Goal: Task Accomplishment & Management: Manage account settings

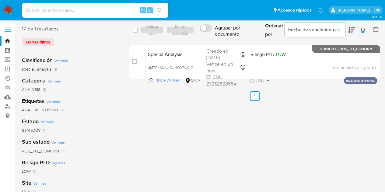
click at [364, 31] on icon at bounding box center [363, 30] width 5 height 5
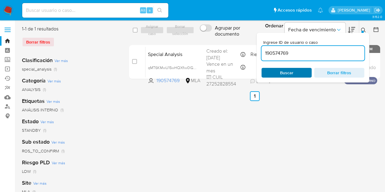
click at [300, 74] on span "Buscar" at bounding box center [286, 72] width 42 height 9
click at [366, 30] on button at bounding box center [364, 29] width 10 height 7
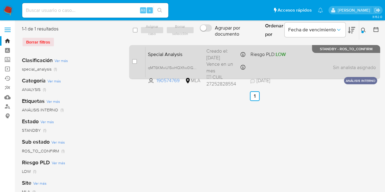
click at [158, 55] on span "Special Analysis" at bounding box center [175, 54] width 54 height 8
click at [181, 55] on span "Special Analysis" at bounding box center [175, 54] width 54 height 8
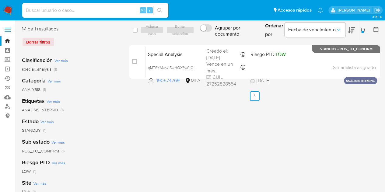
click at [363, 28] on icon at bounding box center [363, 30] width 5 height 5
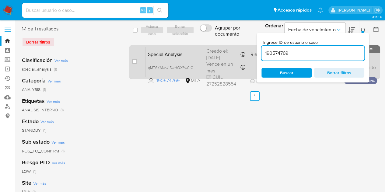
drag, startPoint x: 328, startPoint y: 52, endPoint x: 236, endPoint y: 58, distance: 92.0
click at [236, 59] on div "select-all-cases-checkbox Asignar caso Borrar selección Agrupar por documento O…" at bounding box center [254, 54] width 251 height 56
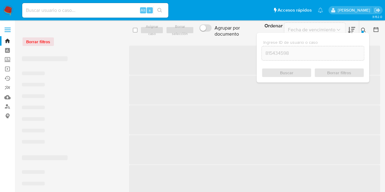
click at [365, 28] on icon at bounding box center [363, 30] width 5 height 5
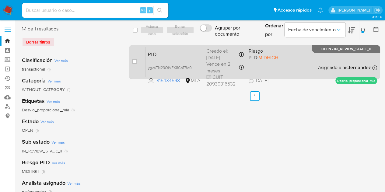
click at [172, 53] on span "PLD" at bounding box center [175, 54] width 54 height 8
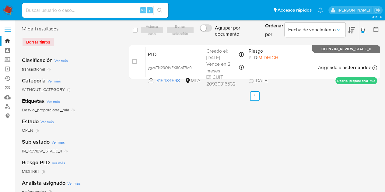
click at [362, 30] on icon at bounding box center [363, 30] width 5 height 5
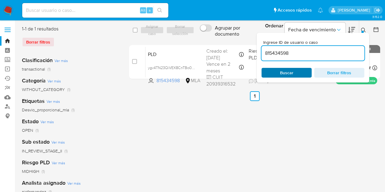
click at [265, 76] on button "Buscar" at bounding box center [286, 73] width 50 height 10
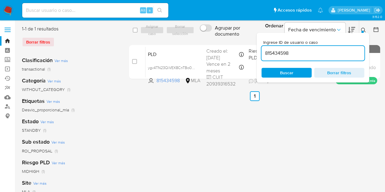
click at [366, 27] on button at bounding box center [364, 29] width 10 height 7
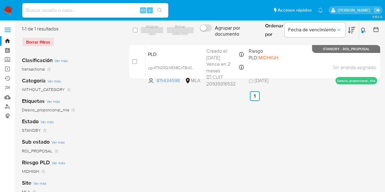
click at [362, 34] on div "Ingrese ID de usuario o caso 815434598 Buscar Borrar filtros" at bounding box center [364, 30] width 10 height 19
click at [361, 29] on icon at bounding box center [363, 30] width 5 height 5
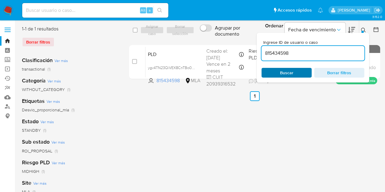
click at [280, 73] on span "Buscar" at bounding box center [286, 73] width 13 height 10
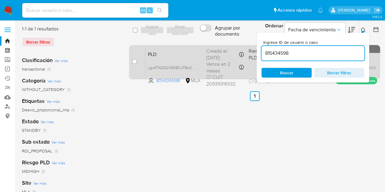
click at [161, 57] on span "PLD" at bounding box center [175, 54] width 54 height 8
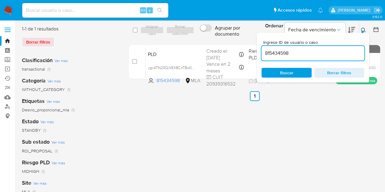
click at [178, 110] on div "select-all-cases-checkbox Asignar caso Borrar selección Agrupar por documento O…" at bounding box center [254, 157] width 251 height 262
click at [365, 27] on button at bounding box center [364, 29] width 10 height 7
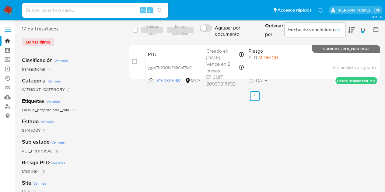
click at [361, 27] on button at bounding box center [364, 29] width 10 height 7
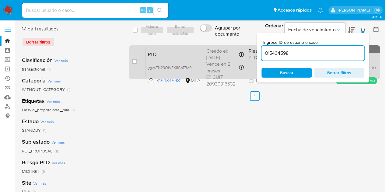
drag, startPoint x: 330, startPoint y: 57, endPoint x: 243, endPoint y: 54, distance: 86.7
click at [243, 55] on div "select-all-cases-checkbox Asignar caso Borrar selección Agrupar por documento O…" at bounding box center [254, 54] width 251 height 56
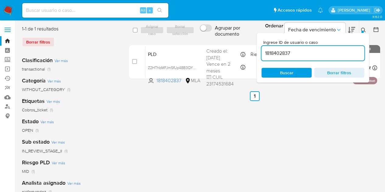
click at [364, 28] on icon at bounding box center [363, 30] width 5 height 5
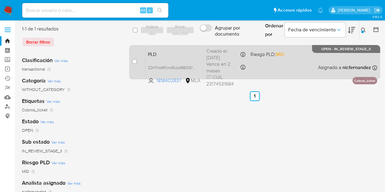
click at [183, 53] on span "PLD" at bounding box center [175, 54] width 54 height 8
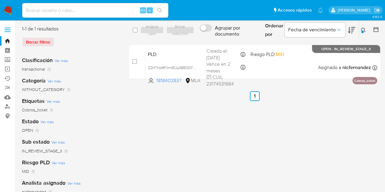
click at [366, 29] on button at bounding box center [364, 29] width 10 height 7
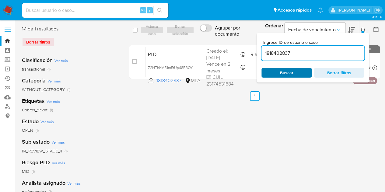
drag, startPoint x: 300, startPoint y: 73, endPoint x: 304, endPoint y: 70, distance: 5.3
click at [300, 73] on span "Buscar" at bounding box center [286, 72] width 42 height 9
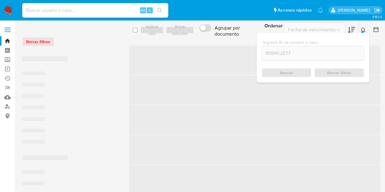
click at [363, 26] on button at bounding box center [364, 29] width 10 height 7
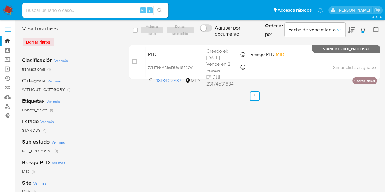
click at [364, 29] on icon at bounding box center [363, 30] width 5 height 5
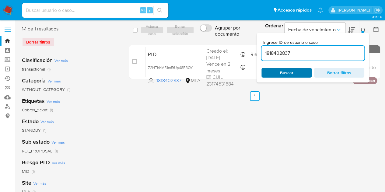
click at [279, 77] on span "Buscar" at bounding box center [286, 72] width 42 height 9
click at [364, 28] on icon at bounding box center [363, 30] width 5 height 5
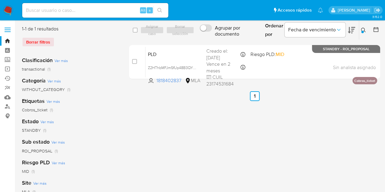
click at [362, 31] on div at bounding box center [362, 32] width 2 height 2
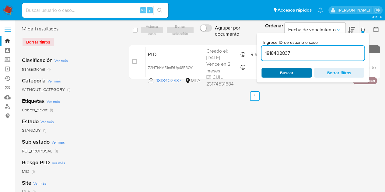
click at [296, 73] on span "Buscar" at bounding box center [286, 72] width 42 height 9
click at [296, 70] on span "Buscar" at bounding box center [286, 72] width 42 height 9
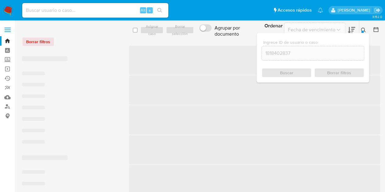
click at [362, 30] on icon at bounding box center [363, 30] width 5 height 5
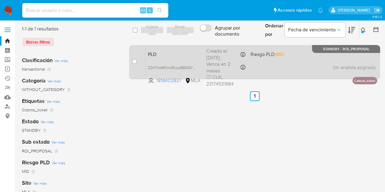
click at [153, 60] on div "PLD Z2HThbMFJm5fUp48B3QY2kFl 1818402837 MLA Riesgo PLD: MID Creado el: 12/07/20…" at bounding box center [260, 62] width 231 height 31
click at [163, 52] on span "PLD" at bounding box center [175, 54] width 54 height 8
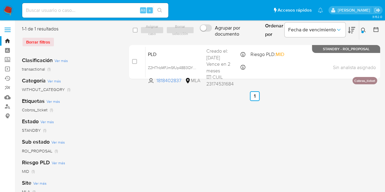
drag, startPoint x: 136, startPoint y: 119, endPoint x: 146, endPoint y: 116, distance: 10.6
click at [136, 119] on div "select-all-cases-checkbox Asignar caso Borrar selección Agrupar por documento O…" at bounding box center [254, 157] width 251 height 262
click at [363, 32] on div at bounding box center [362, 32] width 2 height 2
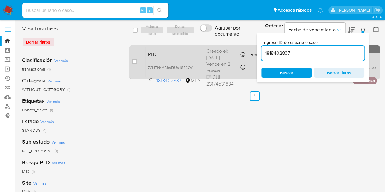
drag, startPoint x: 320, startPoint y: 51, endPoint x: 233, endPoint y: 50, distance: 86.4
click at [234, 50] on div "select-all-cases-checkbox Asignar caso Borrar selección Agrupar por documento O…" at bounding box center [254, 54] width 251 height 56
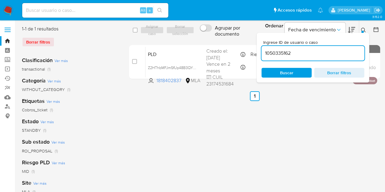
type input "1050335162"
click at [366, 30] on button at bounding box center [364, 29] width 10 height 7
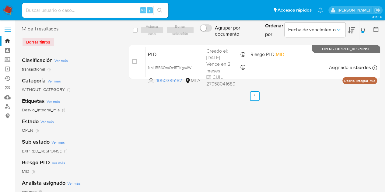
click at [362, 31] on div at bounding box center [362, 32] width 2 height 2
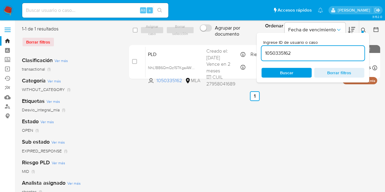
click at [362, 31] on div at bounding box center [362, 32] width 2 height 2
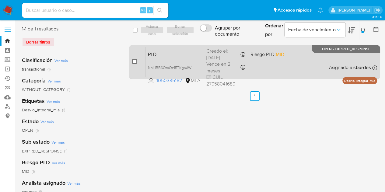
click at [136, 59] on input "checkbox" at bounding box center [134, 61] width 5 height 5
checkbox input "true"
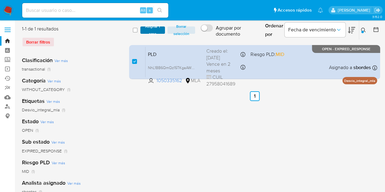
click at [153, 32] on span "Asignar 1 caso" at bounding box center [152, 30] width 19 height 6
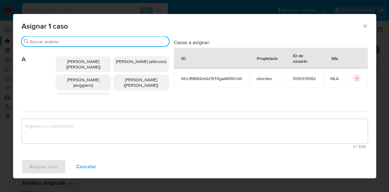
click at [100, 42] on input "Buscar" at bounding box center [98, 41] width 137 height 5
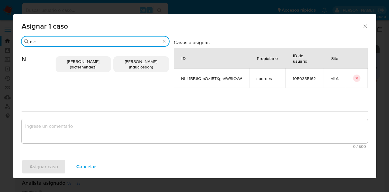
type input "nic"
click at [82, 61] on span "Nicolas Fernandez Allen (nicfernandez)" at bounding box center [83, 64] width 32 height 12
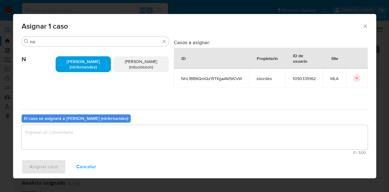
click at [89, 137] on textarea "assign-modal" at bounding box center [195, 137] width 346 height 24
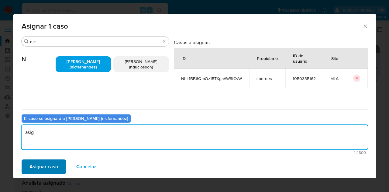
type textarea "asig"
click at [59, 162] on button "Asignar caso" at bounding box center [44, 166] width 44 height 15
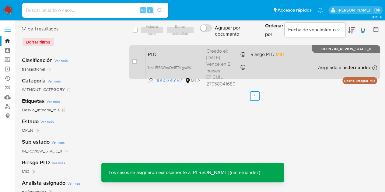
click at [170, 57] on span "PLD" at bounding box center [175, 54] width 54 height 8
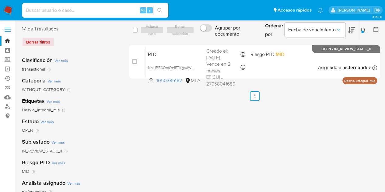
click at [360, 29] on button at bounding box center [364, 29] width 10 height 7
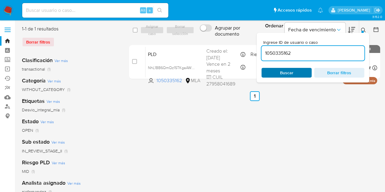
click at [292, 74] on span "Buscar" at bounding box center [286, 73] width 13 height 10
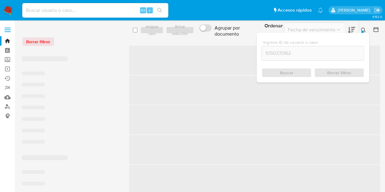
click at [362, 31] on div at bounding box center [362, 32] width 2 height 2
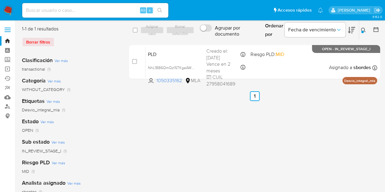
drag, startPoint x: 156, startPoint y: 110, endPoint x: 169, endPoint y: 107, distance: 13.1
click at [156, 110] on div "select-all-cases-checkbox Asignar caso Borrar selección Agrupar por documento O…" at bounding box center [254, 157] width 251 height 262
click at [363, 32] on div at bounding box center [362, 32] width 2 height 2
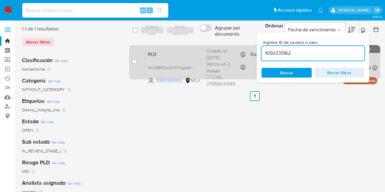
drag, startPoint x: 305, startPoint y: 53, endPoint x: 253, endPoint y: 50, distance: 52.4
click at [254, 51] on div "select-all-cases-checkbox Asignar caso Borrar selección Agrupar por documento O…" at bounding box center [254, 54] width 251 height 56
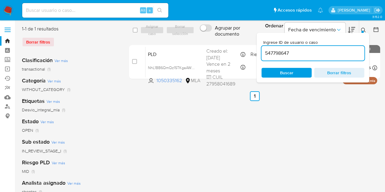
type input "547798647"
click at [366, 27] on button at bounding box center [364, 29] width 10 height 7
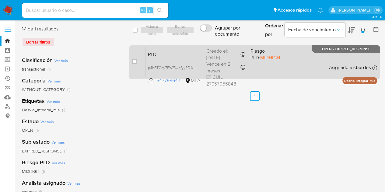
click at [136, 58] on div "case-item-checkbox" at bounding box center [134, 61] width 5 height 6
click at [134, 62] on input "checkbox" at bounding box center [134, 61] width 5 height 5
checkbox input "true"
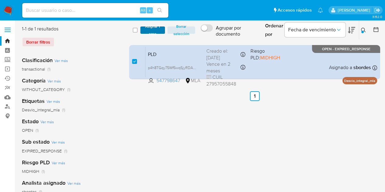
click at [148, 31] on span "Asignar 1 caso" at bounding box center [152, 30] width 19 height 6
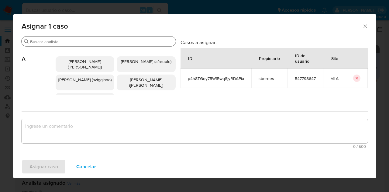
click at [83, 43] on input "Buscar" at bounding box center [101, 41] width 143 height 5
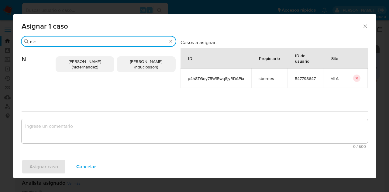
type input "nic"
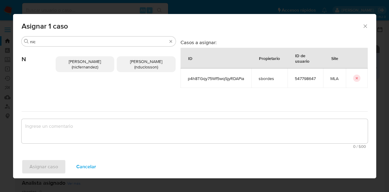
click at [82, 56] on div "Nicolas Fernandez Allen (nicfernandez) Nicolas Martin Duclosson (nduclosson)" at bounding box center [116, 64] width 120 height 35
drag, startPoint x: 81, startPoint y: 60, endPoint x: 81, endPoint y: 68, distance: 8.2
click at [81, 60] on span "Nicolas Fernandez Allen (nicfernandez)" at bounding box center [85, 64] width 32 height 12
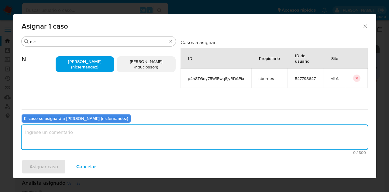
click at [89, 138] on textarea "assign-modal" at bounding box center [195, 137] width 346 height 24
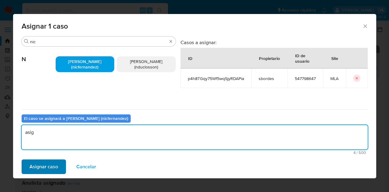
type textarea "asig"
click at [52, 162] on span "Asignar caso" at bounding box center [43, 166] width 29 height 13
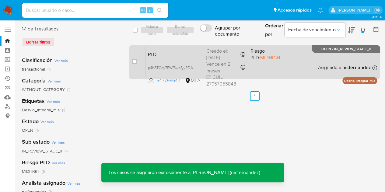
click at [170, 57] on span "PLD" at bounding box center [175, 54] width 54 height 8
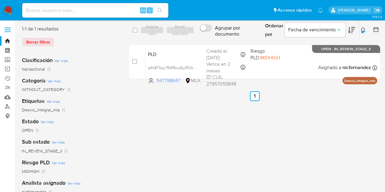
click at [360, 31] on button at bounding box center [364, 29] width 10 height 7
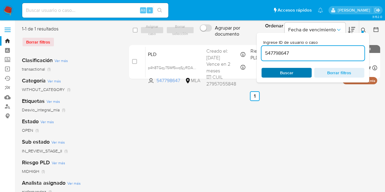
click at [304, 69] on span "Buscar" at bounding box center [286, 72] width 42 height 9
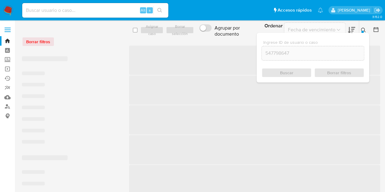
click at [362, 28] on icon at bounding box center [363, 30] width 5 height 5
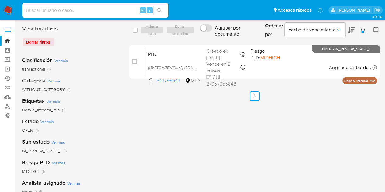
click at [140, 118] on div "select-all-cases-checkbox Asignar caso Borrar selección Agrupar por documento O…" at bounding box center [254, 157] width 251 height 262
click at [363, 26] on button at bounding box center [364, 29] width 10 height 7
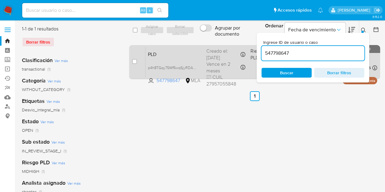
drag, startPoint x: 318, startPoint y: 53, endPoint x: 235, endPoint y: 48, distance: 82.9
click at [233, 48] on div "select-all-cases-checkbox Asignar caso Borrar selección Agrupar por documento O…" at bounding box center [254, 54] width 251 height 56
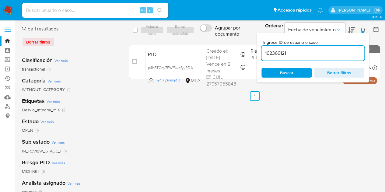
type input "162366121"
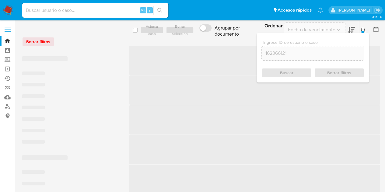
click at [363, 28] on icon at bounding box center [363, 30] width 5 height 5
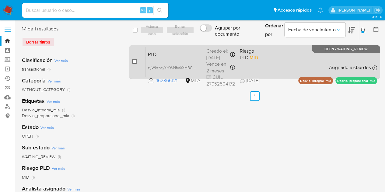
click at [134, 60] on input "checkbox" at bounding box center [134, 61] width 5 height 5
checkbox input "true"
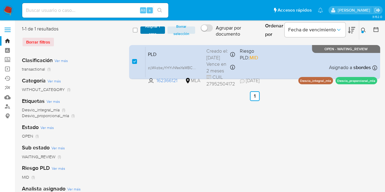
click at [150, 30] on span "Asignar 1 caso" at bounding box center [152, 30] width 19 height 6
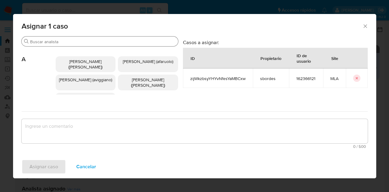
click at [79, 37] on div "Buscar" at bounding box center [100, 41] width 157 height 10
click at [77, 40] on input "Buscar" at bounding box center [103, 41] width 146 height 5
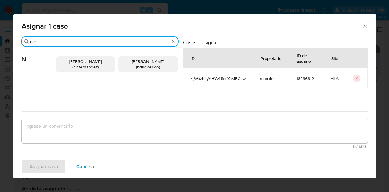
type input "nic"
click at [77, 59] on span "Nicolas Fernandez Allen (nicfernandez)" at bounding box center [85, 64] width 32 height 12
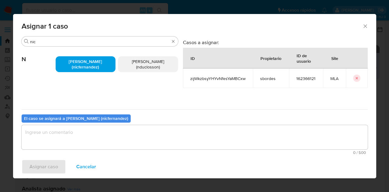
click at [95, 139] on textarea "assign-modal" at bounding box center [195, 137] width 346 height 24
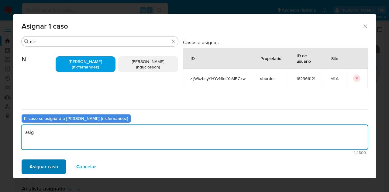
type textarea "asig"
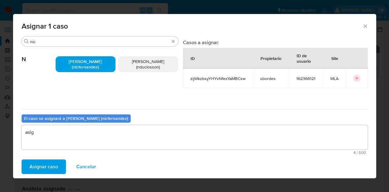
click at [57, 165] on span "Asignar caso" at bounding box center [43, 166] width 29 height 13
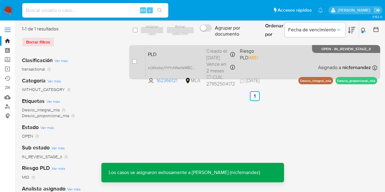
click at [182, 56] on span "PLD" at bounding box center [175, 54] width 54 height 8
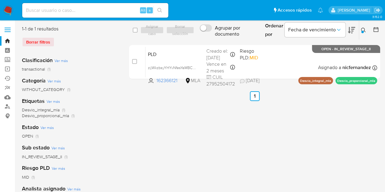
click at [365, 29] on icon at bounding box center [363, 30] width 5 height 5
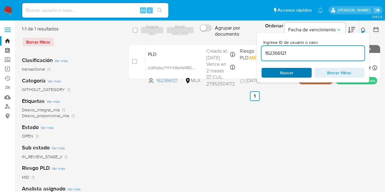
click at [298, 71] on span "Buscar" at bounding box center [286, 72] width 42 height 9
click at [362, 27] on button at bounding box center [364, 29] width 10 height 7
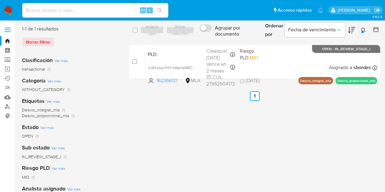
click at [144, 116] on div "select-all-cases-checkbox Asignar caso Borrar selección Agrupar por documento O…" at bounding box center [254, 157] width 251 height 262
click at [365, 30] on icon at bounding box center [363, 30] width 5 height 5
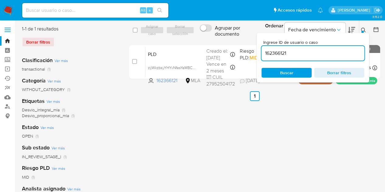
drag, startPoint x: 311, startPoint y: 54, endPoint x: 258, endPoint y: 55, distance: 53.2
click at [258, 55] on div "Ingrese ID de usuario o caso 162366121 Buscar Borrar filtros" at bounding box center [312, 58] width 113 height 50
type input "619568403"
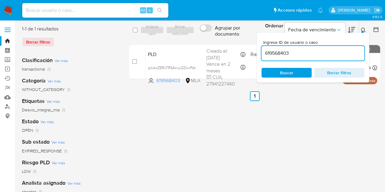
click at [365, 28] on icon at bounding box center [363, 30] width 5 height 5
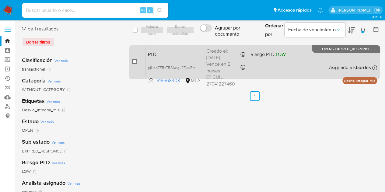
click at [134, 62] on input "checkbox" at bounding box center [134, 61] width 5 height 5
checkbox input "true"
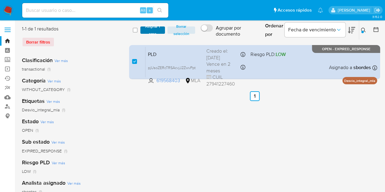
click at [144, 33] on span "Asignar 1 caso" at bounding box center [152, 30] width 19 height 6
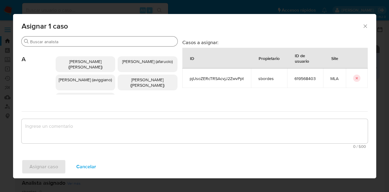
click at [85, 42] on input "Buscar" at bounding box center [102, 41] width 145 height 5
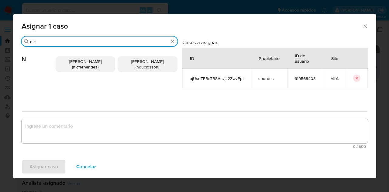
type input "nic"
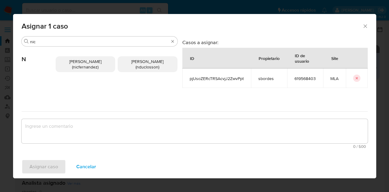
click at [81, 64] on span "Nicolas Fernandez Allen (nicfernandez)" at bounding box center [85, 64] width 32 height 12
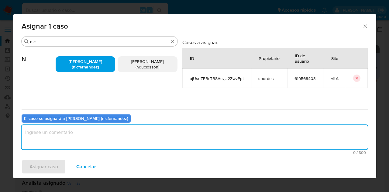
drag, startPoint x: 96, startPoint y: 127, endPoint x: 100, endPoint y: 131, distance: 5.0
click at [100, 131] on textarea "assign-modal" at bounding box center [195, 137] width 346 height 24
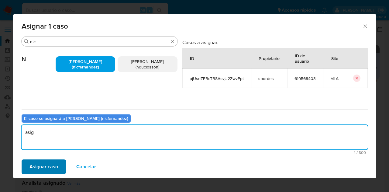
type textarea "asig"
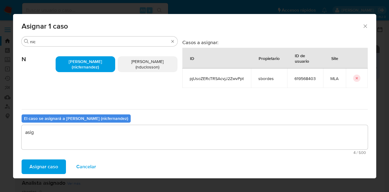
click at [58, 161] on button "Asignar caso" at bounding box center [44, 166] width 44 height 15
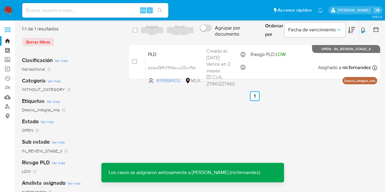
click at [160, 57] on div "PLD pjUsoZERcTRSAcvjJ2ZwvPpt 619568403 MLA Riesgo PLD: LOW Creado el: 12/07/202…" at bounding box center [260, 62] width 231 height 31
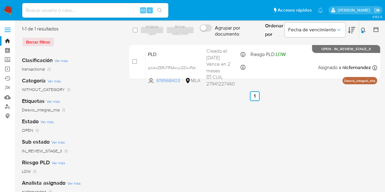
click at [366, 29] on button at bounding box center [364, 29] width 10 height 7
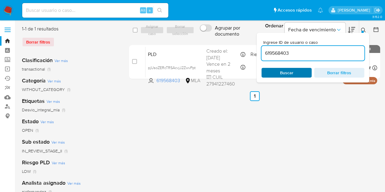
click at [292, 71] on span "Buscar" at bounding box center [286, 73] width 13 height 10
click at [361, 30] on icon at bounding box center [363, 30] width 5 height 5
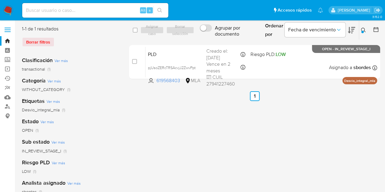
click at [364, 26] on button at bounding box center [364, 29] width 10 height 7
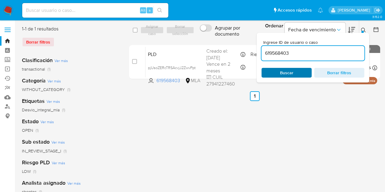
click at [296, 74] on span "Buscar" at bounding box center [286, 72] width 42 height 9
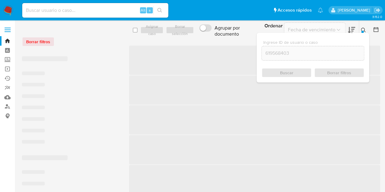
click at [365, 31] on icon at bounding box center [363, 30] width 5 height 5
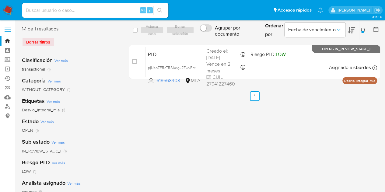
click at [166, 122] on div "select-all-cases-checkbox Asignar caso Borrar selección Agrupar por documento O…" at bounding box center [254, 157] width 251 height 262
click at [374, 116] on div "select-all-cases-checkbox Asignar caso Borrar selección Agrupar por documento O…" at bounding box center [254, 157] width 251 height 262
click at [364, 30] on icon at bounding box center [363, 30] width 5 height 5
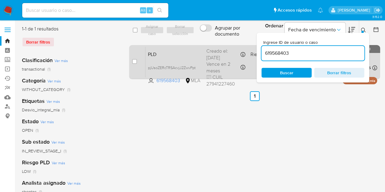
drag, startPoint x: 296, startPoint y: 52, endPoint x: 255, endPoint y: 54, distance: 40.5
click at [256, 54] on div "select-all-cases-checkbox Asignar caso Borrar selección Agrupar por documento O…" at bounding box center [254, 54] width 251 height 56
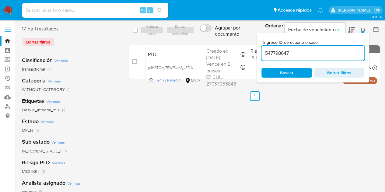
click at [366, 28] on button at bounding box center [364, 29] width 10 height 7
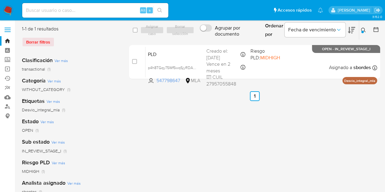
click at [364, 29] on icon at bounding box center [363, 30] width 5 height 5
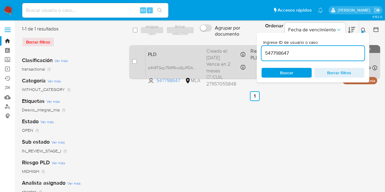
drag, startPoint x: 306, startPoint y: 54, endPoint x: 255, endPoint y: 54, distance: 50.5
click at [255, 54] on div "select-all-cases-checkbox Asignar caso Borrar selección Agrupar por documento O…" at bounding box center [254, 54] width 251 height 56
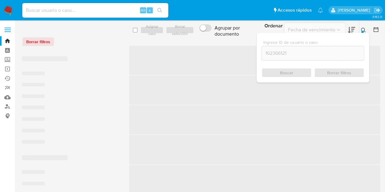
click at [364, 28] on icon at bounding box center [363, 30] width 5 height 5
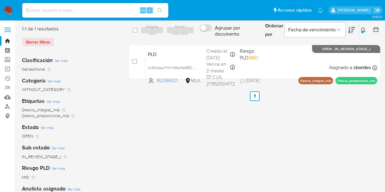
click at [144, 127] on div "select-all-cases-checkbox Asignar caso Borrar selección Agrupar por documento O…" at bounding box center [254, 157] width 251 height 262
click at [361, 31] on icon at bounding box center [363, 30] width 5 height 5
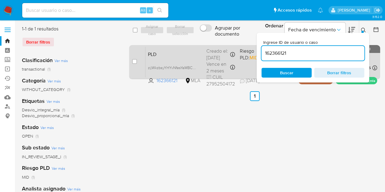
drag, startPoint x: 316, startPoint y: 53, endPoint x: 234, endPoint y: 56, distance: 82.4
click at [234, 56] on div "select-all-cases-checkbox Asignar caso Borrar selección Agrupar por documento O…" at bounding box center [254, 54] width 251 height 56
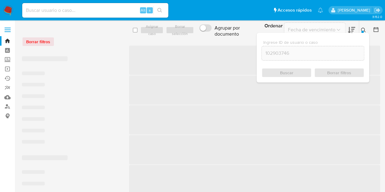
click at [363, 29] on icon at bounding box center [363, 30] width 5 height 5
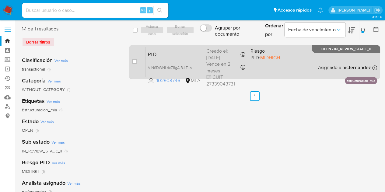
click at [164, 57] on span "PLD" at bounding box center [175, 54] width 54 height 8
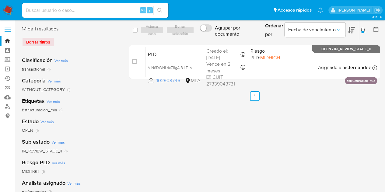
click at [366, 29] on button at bounding box center [364, 29] width 10 height 7
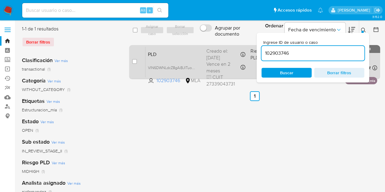
drag, startPoint x: 313, startPoint y: 55, endPoint x: 249, endPoint y: 45, distance: 64.0
click at [249, 45] on div "select-all-cases-checkbox Asignar caso Borrar selección Agrupar por documento O…" at bounding box center [254, 54] width 251 height 56
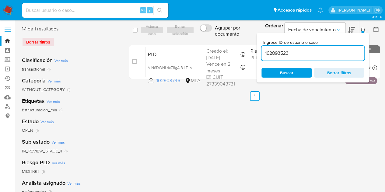
type input "162893523"
click at [363, 29] on icon at bounding box center [363, 30] width 5 height 5
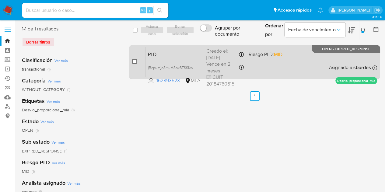
click at [132, 62] on input "checkbox" at bounding box center [134, 61] width 5 height 5
checkbox input "true"
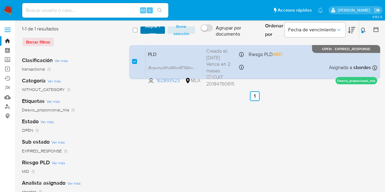
click at [148, 33] on span "Asignar 1 caso" at bounding box center [152, 30] width 19 height 6
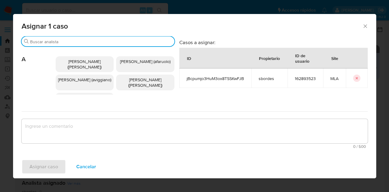
click at [66, 43] on input "Buscar" at bounding box center [101, 41] width 142 height 5
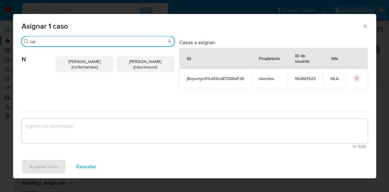
type input "nic"
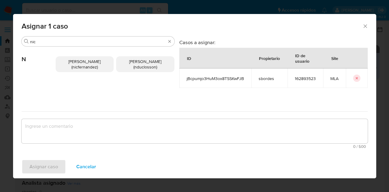
click at [71, 60] on span "Nicolas Fernandez Allen (nicfernandez)" at bounding box center [84, 64] width 32 height 12
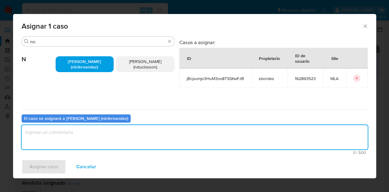
click at [77, 138] on textarea "assign-modal" at bounding box center [195, 137] width 346 height 24
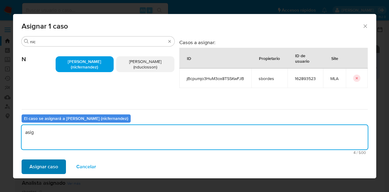
type textarea "asig"
click at [57, 164] on button "Asignar caso" at bounding box center [44, 166] width 44 height 15
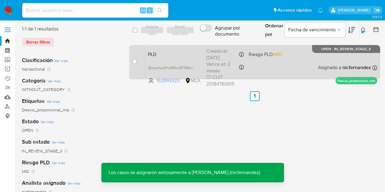
click at [180, 58] on div "PLD jBcpumjo3HuM3ox8TSSKwFJB 162893523 MLA Riesgo PLD: MID Creado el: 12/07/202…" at bounding box center [260, 62] width 231 height 31
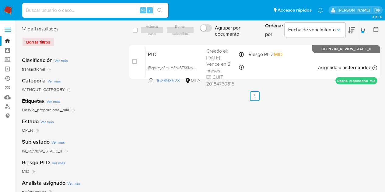
click at [364, 33] on button at bounding box center [364, 29] width 10 height 7
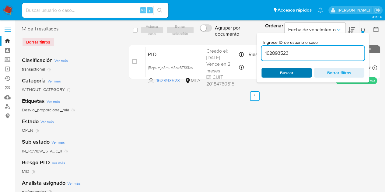
click at [295, 77] on button "Buscar" at bounding box center [286, 73] width 50 height 10
click at [362, 32] on div at bounding box center [362, 32] width 2 height 2
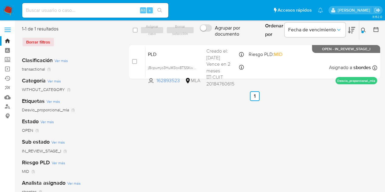
click at [362, 32] on div at bounding box center [362, 32] width 2 height 2
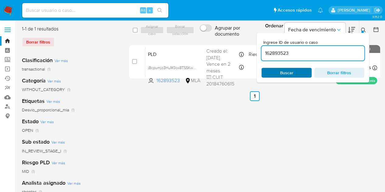
click at [291, 75] on span "Buscar" at bounding box center [286, 73] width 13 height 10
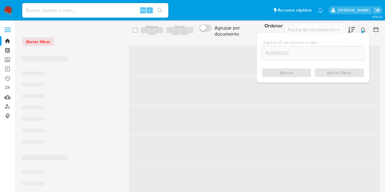
click at [361, 30] on icon at bounding box center [363, 30] width 5 height 5
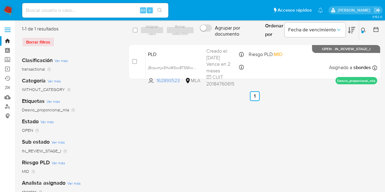
click at [156, 126] on div "select-all-cases-checkbox Asignar caso Borrar selección Agrupar por documento O…" at bounding box center [254, 157] width 251 height 262
click at [364, 28] on icon at bounding box center [363, 30] width 5 height 5
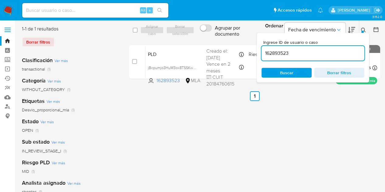
click at [363, 28] on icon at bounding box center [363, 30] width 5 height 5
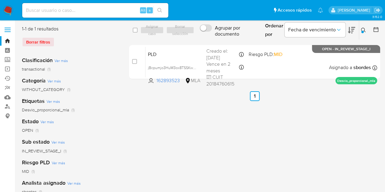
click at [363, 28] on icon at bounding box center [363, 30] width 5 height 5
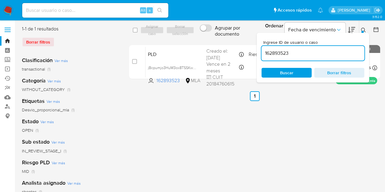
drag, startPoint x: 306, startPoint y: 54, endPoint x: 259, endPoint y: 47, distance: 47.1
click at [260, 48] on div "Ingrese ID de usuario o caso 162893523 Buscar Borrar filtros" at bounding box center [312, 58] width 113 height 50
click at [363, 32] on div at bounding box center [362, 32] width 2 height 2
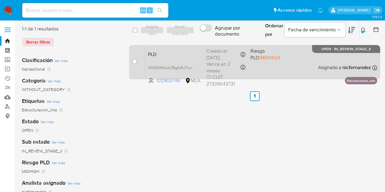
click at [175, 56] on span "PLD" at bounding box center [175, 54] width 54 height 8
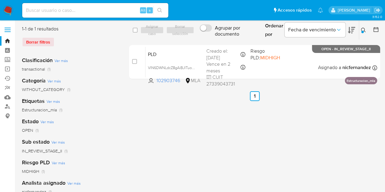
click at [364, 31] on icon at bounding box center [363, 30] width 5 height 5
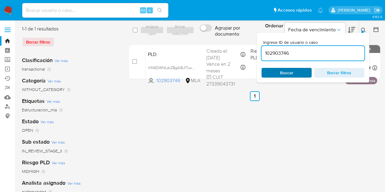
click at [286, 74] on span "Buscar" at bounding box center [286, 73] width 13 height 10
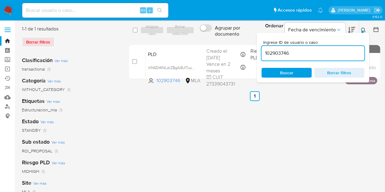
click at [364, 32] on icon at bounding box center [363, 30] width 5 height 5
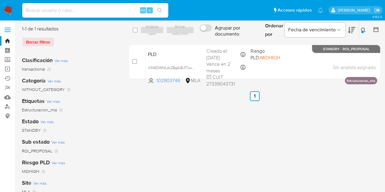
click at [362, 29] on icon at bounding box center [363, 30] width 5 height 5
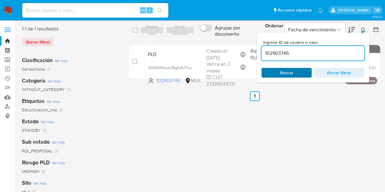
click at [289, 77] on span "Buscar" at bounding box center [286, 73] width 13 height 10
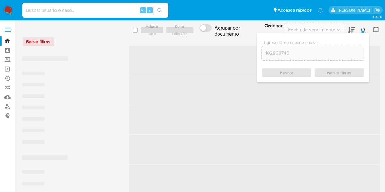
click at [363, 31] on icon at bounding box center [363, 30] width 5 height 5
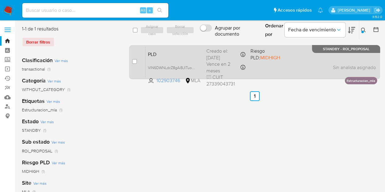
click at [161, 56] on span "PLD" at bounding box center [175, 54] width 54 height 8
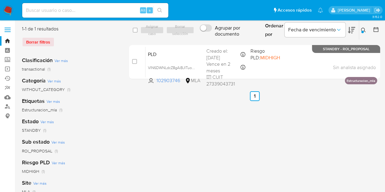
click at [120, 171] on div "1-1 de 1 resultados Borrar filtros Clasificación Ver más transactional (1) Cate…" at bounding box center [201, 157] width 358 height 262
click at [363, 29] on icon at bounding box center [363, 30] width 5 height 5
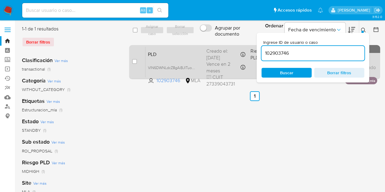
drag, startPoint x: 295, startPoint y: 55, endPoint x: 255, endPoint y: 49, distance: 40.0
click at [255, 49] on div "select-all-cases-checkbox Asignar caso Borrar selección Agrupar por documento O…" at bounding box center [254, 54] width 251 height 56
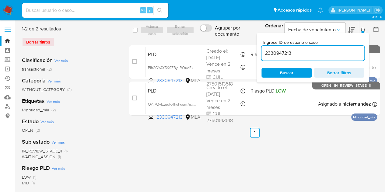
click at [362, 31] on div at bounding box center [362, 32] width 2 height 2
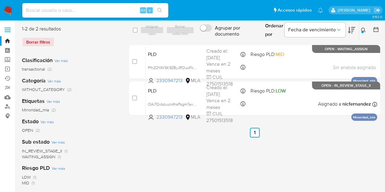
click at [365, 32] on button at bounding box center [364, 29] width 10 height 7
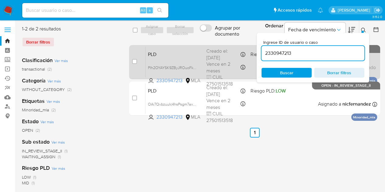
drag, startPoint x: 322, startPoint y: 55, endPoint x: 157, endPoint y: 53, distance: 164.5
click at [158, 53] on div "select-all-cases-checkbox Asignar caso Borrar selección Agrupar por documento O…" at bounding box center [254, 72] width 251 height 92
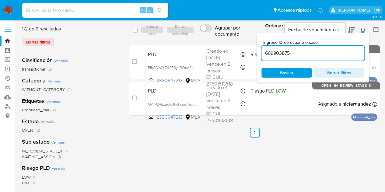
type input "669903875"
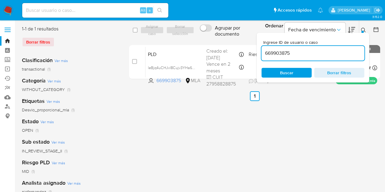
click at [365, 30] on icon at bounding box center [363, 30] width 5 height 5
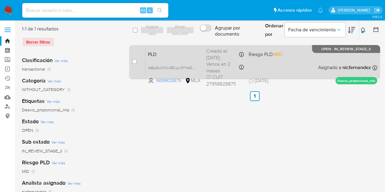
click at [181, 56] on span "PLD" at bounding box center [175, 54] width 54 height 8
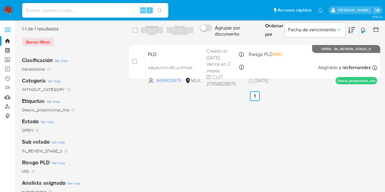
click at [361, 32] on div at bounding box center [362, 32] width 2 height 2
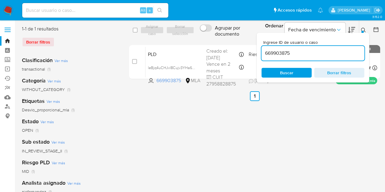
click at [87, 27] on div "1-1 de 1 resultados" at bounding box center [70, 29] width 97 height 7
click at [73, 9] on input at bounding box center [95, 10] width 146 height 8
paste input "w7RsaJ8fi9zPMjbjMeIuYqd8"
type input "w7RsaJ8fi9zPMjbjMeIuYqd8"
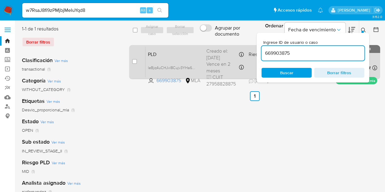
drag, startPoint x: 243, startPoint y: 51, endPoint x: 230, endPoint y: 50, distance: 13.4
click at [230, 50] on div "select-all-cases-checkbox Asignar caso Borrar selección Agrupar por documento O…" at bounding box center [254, 54] width 251 height 56
paste input "444995813"
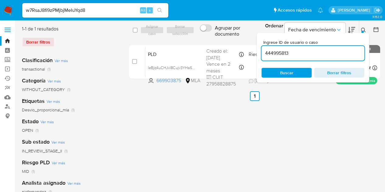
type input "444995813"
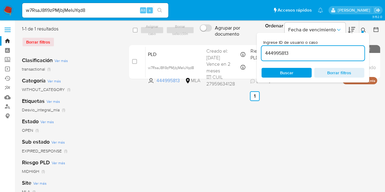
click at [367, 28] on button at bounding box center [364, 29] width 10 height 7
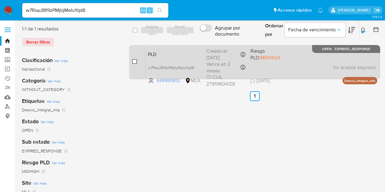
click at [137, 60] on input "checkbox" at bounding box center [134, 61] width 5 height 5
checkbox input "true"
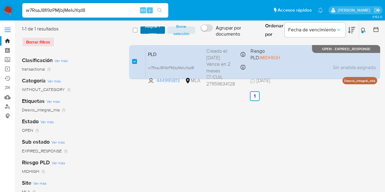
click at [151, 28] on span "Asignar 1 caso" at bounding box center [152, 30] width 19 height 6
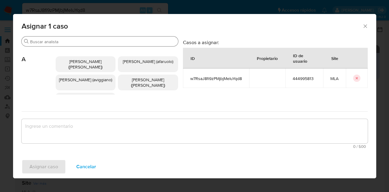
click at [66, 42] on input "Buscar" at bounding box center [103, 41] width 146 height 5
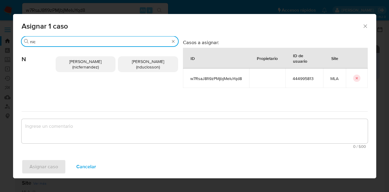
type input "nic"
click at [74, 66] on span "Nicolas Fernandez Allen (nicfernandez)" at bounding box center [85, 64] width 32 height 12
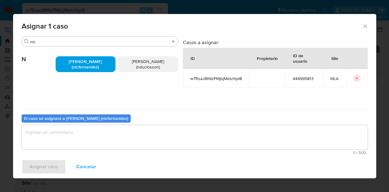
click at [93, 134] on textarea "assign-modal" at bounding box center [195, 137] width 346 height 24
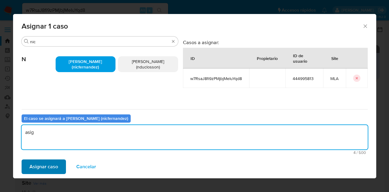
type textarea "asig"
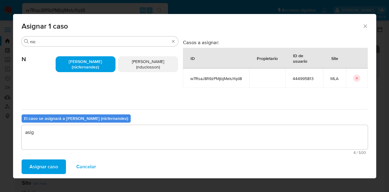
click at [45, 162] on span "Asignar caso" at bounding box center [43, 166] width 29 height 13
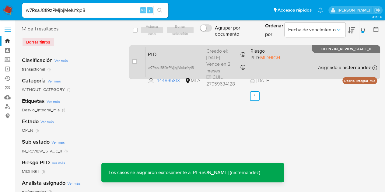
click at [175, 57] on span "PLD" at bounding box center [175, 54] width 54 height 8
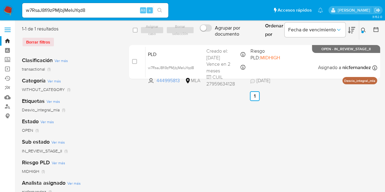
click at [364, 27] on button at bounding box center [364, 29] width 10 height 7
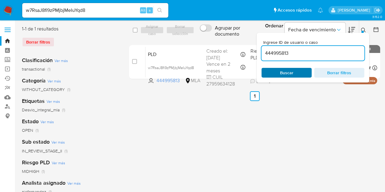
click at [296, 74] on span "Buscar" at bounding box center [286, 72] width 42 height 9
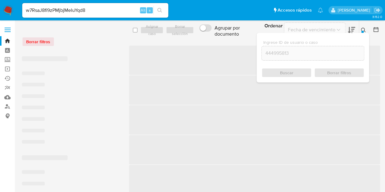
click at [362, 29] on icon at bounding box center [363, 30] width 5 height 5
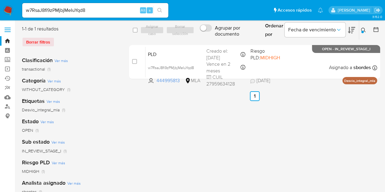
click at [167, 191] on div "select-all-cases-checkbox Asignar caso Borrar selección Agrupar por documento O…" at bounding box center [254, 157] width 251 height 262
click at [134, 131] on div "select-all-cases-checkbox Asignar caso Borrar selección Agrupar por documento O…" at bounding box center [254, 157] width 251 height 262
click at [362, 30] on icon at bounding box center [363, 30] width 5 height 5
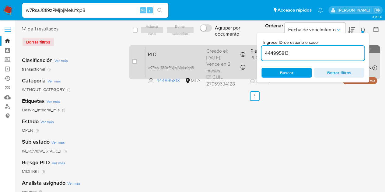
drag, startPoint x: 294, startPoint y: 50, endPoint x: 243, endPoint y: 51, distance: 50.5
click at [244, 52] on div "select-all-cases-checkbox Asignar caso Borrar selección Agrupar por documento O…" at bounding box center [254, 54] width 251 height 56
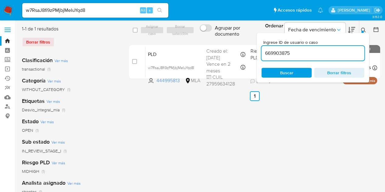
type input "669903875"
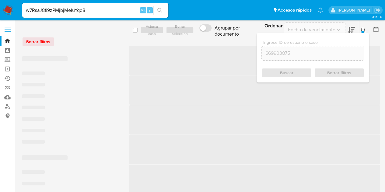
click at [364, 30] on icon at bounding box center [363, 30] width 5 height 5
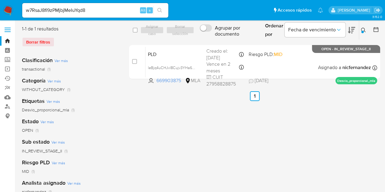
click at [188, 44] on div "select-all-cases-checkbox Asignar caso Borrar selección Agrupar por documento O…" at bounding box center [254, 54] width 251 height 56
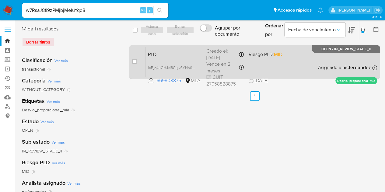
click at [184, 52] on span "PLD" at bounding box center [175, 54] width 54 height 8
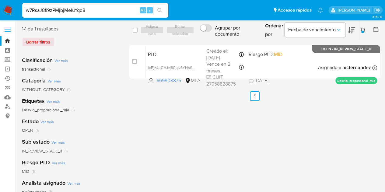
click at [364, 28] on icon at bounding box center [363, 30] width 5 height 5
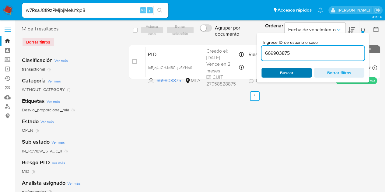
click at [294, 75] on span "Buscar" at bounding box center [286, 72] width 42 height 9
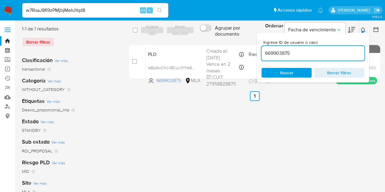
click at [364, 30] on icon at bounding box center [363, 30] width 5 height 5
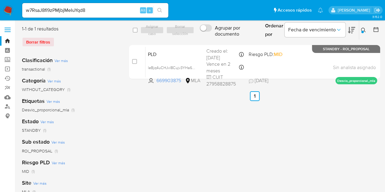
click at [364, 29] on icon at bounding box center [363, 30] width 5 height 5
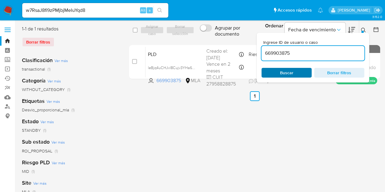
click at [294, 68] on button "Buscar" at bounding box center [286, 73] width 50 height 10
click at [292, 73] on span "Buscar" at bounding box center [286, 73] width 13 height 10
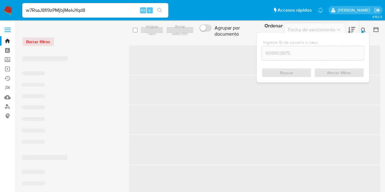
click at [365, 30] on icon at bounding box center [363, 30] width 5 height 5
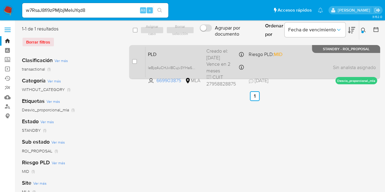
click at [180, 58] on div "PLD leBjq4uCHJvl8Cujv3YHa6RR 669903875 MLA Riesgo PLD: MID Creado el: 12/07/202…" at bounding box center [260, 62] width 231 height 31
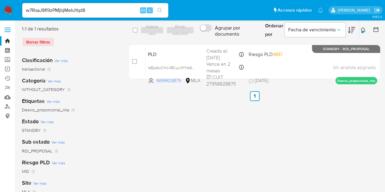
click at [361, 33] on button at bounding box center [364, 29] width 10 height 7
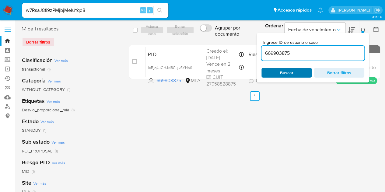
click at [284, 72] on span "Buscar" at bounding box center [286, 73] width 13 height 10
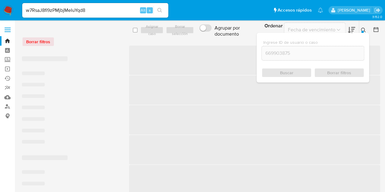
click at [365, 29] on icon at bounding box center [363, 30] width 5 height 5
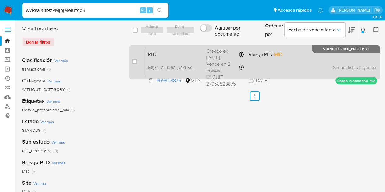
click at [158, 61] on div "PLD leBjq4uCHJvl8Cujv3YHa6RR 669903875 MLA Riesgo PLD: MID Creado el: 12/07/202…" at bounding box center [260, 62] width 231 height 31
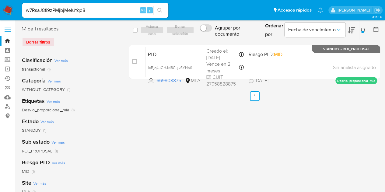
click at [365, 29] on icon at bounding box center [363, 30] width 5 height 5
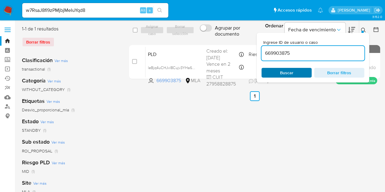
click at [288, 72] on span "Buscar" at bounding box center [286, 73] width 13 height 10
click at [360, 31] on button at bounding box center [364, 29] width 10 height 7
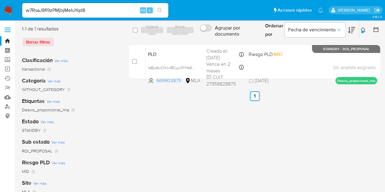
click at [364, 29] on icon at bounding box center [363, 30] width 5 height 5
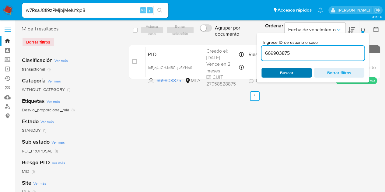
click at [281, 73] on span "Buscar" at bounding box center [286, 73] width 13 height 10
click at [173, 168] on div "select-all-cases-checkbox Asignar caso Borrar selección Agrupar por documento O…" at bounding box center [254, 157] width 251 height 262
click at [6, 40] on link "Bandeja" at bounding box center [36, 40] width 72 height 9
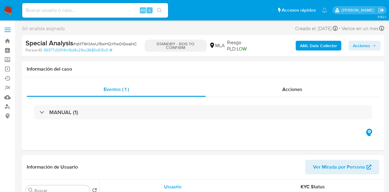
select select "10"
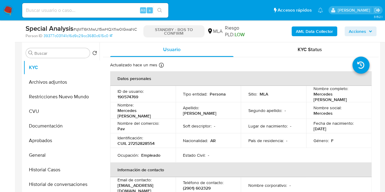
scroll to position [138, 0]
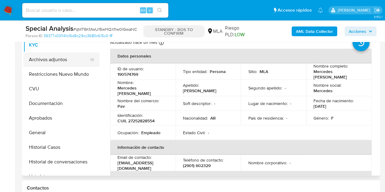
click at [57, 63] on button "Archivos adjuntos" at bounding box center [58, 59] width 71 height 15
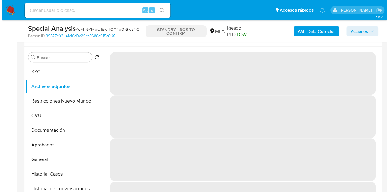
scroll to position [110, 0]
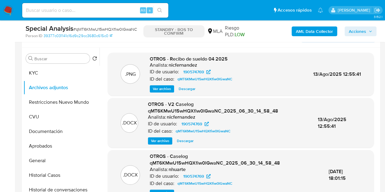
click at [155, 141] on span "Ver archivo" at bounding box center [160, 141] width 18 height 6
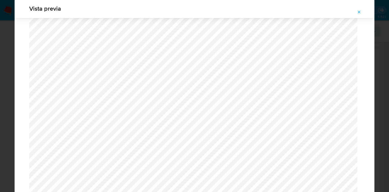
scroll to position [750, 0]
click at [375, 141] on div "Vista previa" at bounding box center [194, 96] width 389 height 192
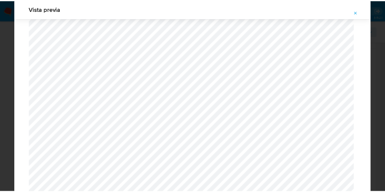
scroll to position [1, 0]
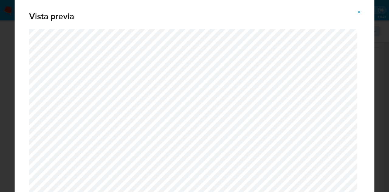
click at [358, 16] on span "Attachment preview" at bounding box center [359, 12] width 5 height 9
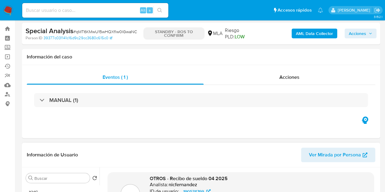
scroll to position [11, 0]
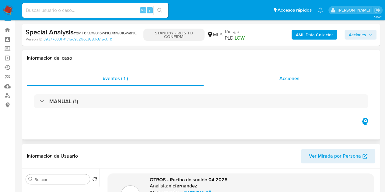
click at [267, 81] on div "Acciones" at bounding box center [289, 78] width 172 height 15
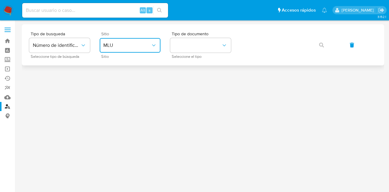
click at [125, 47] on span "MLU" at bounding box center [126, 45] width 47 height 6
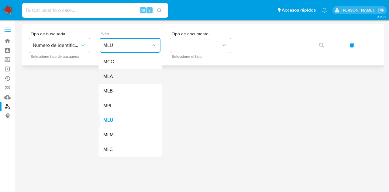
click at [130, 79] on div "MLA" at bounding box center [128, 76] width 50 height 15
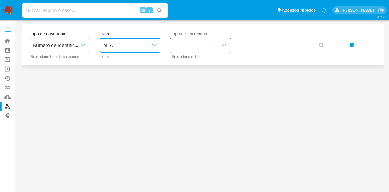
click at [196, 43] on button "identificationType" at bounding box center [200, 45] width 61 height 15
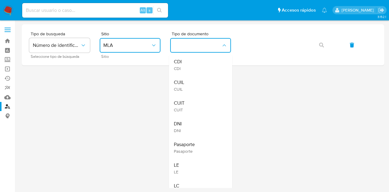
click at [198, 78] on div "CUIL CUIL" at bounding box center [199, 85] width 50 height 21
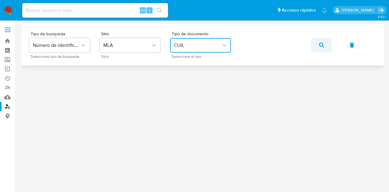
click at [322, 50] on span "button" at bounding box center [321, 44] width 5 height 13
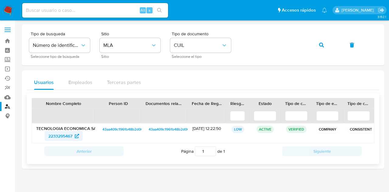
click at [68, 135] on span "2233295467" at bounding box center [60, 136] width 24 height 10
click at [322, 43] on icon "button" at bounding box center [321, 45] width 5 height 5
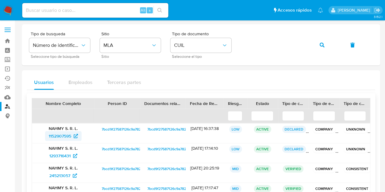
click at [63, 137] on span "1152907595" at bounding box center [60, 136] width 23 height 10
click at [325, 47] on button "button" at bounding box center [321, 45] width 21 height 15
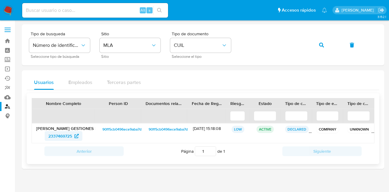
click at [64, 136] on span "2337469725" at bounding box center [60, 136] width 24 height 10
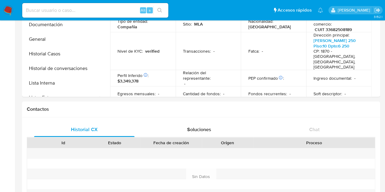
select select "10"
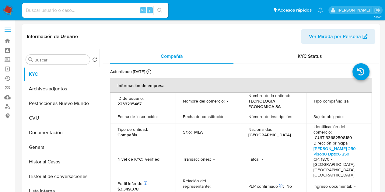
click at [321, 40] on span "Ver Mirada por Persona" at bounding box center [335, 36] width 52 height 15
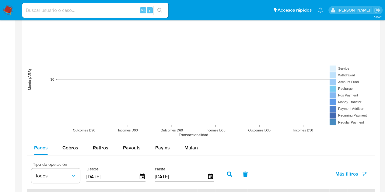
scroll to position [514, 0]
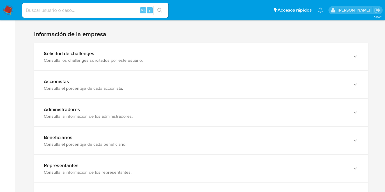
scroll to position [568, 0]
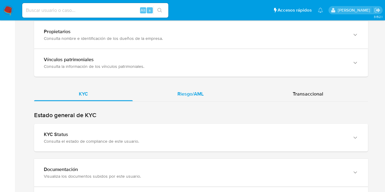
click at [185, 90] on span "Riesgo/AML" at bounding box center [190, 93] width 26 height 7
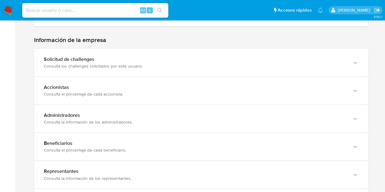
scroll to position [638, 0]
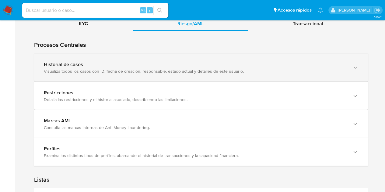
click at [178, 54] on div "Historial de casos Visualiza todos los casos con ID, fecha de creación, respons…" at bounding box center [201, 68] width 334 height 28
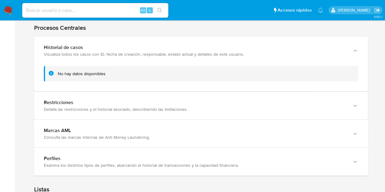
scroll to position [660, 0]
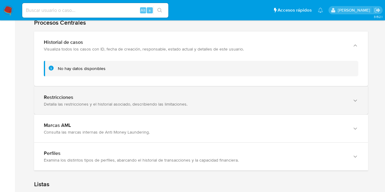
click at [327, 99] on div "Restricciones Detalla las restricciones y el historial asociado, describiendo l…" at bounding box center [201, 101] width 334 height 28
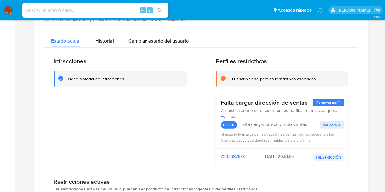
scroll to position [746, 0]
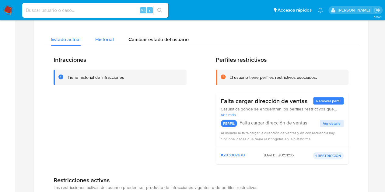
click at [99, 35] on div "Historial" at bounding box center [104, 38] width 19 height 16
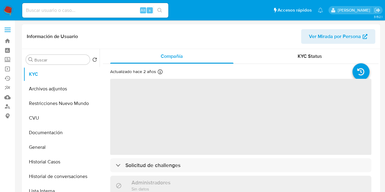
click at [333, 36] on span "Ver Mirada por Persona" at bounding box center [335, 36] width 52 height 15
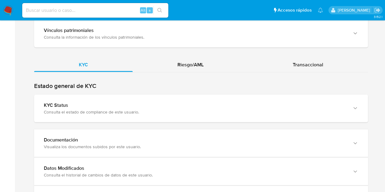
scroll to position [613, 0]
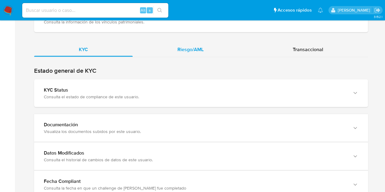
click at [198, 49] on span "Riesgo/AML" at bounding box center [190, 49] width 26 height 7
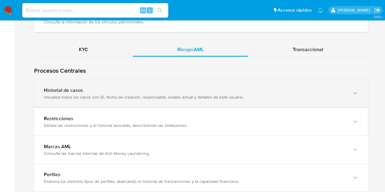
click at [178, 99] on div "Historial de casos Visualiza todos los casos con ID, fecha de creación, respons…" at bounding box center [201, 94] width 334 height 28
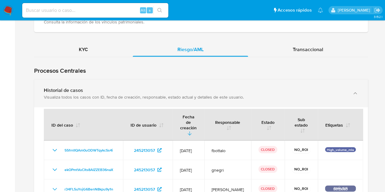
click at [178, 97] on div "Visualiza todos los casos con ID, fecha de creación, responsable, estado actual…" at bounding box center [195, 96] width 302 height 5
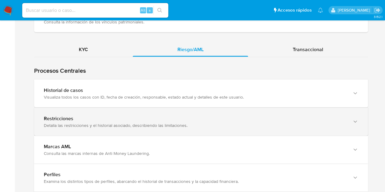
click at [176, 120] on div "Restricciones" at bounding box center [195, 119] width 302 height 6
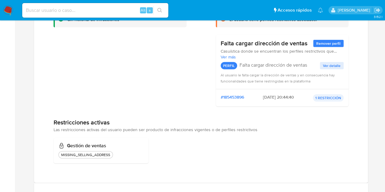
scroll to position [722, 0]
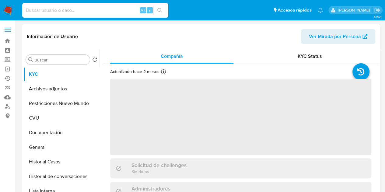
click at [318, 36] on span "Ver Mirada por Persona" at bounding box center [335, 36] width 52 height 15
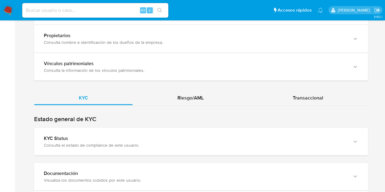
scroll to position [599, 0]
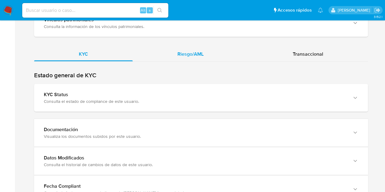
click at [197, 59] on div "Riesgo/AML" at bounding box center [191, 54] width 116 height 15
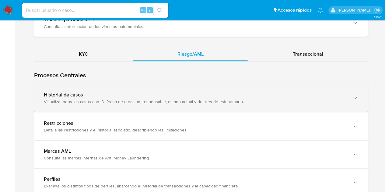
click at [168, 110] on div "Historial de casos Visualiza todos los casos con ID, fecha de creación, respons…" at bounding box center [201, 98] width 334 height 28
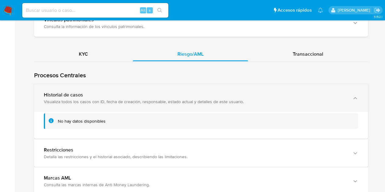
click at [168, 106] on div "Historial de casos Visualiza todos los casos con ID, fecha de creación, respons…" at bounding box center [201, 98] width 334 height 28
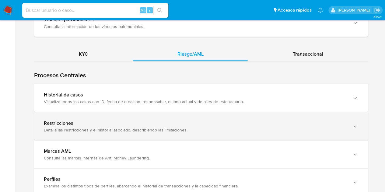
click at [162, 127] on div "Detalla las restricciones y el historial asociado, describiendo las limitacione…" at bounding box center [195, 129] width 302 height 5
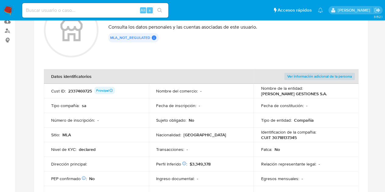
scroll to position [89, 0]
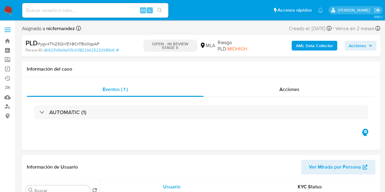
select select "10"
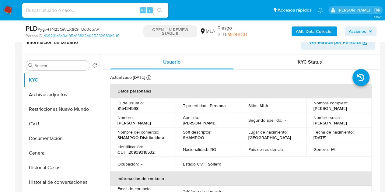
scroll to position [124, 0]
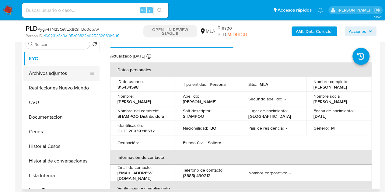
click at [40, 70] on button "Archivos adjuntos" at bounding box center [58, 73] width 71 height 15
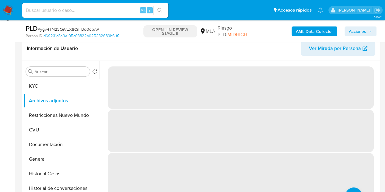
scroll to position [94, 0]
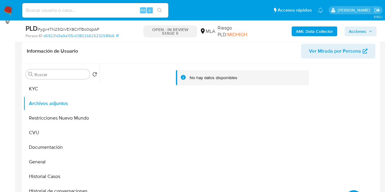
click at [307, 28] on b "AML Data Collector" at bounding box center [314, 31] width 37 height 10
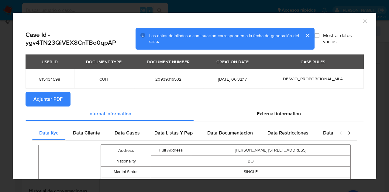
click at [55, 94] on span "Adjuntar PDF" at bounding box center [47, 98] width 29 height 13
click at [362, 23] on icon "Cerrar ventana" at bounding box center [365, 21] width 6 height 6
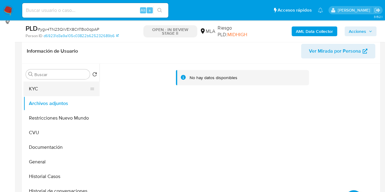
click at [38, 92] on button "KYC" at bounding box center [58, 88] width 71 height 15
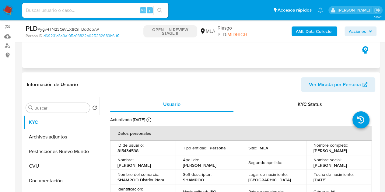
scroll to position [50, 0]
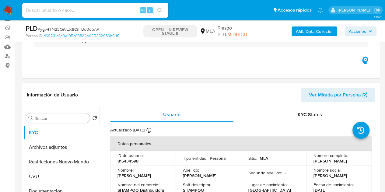
click at [325, 100] on span "Ver Mirada por Persona" at bounding box center [335, 95] width 52 height 15
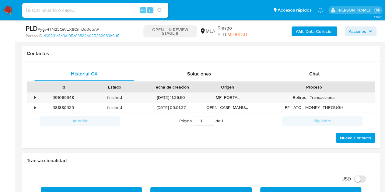
scroll to position [275, 0]
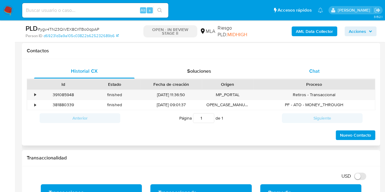
click at [341, 72] on div "Chat" at bounding box center [314, 71] width 100 height 15
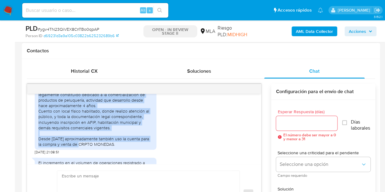
scroll to position [653, 0]
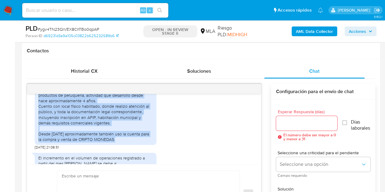
drag, startPoint x: 39, startPoint y: 101, endPoint x: 140, endPoint y: 151, distance: 113.2
click at [140, 142] on div "Estimado equipo de Mercado Pago: Espero que se encuentren muy bien. En atención…" at bounding box center [95, 92] width 114 height 99
copy div "La cuenta de Mercado Pago es utilizada principalmente para canalizar ingresos p…"
click at [127, 142] on div "Estimado equipo de Mercado Pago: Espero que se encuentren muy bien. En atención…" at bounding box center [95, 92] width 114 height 99
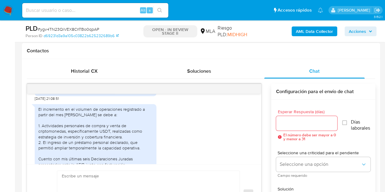
scroll to position [714, 0]
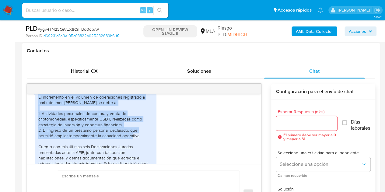
drag, startPoint x: 41, startPoint y: 108, endPoint x: 140, endPoint y: 154, distance: 109.0
click at [140, 154] on div "El incremento en el volumen de operaciones registrado a partir del mes de mayo …" at bounding box center [95, 155] width 114 height 122
copy div "El incremento en el volumen de operaciones registrado a partir del mes de mayo …"
click at [128, 143] on div "El incremento en el volumen de operaciones registrado a partir del mes de mayo …" at bounding box center [95, 155] width 114 height 122
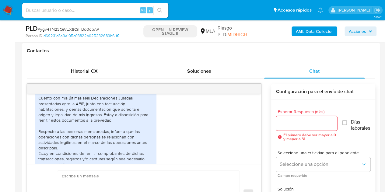
scroll to position [775, 0]
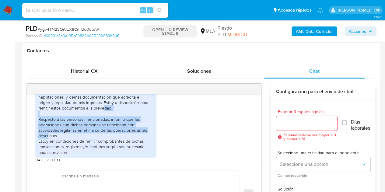
drag, startPoint x: 38, startPoint y: 129, endPoint x: 64, endPoint y: 146, distance: 31.1
click at [64, 146] on div "El incremento en el volumen de operaciones registrado a partir del mes de mayo …" at bounding box center [95, 94] width 114 height 122
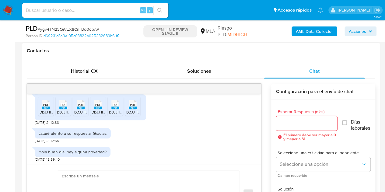
scroll to position [839, 0]
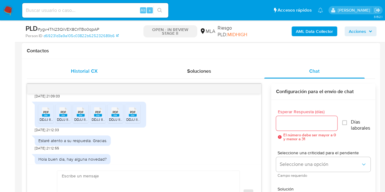
click at [104, 77] on div "Historial CX" at bounding box center [84, 71] width 100 height 15
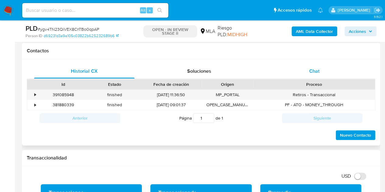
click at [327, 66] on div "Chat" at bounding box center [314, 71] width 100 height 15
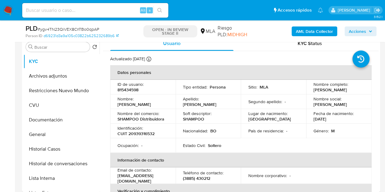
scroll to position [119, 0]
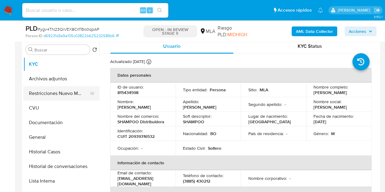
click at [29, 93] on button "Restricciones Nuevo Mundo" at bounding box center [58, 93] width 71 height 15
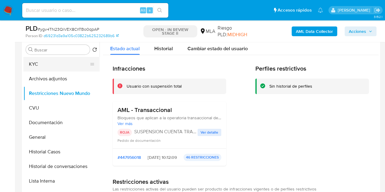
click at [32, 63] on button "KYC" at bounding box center [58, 64] width 71 height 15
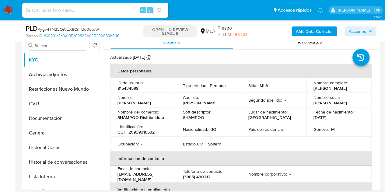
scroll to position [91, 0]
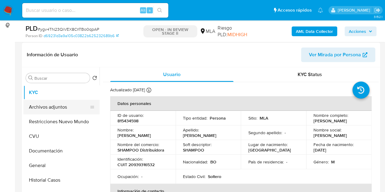
click at [55, 106] on button "Archivos adjuntos" at bounding box center [58, 107] width 71 height 15
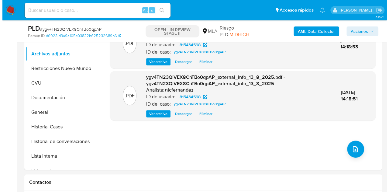
scroll to position [153, 0]
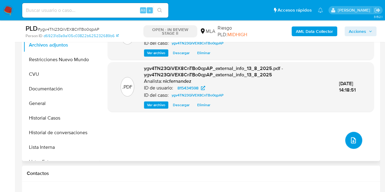
click at [352, 142] on icon "upload-file" at bounding box center [352, 140] width 7 height 7
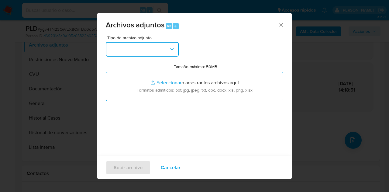
click at [167, 53] on button "button" at bounding box center [142, 49] width 73 height 15
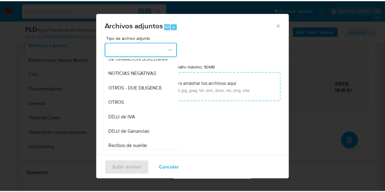
scroll to position [79, 0]
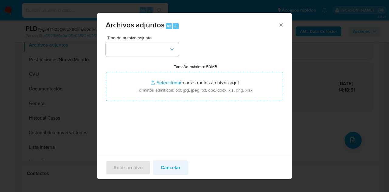
click at [174, 169] on span "Cancelar" at bounding box center [171, 167] width 20 height 13
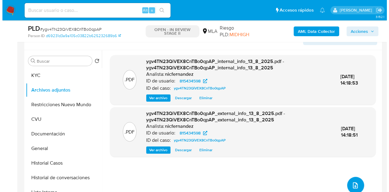
scroll to position [115, 0]
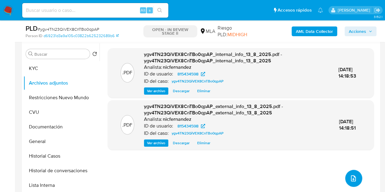
click at [352, 176] on icon "upload-file" at bounding box center [352, 178] width 7 height 7
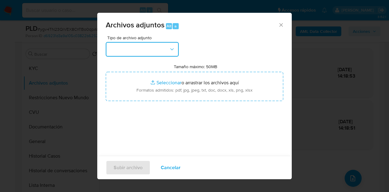
click at [164, 53] on button "button" at bounding box center [142, 49] width 73 height 15
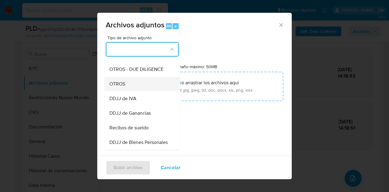
scroll to position [91, 0]
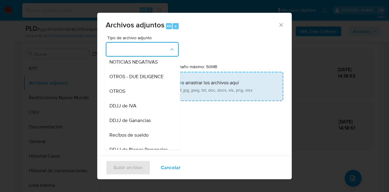
click at [150, 94] on div "OTROS" at bounding box center [140, 91] width 62 height 15
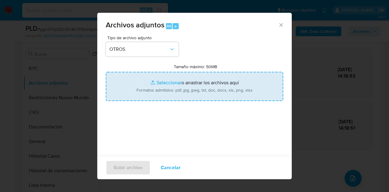
click at [160, 81] on input "Tamaño máximo: 50MB Seleccionar archivos" at bounding box center [195, 86] width 178 height 29
type input "C:\fakepath\IIBB 12 2024 a 04 2025.pdf"
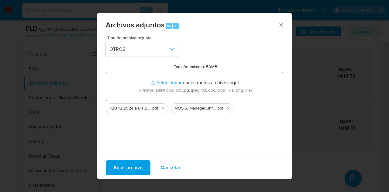
drag, startPoint x: 160, startPoint y: 81, endPoint x: 127, endPoint y: 165, distance: 90.0
click at [127, 165] on span "Subir archivo" at bounding box center [128, 167] width 29 height 13
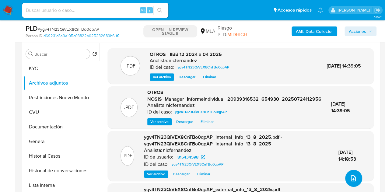
click at [350, 175] on icon "upload-file" at bounding box center [352, 178] width 7 height 7
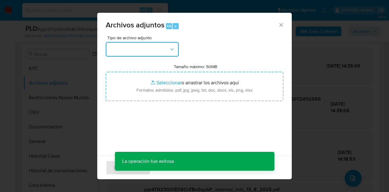
click at [164, 54] on button "button" at bounding box center [142, 49] width 73 height 15
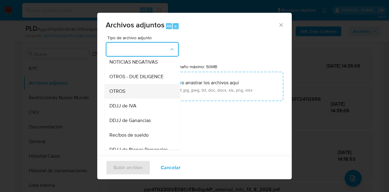
click at [134, 94] on div "OTROS" at bounding box center [140, 91] width 62 height 15
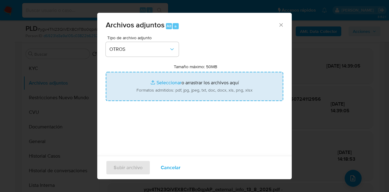
click at [144, 81] on input "Tamaño máximo: 50MB Seleccionar archivos" at bounding box center [195, 86] width 178 height 29
type input "C:\fakepath\Caselog ygv4TN23QiVEX8CnTBo0qpAP_2025_07_18_18_08_34.docx"
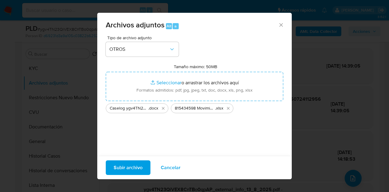
click at [133, 170] on span "Subir archivo" at bounding box center [128, 167] width 29 height 13
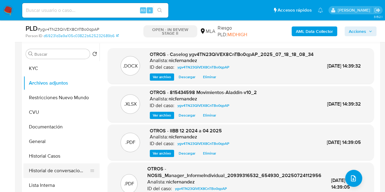
click at [47, 165] on button "Historial de conversaciones" at bounding box center [58, 170] width 71 height 15
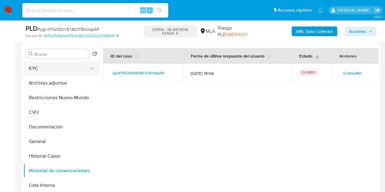
click at [45, 71] on button "KYC" at bounding box center [58, 68] width 71 height 15
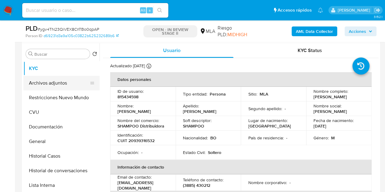
click at [58, 82] on button "Archivos adjuntos" at bounding box center [58, 83] width 71 height 15
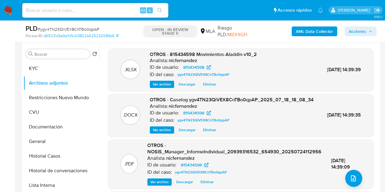
click at [153, 101] on span "OTROS - Caselog ygv4TN23QiVEX8CnTBo0qpAP_2025_07_18_18_08_34" at bounding box center [232, 99] width 164 height 7
click at [159, 133] on span "Ver archivo" at bounding box center [162, 130] width 18 height 6
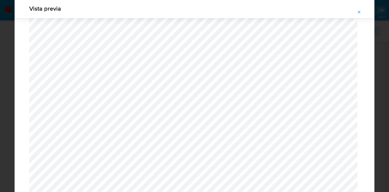
scroll to position [850, 0]
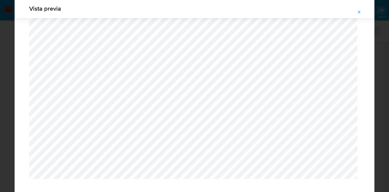
click at [357, 13] on button "Attachment preview" at bounding box center [359, 12] width 13 height 10
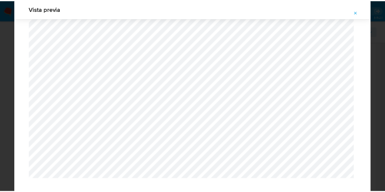
scroll to position [19, 0]
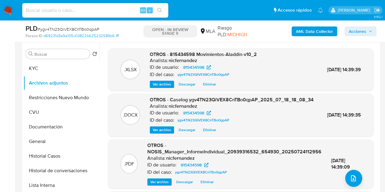
click at [353, 30] on span "Acciones" at bounding box center [356, 31] width 17 height 10
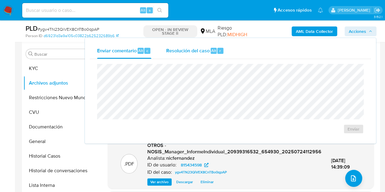
click at [216, 48] on div "Alt r" at bounding box center [216, 51] width 13 height 6
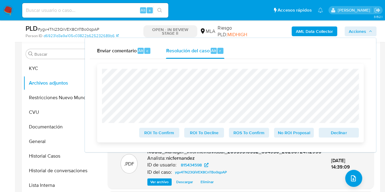
click at [333, 136] on span "Declinar" at bounding box center [339, 132] width 32 height 9
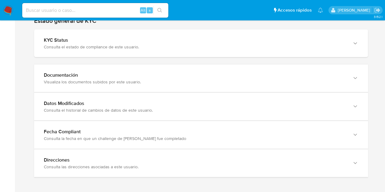
scroll to position [596, 0]
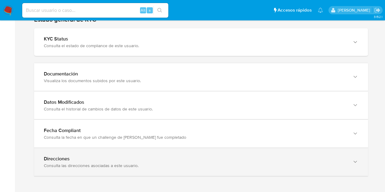
click at [339, 164] on div "Consulta las direcciones asociadas a este usuario." at bounding box center [195, 165] width 302 height 5
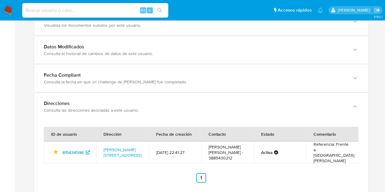
scroll to position [668, 0]
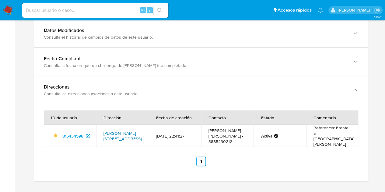
click at [123, 130] on link "[PERSON_NAME][STREET_ADDRESS]" at bounding box center [122, 136] width 38 height 12
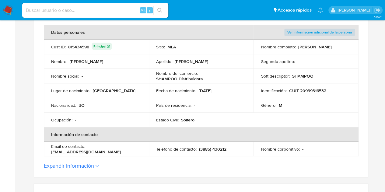
scroll to position [94, 0]
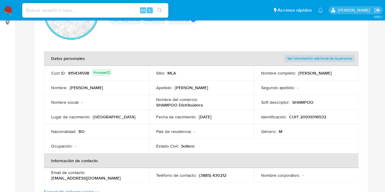
drag, startPoint x: 156, startPoint y: 106, endPoint x: 204, endPoint y: 106, distance: 47.4
click at [204, 106] on div "Nombre del comercio : SHAMPOO Distribuidora" at bounding box center [201, 102] width 90 height 11
click at [210, 119] on p "[DATE]" at bounding box center [205, 116] width 13 height 5
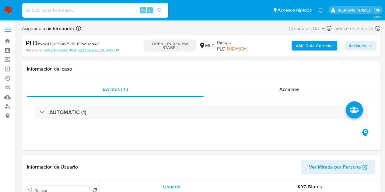
click at [363, 49] on span "Acciones" at bounding box center [356, 46] width 17 height 10
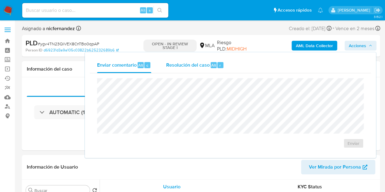
click at [196, 70] on div "Resolución del caso Alt r" at bounding box center [195, 65] width 58 height 16
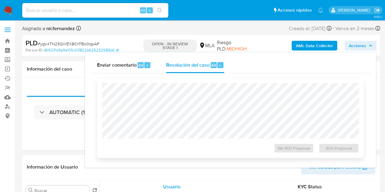
select select "10"
click at [340, 146] on span "ROI Proposal" at bounding box center [339, 148] width 32 height 9
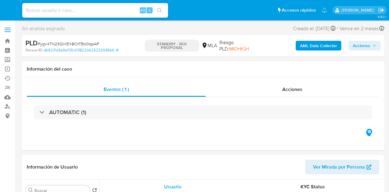
select select "10"
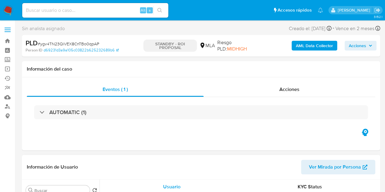
select select "10"
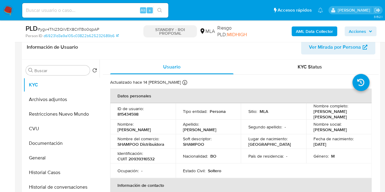
scroll to position [100, 0]
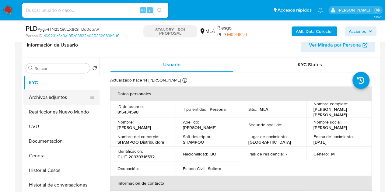
click at [47, 92] on button "Archivos adjuntos" at bounding box center [58, 97] width 71 height 15
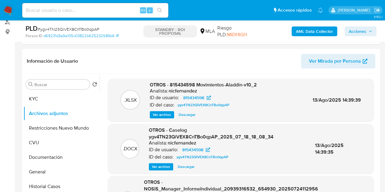
scroll to position [87, 0]
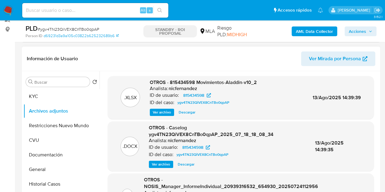
click at [160, 162] on span "Ver archivo" at bounding box center [161, 164] width 18 height 6
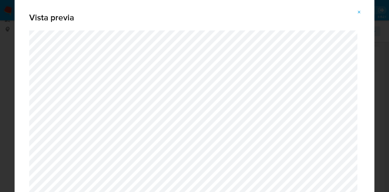
click at [359, 9] on span "Attachment preview" at bounding box center [359, 12] width 5 height 9
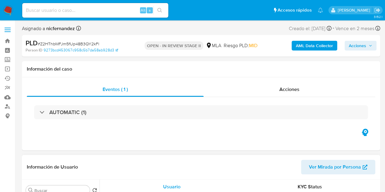
select select "10"
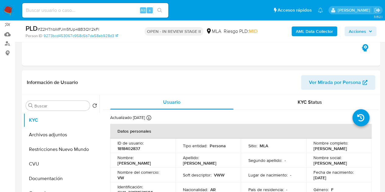
scroll to position [92, 0]
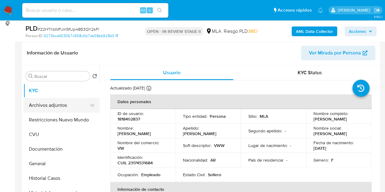
click at [34, 104] on button "Archivos adjuntos" at bounding box center [58, 105] width 71 height 15
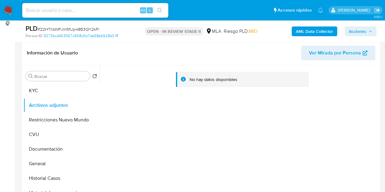
click at [303, 27] on b "AML Data Collector" at bounding box center [314, 31] width 37 height 10
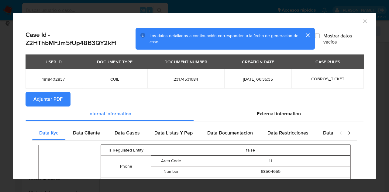
click at [59, 98] on span "Adjuntar PDF" at bounding box center [47, 98] width 29 height 13
click at [362, 21] on icon "Cerrar ventana" at bounding box center [365, 21] width 6 height 6
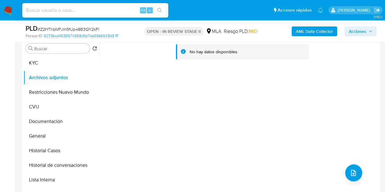
scroll to position [110, 0]
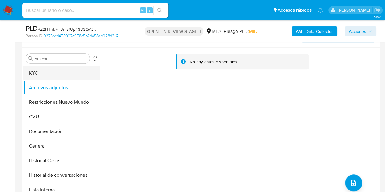
click at [32, 75] on button "KYC" at bounding box center [58, 73] width 71 height 15
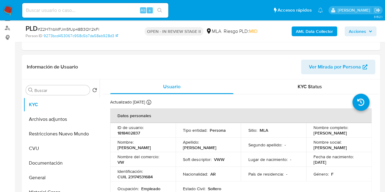
scroll to position [76, 0]
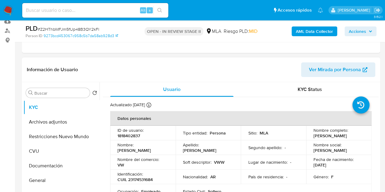
click at [346, 67] on span "Ver Mirada por Persona" at bounding box center [335, 69] width 52 height 15
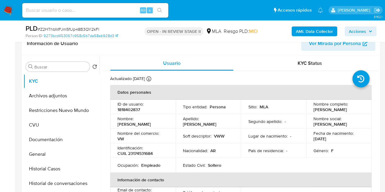
scroll to position [141, 0]
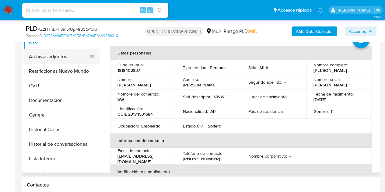
click at [40, 56] on button "Archivos adjuntos" at bounding box center [58, 56] width 71 height 15
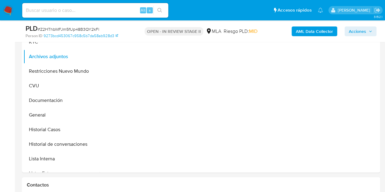
scroll to position [115, 0]
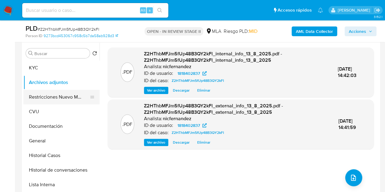
click at [44, 98] on button "Restricciones Nuevo Mundo" at bounding box center [58, 97] width 71 height 15
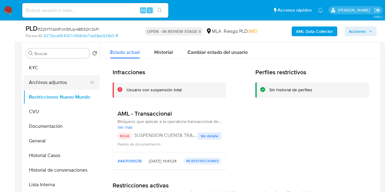
click at [37, 78] on button "Archivos adjuntos" at bounding box center [58, 82] width 71 height 15
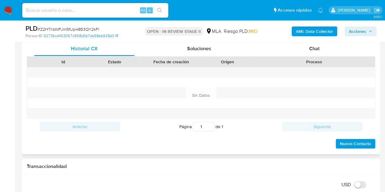
scroll to position [295, 0]
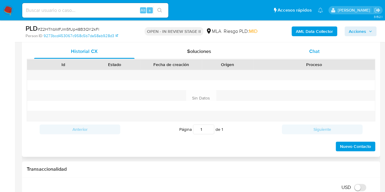
click at [322, 53] on div "Chat" at bounding box center [314, 51] width 100 height 15
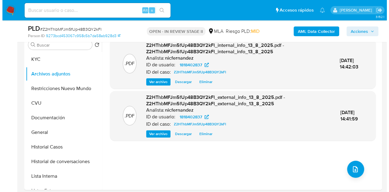
scroll to position [122, 0]
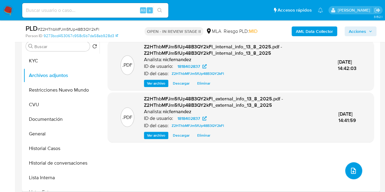
click at [351, 167] on icon "upload-file" at bounding box center [352, 170] width 7 height 7
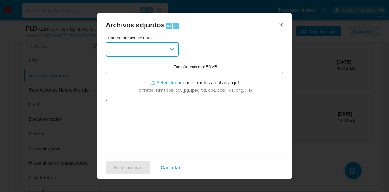
click at [173, 45] on button "button" at bounding box center [142, 49] width 73 height 15
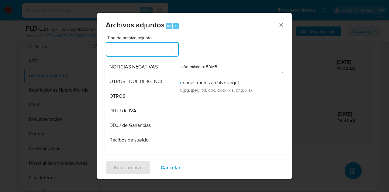
scroll to position [97, 0]
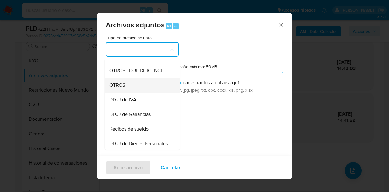
click at [156, 92] on div "OTROS" at bounding box center [140, 85] width 62 height 15
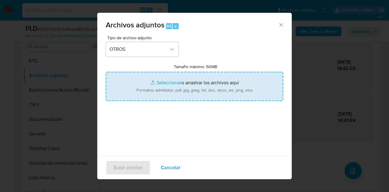
click at [164, 83] on input "Tamaño máximo: 50MB Seleccionar archivos" at bounding box center [195, 86] width 178 height 29
type input "C:\fakepath\NOSIS_Manager_InformeIndividual_23174531684_654930_20250724114102.p…"
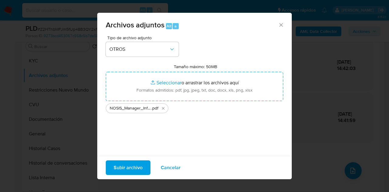
drag, startPoint x: 164, startPoint y: 83, endPoint x: 122, endPoint y: 168, distance: 94.2
click at [122, 168] on span "Subir archivo" at bounding box center [128, 167] width 29 height 13
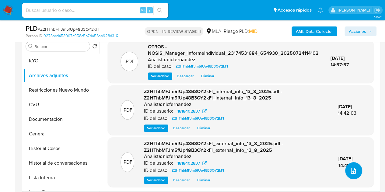
click at [349, 169] on icon "upload-file" at bounding box center [352, 170] width 7 height 7
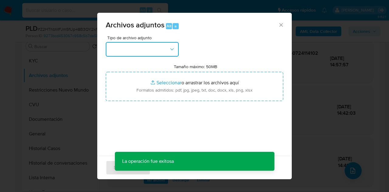
click at [164, 56] on button "button" at bounding box center [142, 49] width 73 height 15
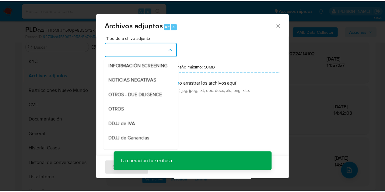
scroll to position [76, 0]
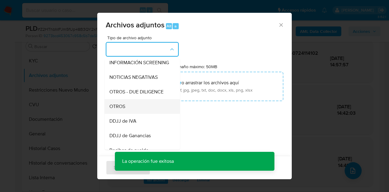
click at [144, 114] on div "OTROS" at bounding box center [140, 106] width 62 height 15
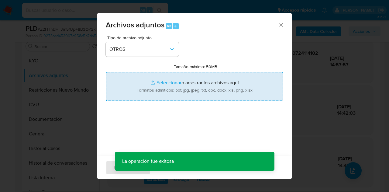
click at [159, 81] on input "Tamaño máximo: 50MB Seleccionar archivos" at bounding box center [195, 86] width 178 height 29
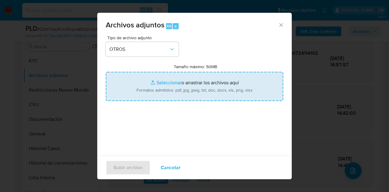
type input "C:\fakepath\Caselog Z2HThbMFJm5fUp48B3QY2kFl_2025_07_18_02_14_51.docx"
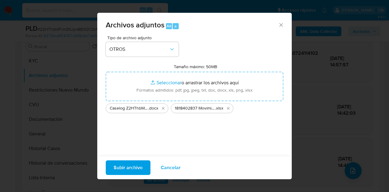
click at [131, 166] on span "Subir archivo" at bounding box center [128, 167] width 29 height 13
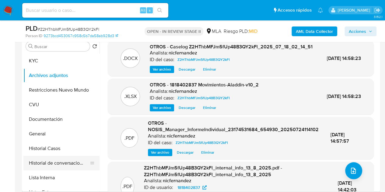
click at [49, 161] on button "Historial de conversaciones" at bounding box center [58, 163] width 71 height 15
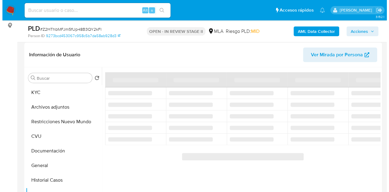
scroll to position [92, 0]
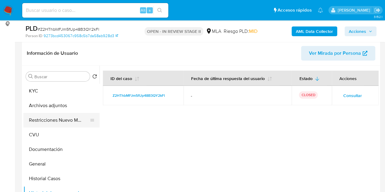
click at [38, 123] on button "Restricciones Nuevo Mundo" at bounding box center [58, 120] width 71 height 15
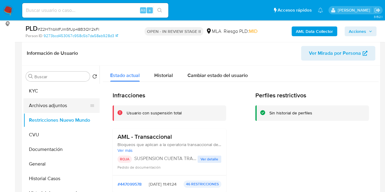
click at [36, 104] on button "Archivos adjuntos" at bounding box center [58, 105] width 71 height 15
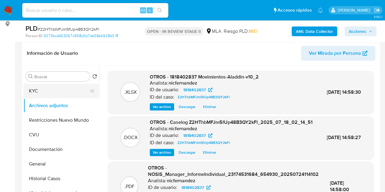
click at [68, 95] on button "KYC" at bounding box center [58, 91] width 71 height 15
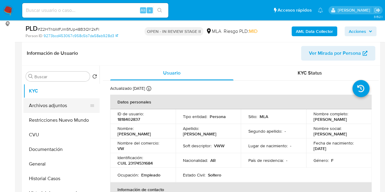
click at [60, 107] on button "Archivos adjuntos" at bounding box center [58, 105] width 71 height 15
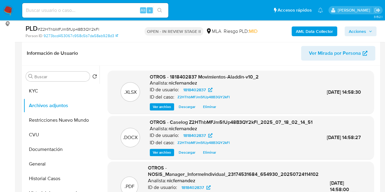
click at [161, 155] on span "Ver archivo" at bounding box center [162, 152] width 18 height 6
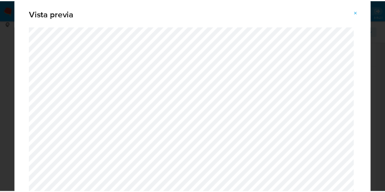
scroll to position [0, 0]
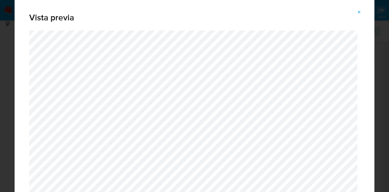
click at [358, 8] on span "Attachment preview" at bounding box center [359, 12] width 5 height 9
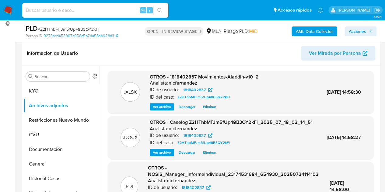
click at [360, 28] on span "Acciones" at bounding box center [356, 31] width 17 height 10
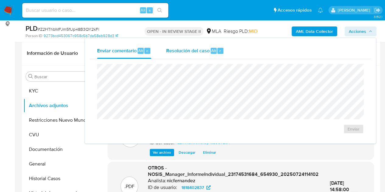
click at [191, 54] on div "Resolución del caso Alt r" at bounding box center [195, 51] width 58 height 16
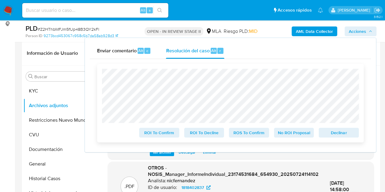
click at [331, 133] on span "Declinar" at bounding box center [339, 132] width 32 height 9
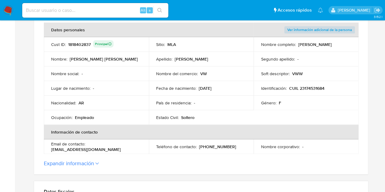
scroll to position [105, 0]
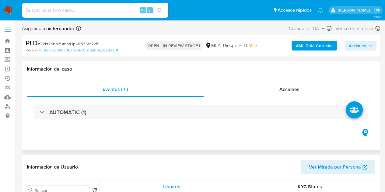
click at [136, 64] on div "Información del caso" at bounding box center [201, 69] width 358 height 16
click at [371, 45] on icon "button" at bounding box center [370, 46] width 4 height 4
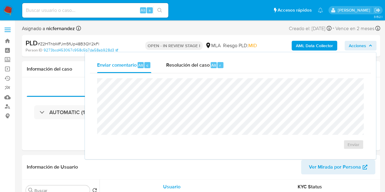
select select "10"
click at [187, 71] on div "Resolución del caso Alt r" at bounding box center [195, 65] width 58 height 16
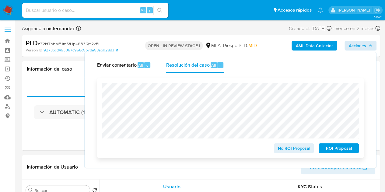
click at [339, 147] on span "ROI Proposal" at bounding box center [339, 148] width 32 height 9
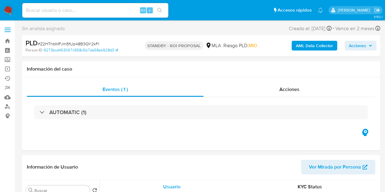
select select "10"
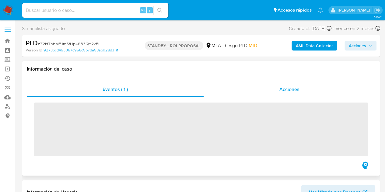
click at [283, 87] on span "Acciones" at bounding box center [289, 89] width 20 height 7
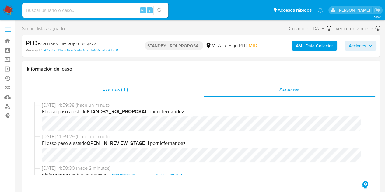
select select "10"
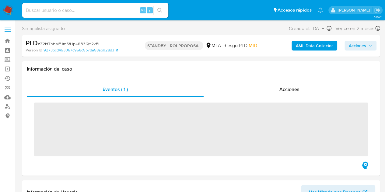
click at [65, 11] on input at bounding box center [95, 10] width 146 height 8
paste input "NhL1BB6QmQz15TKgaAWStCvW"
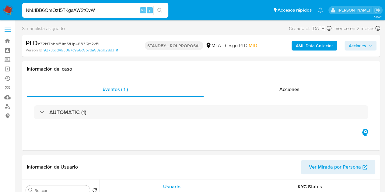
type input "NhL1BB6QmQz15TKgaAWStCvW"
select select "10"
click at [351, 47] on span "Acciones" at bounding box center [356, 46] width 17 height 10
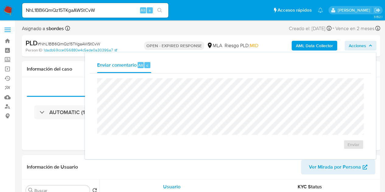
click at [351, 47] on span "Acciones" at bounding box center [356, 46] width 17 height 10
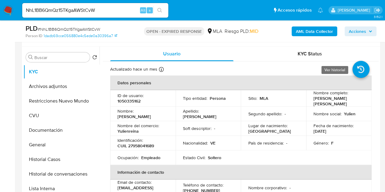
scroll to position [113, 0]
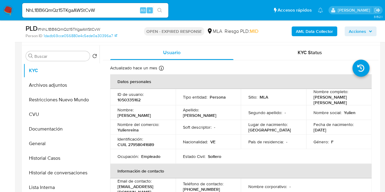
click at [132, 99] on p "1050335162" at bounding box center [128, 99] width 23 height 5
copy p "1050335162"
click at [138, 101] on p "1050335162" at bounding box center [128, 99] width 23 height 5
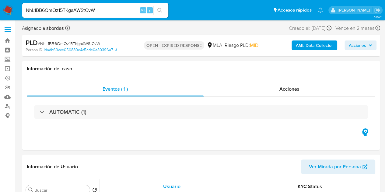
scroll to position [0, 0]
click at [361, 45] on span "Acciones" at bounding box center [356, 46] width 17 height 10
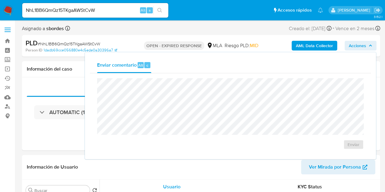
click at [361, 45] on span "Acciones" at bounding box center [356, 46] width 17 height 10
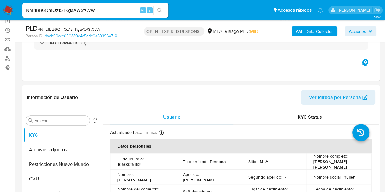
scroll to position [52, 0]
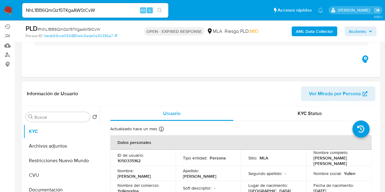
click at [135, 159] on p "1050335162" at bounding box center [128, 160] width 23 height 5
click at [135, 158] on p "1050335162" at bounding box center [128, 160] width 23 height 5
copy p "1050335162"
click at [83, 9] on input "NhL1BB6QmQz15TKgaAWStCvW" at bounding box center [95, 10] width 146 height 8
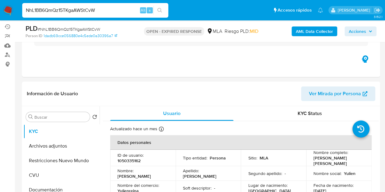
paste input "p4h8TGqy75Wf5wqSjyRDAPia"
type input "p4h8TGqy75Wf5wqSjyRDAPia"
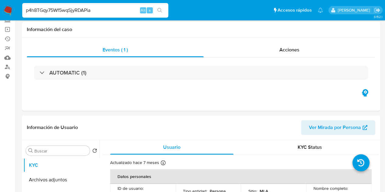
select select "10"
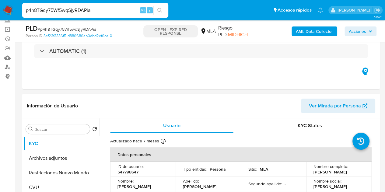
scroll to position [81, 0]
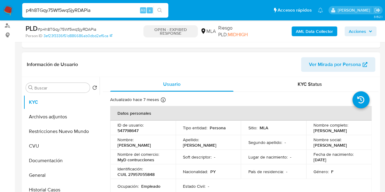
click at [129, 129] on p "547798647" at bounding box center [127, 130] width 21 height 5
copy p "547798647"
drag, startPoint x: 108, startPoint y: 13, endPoint x: 20, endPoint y: 3, distance: 88.2
click at [20, 3] on ul "Pausado Ver notificaciones p4h8TGqy75Wf5wqSjyRDAPia Alt s Accesos rápidos Presi…" at bounding box center [172, 9] width 307 height 15
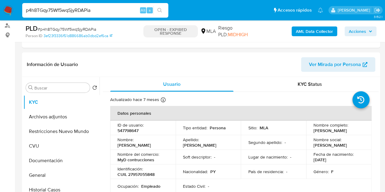
paste input "zijWkzbsyYHYvNfesYaMBCxw"
type input "zijWkzbsyYHYvNfesYaMBCxw"
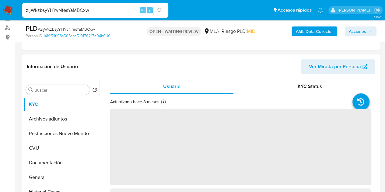
scroll to position [104, 0]
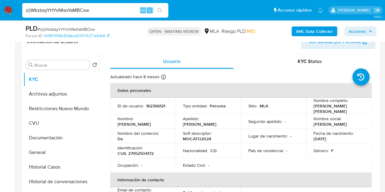
select select "10"
click at [146, 107] on p "162366121" at bounding box center [155, 105] width 19 height 5
click at [146, 108] on p "162366121" at bounding box center [155, 105] width 19 height 5
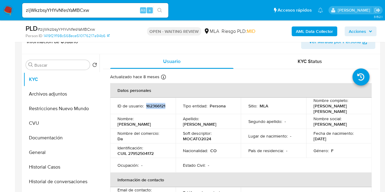
copy p "162366121"
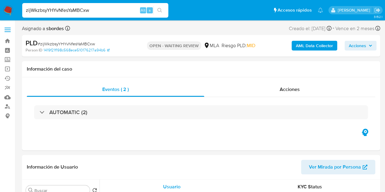
scroll to position [0, 0]
drag, startPoint x: 94, startPoint y: 9, endPoint x: 10, endPoint y: 14, distance: 84.1
click at [10, 14] on nav "Pausado Ver notificaciones zijWkzbsyYHYvNfesYaMBCxw Alt s Accesos rápidos Presi…" at bounding box center [192, 10] width 385 height 20
paste input "pjUsoZERcTRSAcvjJ2ZwvPpt"
type input "pjUsoZERcTRSAcvjJ2ZwvPpt"
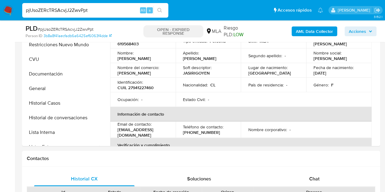
select select "10"
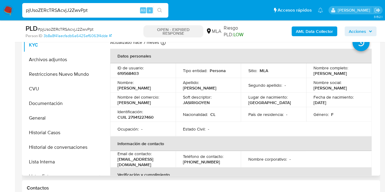
scroll to position [128, 0]
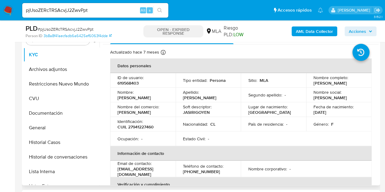
click at [128, 81] on p "619568403" at bounding box center [127, 82] width 21 height 5
copy p "619568403"
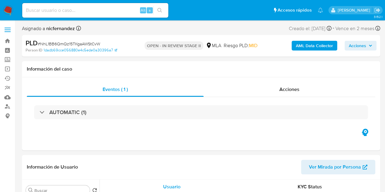
select select "10"
drag, startPoint x: 370, startPoint y: 47, endPoint x: 366, endPoint y: 49, distance: 4.5
click at [370, 47] on icon "button" at bounding box center [370, 46] width 4 height 4
click at [355, 44] on span "Acciones" at bounding box center [356, 46] width 17 height 10
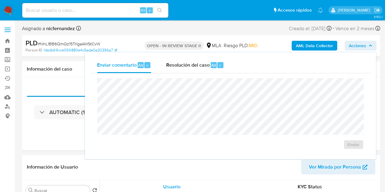
drag, startPoint x: 175, startPoint y: 71, endPoint x: 175, endPoint y: 75, distance: 4.3
click at [175, 71] on div "Resolución del caso Alt r" at bounding box center [195, 65] width 58 height 16
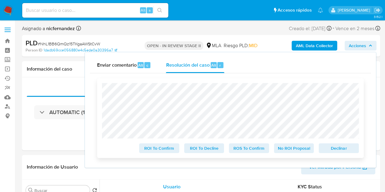
click at [339, 147] on span "Declinar" at bounding box center [339, 148] width 32 height 9
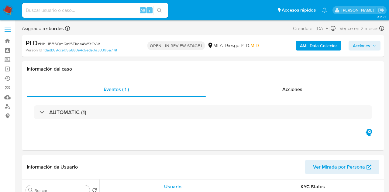
select select "10"
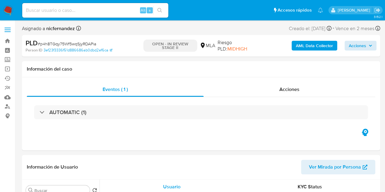
select select "10"
click at [356, 45] on span "Acciones" at bounding box center [356, 46] width 17 height 10
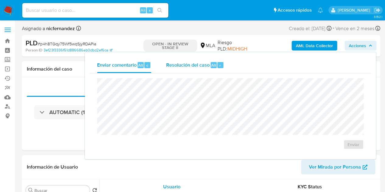
click at [207, 64] on span "Resolución del caso" at bounding box center [187, 64] width 43 height 7
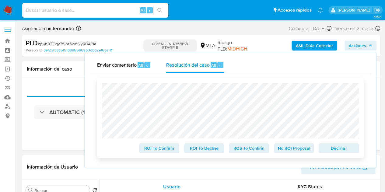
click at [330, 148] on span "Declinar" at bounding box center [339, 148] width 32 height 9
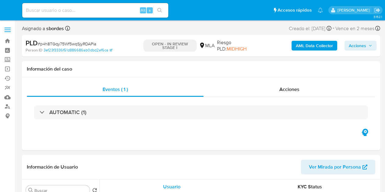
select select "10"
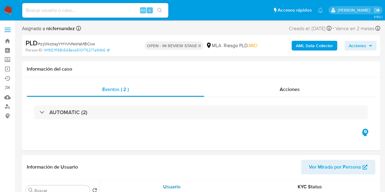
select select "10"
click at [363, 47] on span "Acciones" at bounding box center [356, 46] width 17 height 10
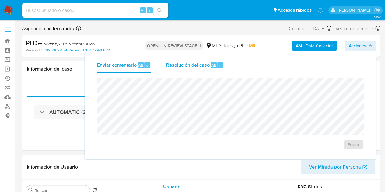
click at [217, 67] on div "r" at bounding box center [220, 65] width 6 height 6
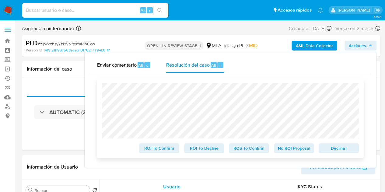
click at [338, 149] on span "Declinar" at bounding box center [339, 148] width 32 height 9
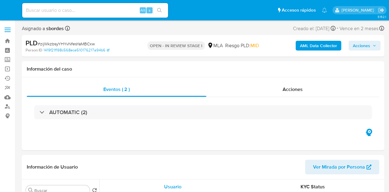
select select "10"
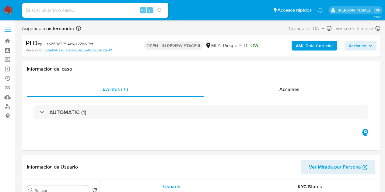
click at [369, 47] on icon "button" at bounding box center [370, 46] width 4 height 4
select select "10"
click at [354, 46] on span "Acciones" at bounding box center [356, 46] width 17 height 10
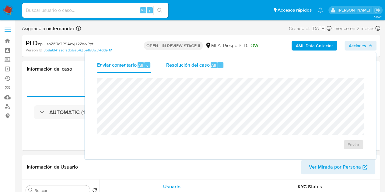
click at [206, 65] on span "Resolución del caso" at bounding box center [187, 64] width 43 height 7
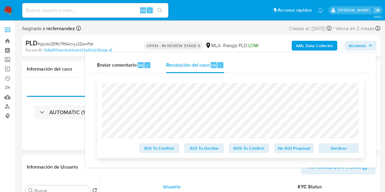
click at [334, 147] on span "Declinar" at bounding box center [339, 148] width 32 height 9
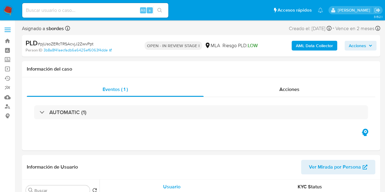
select select "10"
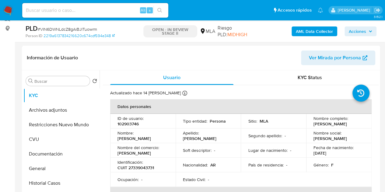
select select "10"
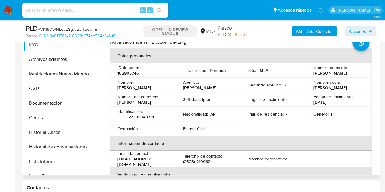
scroll to position [113, 0]
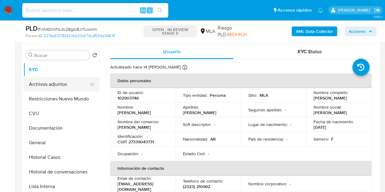
click at [30, 84] on button "Archivos adjuntos" at bounding box center [58, 84] width 71 height 15
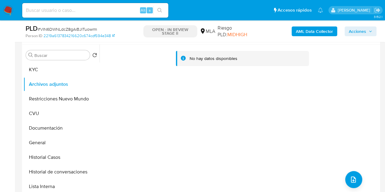
click at [306, 31] on b "AML Data Collector" at bounding box center [314, 31] width 37 height 10
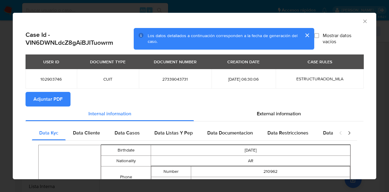
click at [60, 97] on span "Adjuntar PDF" at bounding box center [47, 98] width 29 height 13
click at [362, 22] on icon "Cerrar ventana" at bounding box center [365, 21] width 6 height 6
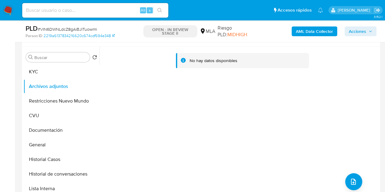
scroll to position [114, 0]
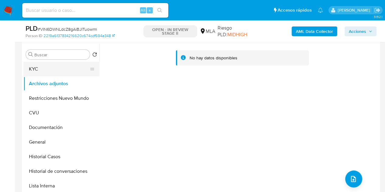
click at [49, 64] on button "KYC" at bounding box center [58, 69] width 71 height 15
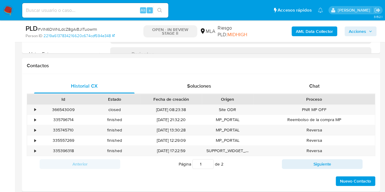
scroll to position [282, 0]
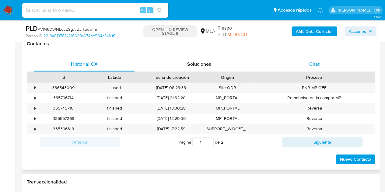
click at [336, 68] on div "Chat" at bounding box center [314, 64] width 100 height 15
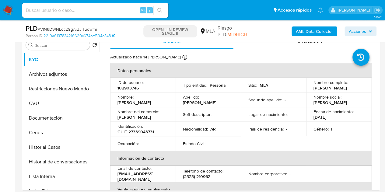
scroll to position [122, 0]
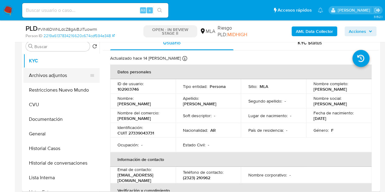
click at [57, 75] on button "Archivos adjuntos" at bounding box center [58, 75] width 71 height 15
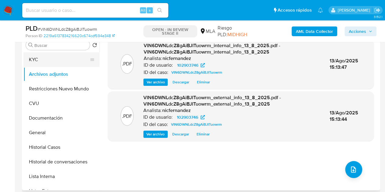
scroll to position [119, 0]
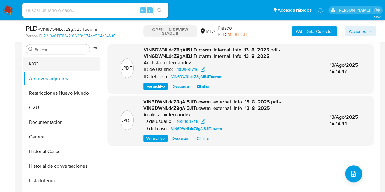
click at [51, 61] on button "KYC" at bounding box center [58, 64] width 71 height 15
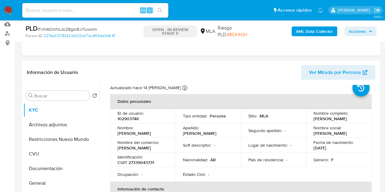
scroll to position [57, 0]
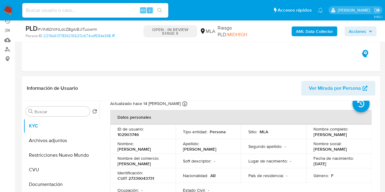
click at [312, 99] on div "Información de Usuario Ver Mirada por Persona" at bounding box center [201, 88] width 358 height 25
click at [314, 95] on div "Información de Usuario Ver Mirada por Persona" at bounding box center [201, 88] width 358 height 25
click at [334, 85] on span "Ver Mirada por Persona" at bounding box center [335, 88] width 52 height 15
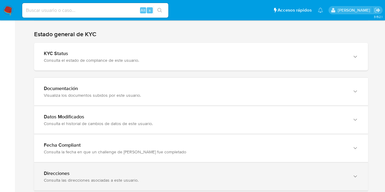
click at [345, 164] on div "Direcciones Consulta las direcciones asociadas a este usuario." at bounding box center [201, 177] width 334 height 28
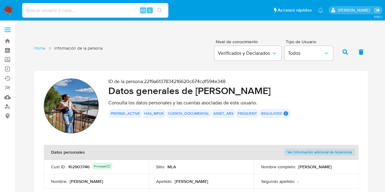
click at [60, 12] on input at bounding box center [95, 10] width 146 height 8
paste input "jBcpumjo3HuM3ox8TSSKwFJB"
type input "jBcpumjo3HuM3ox8TSSKwFJB"
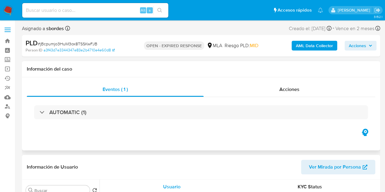
select select "10"
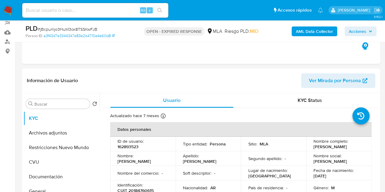
scroll to position [142, 0]
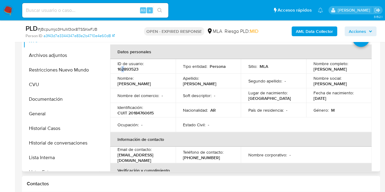
click at [123, 70] on p "162893523" at bounding box center [127, 68] width 21 height 5
click at [125, 71] on p "162893523" at bounding box center [127, 68] width 21 height 5
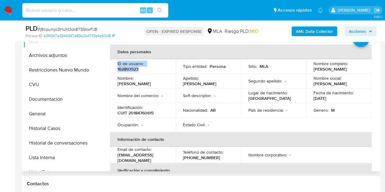
click at [125, 71] on p "162893523" at bounding box center [127, 68] width 21 height 5
click at [119, 69] on p "162893523" at bounding box center [127, 68] width 21 height 5
click at [118, 68] on p "162893523" at bounding box center [127, 68] width 21 height 5
click at [118, 65] on p "ID de usuario :" at bounding box center [130, 63] width 26 height 5
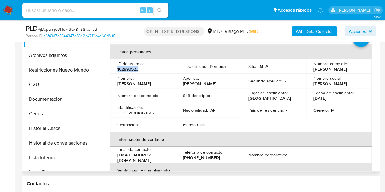
drag, startPoint x: 116, startPoint y: 69, endPoint x: 140, endPoint y: 72, distance: 24.6
click at [140, 72] on td "ID de usuario : 162893523" at bounding box center [142, 66] width 65 height 15
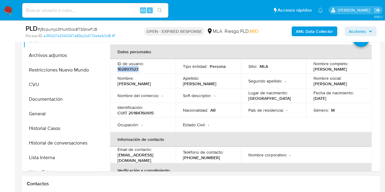
copy p "162893523"
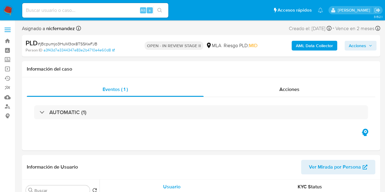
select select "10"
click at [353, 43] on span "Acciones" at bounding box center [356, 46] width 17 height 10
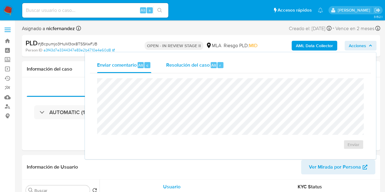
click at [195, 68] on span "Resolución del caso" at bounding box center [187, 64] width 43 height 7
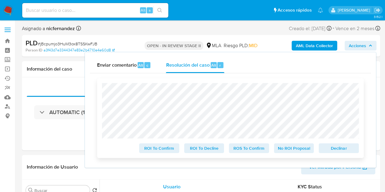
click at [336, 152] on span "Declinar" at bounding box center [339, 148] width 32 height 9
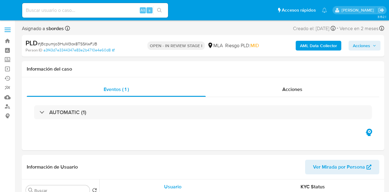
select select "10"
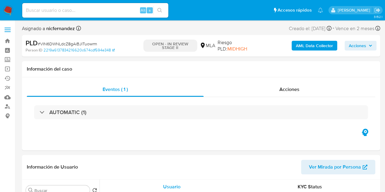
select select "10"
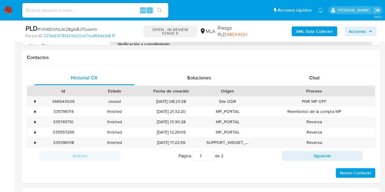
scroll to position [280, 0]
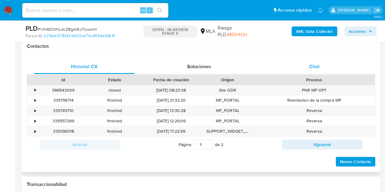
click at [319, 69] on span "Chat" at bounding box center [314, 66] width 10 height 7
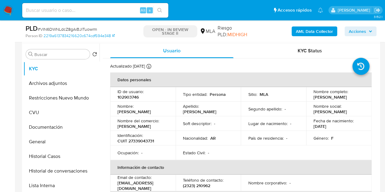
scroll to position [97, 0]
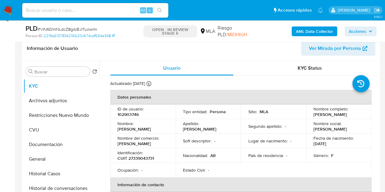
click at [335, 48] on span "Ver Mirada por Persona" at bounding box center [335, 48] width 52 height 15
click at [59, 99] on button "Archivos adjuntos" at bounding box center [58, 100] width 71 height 15
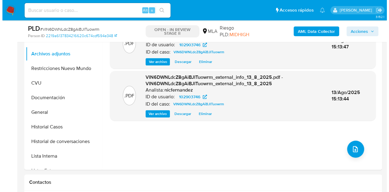
scroll to position [145, 0]
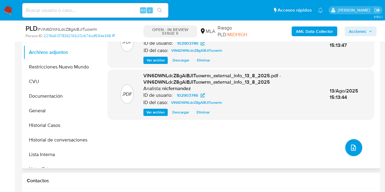
click at [351, 149] on icon "upload-file" at bounding box center [353, 147] width 5 height 6
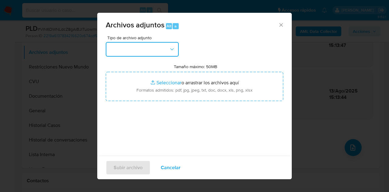
click at [165, 51] on button "button" at bounding box center [142, 49] width 73 height 15
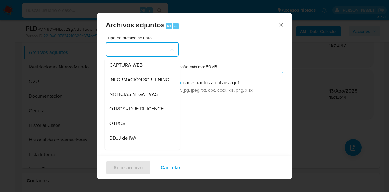
scroll to position [86, 0]
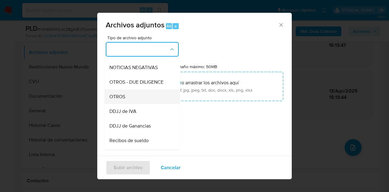
click at [128, 104] on div "OTROS" at bounding box center [140, 96] width 62 height 15
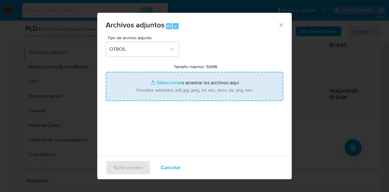
click at [165, 78] on input "Tamaño máximo: 50MB Seleccionar archivos" at bounding box center [195, 86] width 178 height 29
type input "C:\fakepath\Constancia de monotributo.pdf"
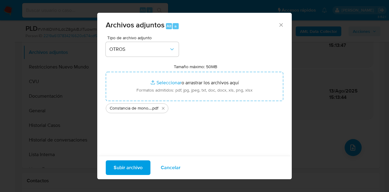
drag, startPoint x: 165, startPoint y: 78, endPoint x: 126, endPoint y: 168, distance: 97.9
click at [126, 168] on span "Subir archivo" at bounding box center [128, 167] width 29 height 13
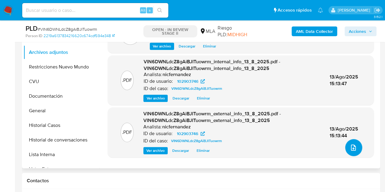
click at [350, 144] on icon "upload-file" at bounding box center [352, 147] width 7 height 7
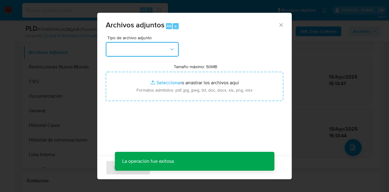
click at [173, 49] on icon "button" at bounding box center [172, 49] width 6 height 6
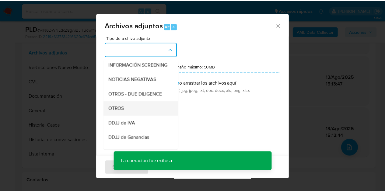
scroll to position [75, 0]
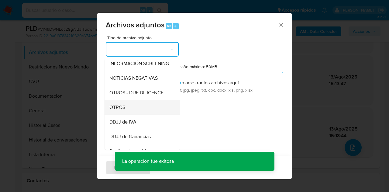
click at [153, 108] on div "OTROS" at bounding box center [140, 107] width 62 height 15
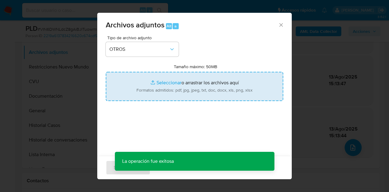
click at [164, 80] on input "Tamaño máximo: 50MB Seleccionar archivos" at bounding box center [195, 86] width 178 height 29
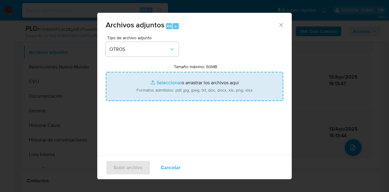
type input "C:\fakepath\Caselog VIN6DWNLdcZ8gAiBJITuowrm_2025_07_17_23_18_50.docx"
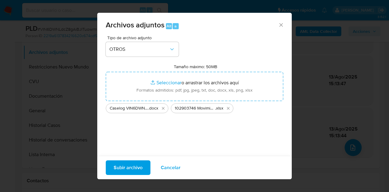
click at [128, 163] on span "Subir archivo" at bounding box center [128, 167] width 29 height 13
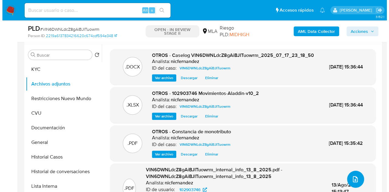
scroll to position [101, 0]
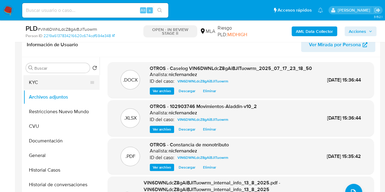
click at [33, 81] on button "KYC" at bounding box center [58, 82] width 71 height 15
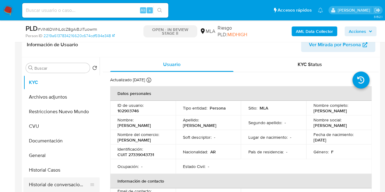
click at [41, 179] on button "Historial de conversaciones" at bounding box center [58, 184] width 71 height 15
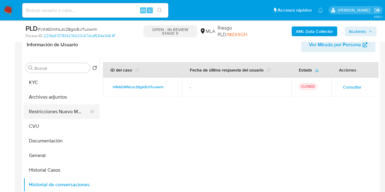
click at [61, 111] on button "Restricciones Nuevo Mundo" at bounding box center [58, 111] width 71 height 15
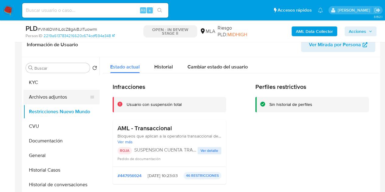
click at [48, 96] on button "Archivos adjuntos" at bounding box center [58, 97] width 71 height 15
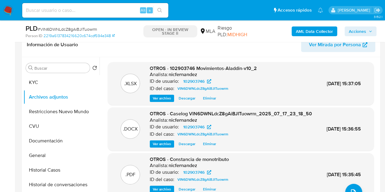
click at [155, 147] on span "Ver archivo" at bounding box center [162, 144] width 18 height 6
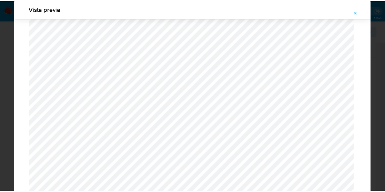
scroll to position [0, 0]
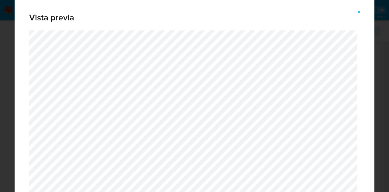
click at [359, 14] on span "Attachment preview" at bounding box center [359, 12] width 5 height 9
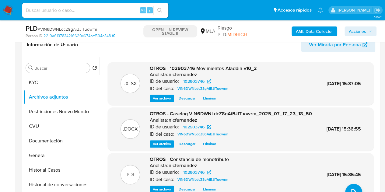
click at [197, 67] on span "OTROS - 102903746 Movimientos-Aladdin-v10_2" at bounding box center [203, 68] width 107 height 7
click at [363, 26] on div "AML Data Collector Acciones" at bounding box center [318, 31] width 115 height 14
click at [363, 32] on span "Acciones" at bounding box center [356, 31] width 17 height 10
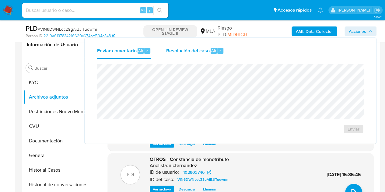
click at [204, 56] on div "Resolución del caso Alt r" at bounding box center [195, 51] width 58 height 16
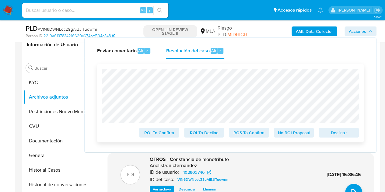
click at [327, 136] on span "Declinar" at bounding box center [339, 132] width 32 height 9
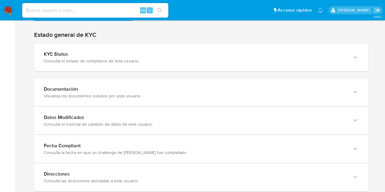
scroll to position [596, 0]
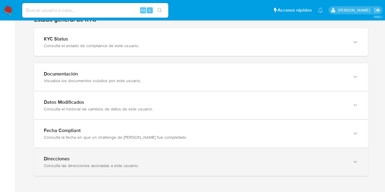
click at [351, 165] on div "button" at bounding box center [354, 162] width 7 height 12
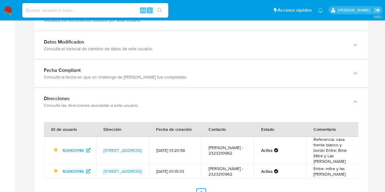
scroll to position [690, 0]
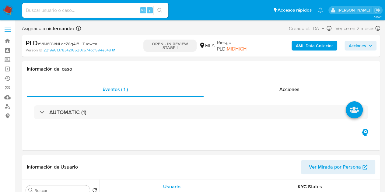
select select "10"
click at [204, 70] on h1 "Información del caso" at bounding box center [201, 69] width 348 height 6
drag, startPoint x: 358, startPoint y: 44, endPoint x: 334, endPoint y: 51, distance: 24.8
click at [358, 43] on span "Acciones" at bounding box center [356, 46] width 17 height 10
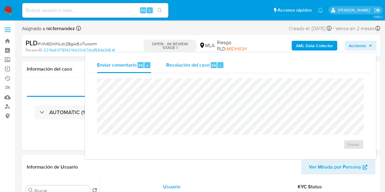
click at [204, 68] on div "Resolución del caso Alt r" at bounding box center [195, 65] width 58 height 16
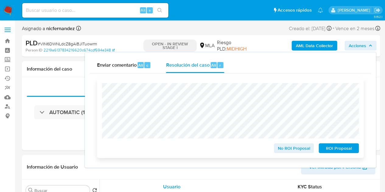
click at [341, 150] on span "ROI Proposal" at bounding box center [339, 148] width 32 height 9
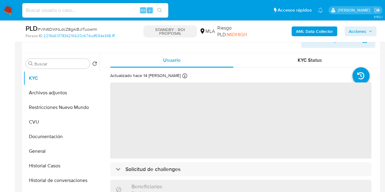
scroll to position [133, 0]
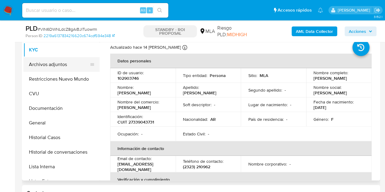
select select "10"
click at [47, 62] on button "Archivos adjuntos" at bounding box center [58, 64] width 71 height 15
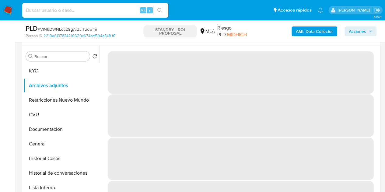
scroll to position [100, 0]
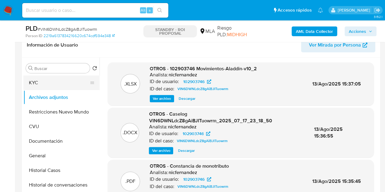
click at [40, 83] on button "KYC" at bounding box center [58, 82] width 71 height 15
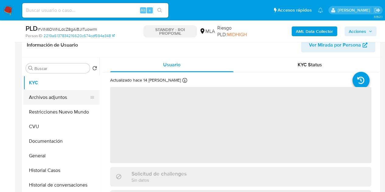
click at [45, 100] on button "Archivos adjuntos" at bounding box center [58, 97] width 71 height 15
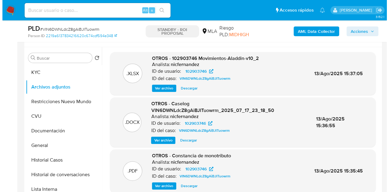
scroll to position [106, 0]
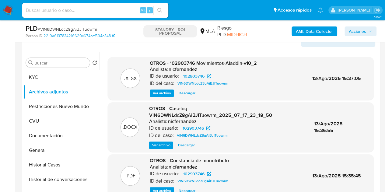
click at [158, 144] on span "Ver archivo" at bounding box center [161, 145] width 18 height 6
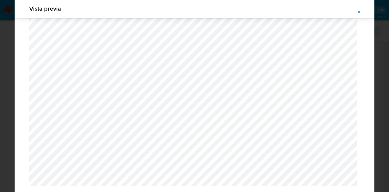
scroll to position [726, 0]
drag, startPoint x: 364, startPoint y: 10, endPoint x: 361, endPoint y: 15, distance: 6.3
click at [364, 10] on button "Attachment preview" at bounding box center [359, 12] width 13 height 10
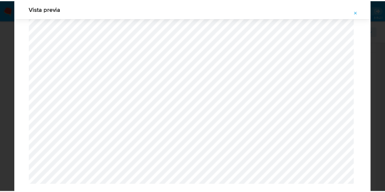
scroll to position [19, 0]
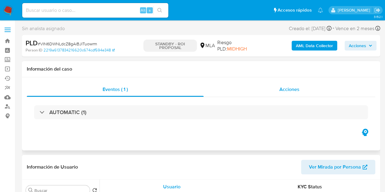
click at [301, 90] on div "Acciones" at bounding box center [289, 89] width 172 height 15
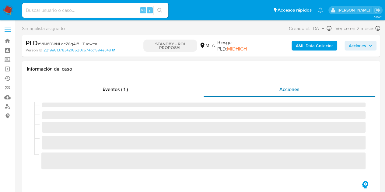
select select "10"
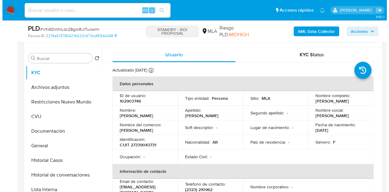
scroll to position [146, 0]
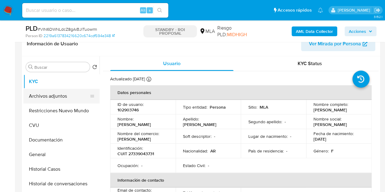
click at [43, 95] on button "Archivos adjuntos" at bounding box center [58, 96] width 71 height 15
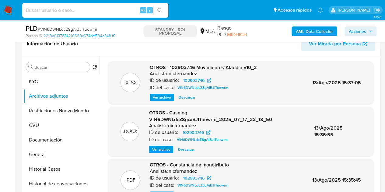
click at [158, 149] on span "Ver archivo" at bounding box center [161, 149] width 18 height 6
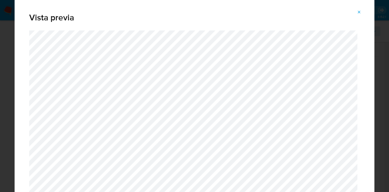
scroll to position [732, 0]
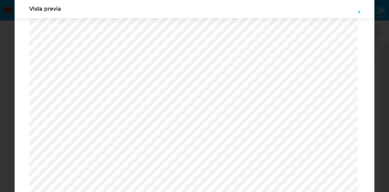
click at [357, 12] on button "Attachment preview" at bounding box center [359, 12] width 13 height 10
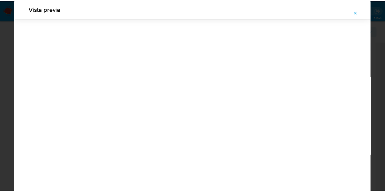
scroll to position [19, 0]
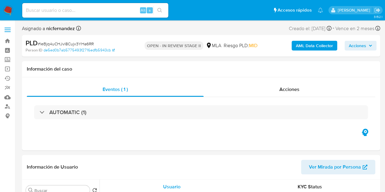
select select "10"
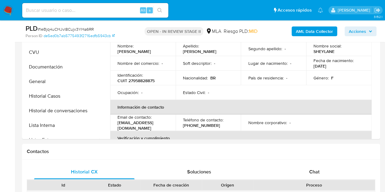
scroll to position [117, 0]
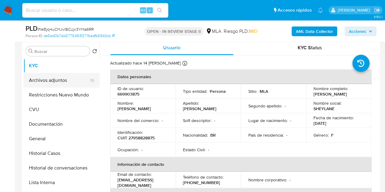
click at [40, 81] on button "Archivos adjuntos" at bounding box center [58, 80] width 71 height 15
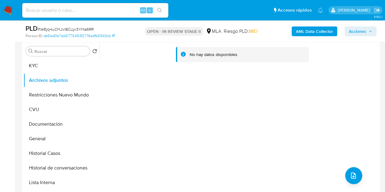
click at [294, 33] on button "AML Data Collector" at bounding box center [314, 31] width 46 height 10
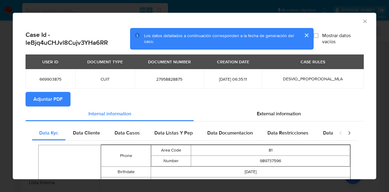
click at [52, 104] on span "Adjuntar PDF" at bounding box center [47, 98] width 29 height 13
click at [363, 21] on div "AML Data Collector" at bounding box center [195, 20] width 364 height 15
drag, startPoint x: 362, startPoint y: 21, endPoint x: 278, endPoint y: 58, distance: 92.5
click at [362, 22] on icon "Cerrar ventana" at bounding box center [365, 21] width 6 height 6
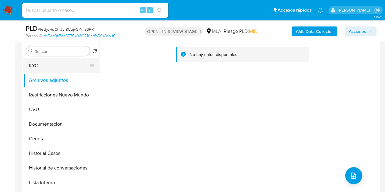
click at [51, 67] on button "KYC" at bounding box center [58, 65] width 71 height 15
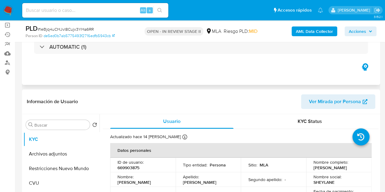
scroll to position [41, 0]
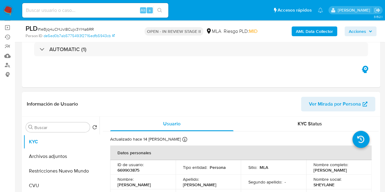
click at [332, 106] on span "Ver Mirada por Persona" at bounding box center [335, 104] width 52 height 15
click at [188, 174] on td "Tipo entidad : Persona" at bounding box center [207, 167] width 65 height 15
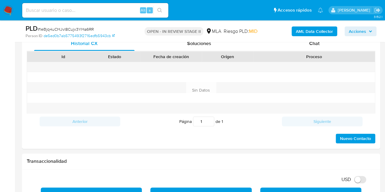
scroll to position [273, 0]
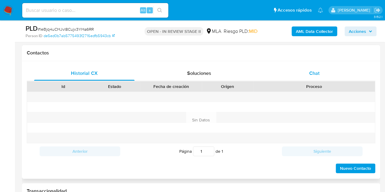
click at [341, 77] on div "Chat" at bounding box center [314, 73] width 100 height 15
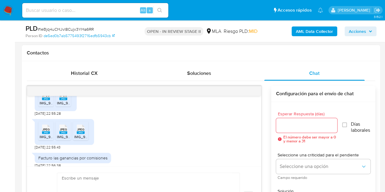
scroll to position [438, 0]
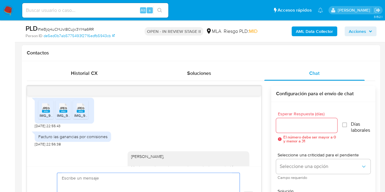
drag, startPoint x: 41, startPoint y: 147, endPoint x: 110, endPoint y: 145, distance: 69.1
click at [110, 142] on div "Facturo las ganancias por comisiones" at bounding box center [73, 136] width 76 height 10
copy div "Facturo las ganancias por comisiones"
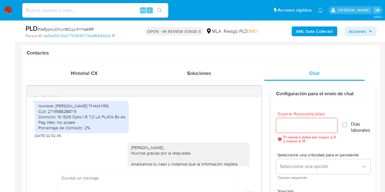
scroll to position [697, 0]
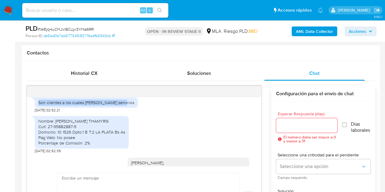
drag, startPoint x: 39, startPoint y: 111, endPoint x: 125, endPoint y: 111, distance: 86.1
click at [125, 111] on div "Son clientes a los cuales se presta servicios 31/07/2025 02:52:21" at bounding box center [144, 103] width 219 height 18
copy div "Son clientes a los cuales se presta servicios"
click at [170, 142] on div "Nombre: MARTINS SHEYLANE THAMYRIS Cuit: 27-95882887-5 Domicilio: 10 1526 Dpto:1…" at bounding box center [144, 133] width 219 height 40
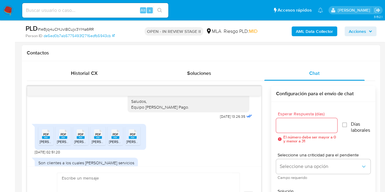
scroll to position [636, 0]
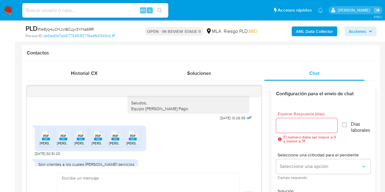
click at [116, 7] on input at bounding box center [95, 10] width 146 height 8
paste input "w7RsaJ8fi9zPMjbjMeIuYqd8"
type input "w7RsaJ8fi9zPMjbjMeIuYqd8"
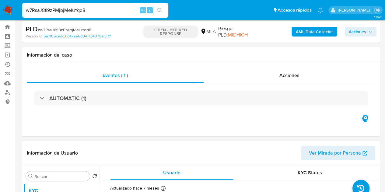
select select "10"
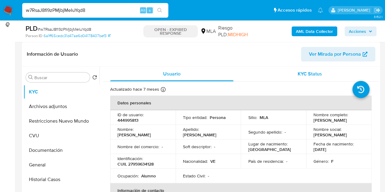
scroll to position [95, 0]
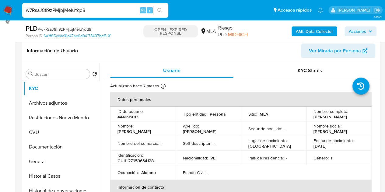
click at [133, 116] on p "444995813" at bounding box center [127, 116] width 21 height 5
copy p "444995813"
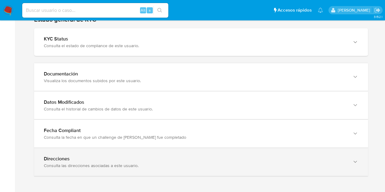
click at [347, 165] on div "Direcciones Consulta las direcciones asociadas a este usuario." at bounding box center [201, 162] width 334 height 28
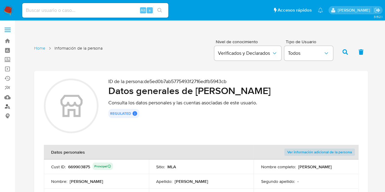
click at [9, 106] on link "Buscador de personas" at bounding box center [36, 106] width 72 height 9
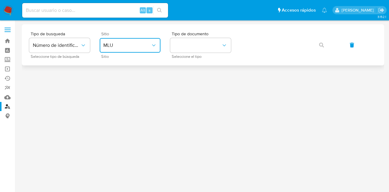
click at [140, 47] on span "MLU" at bounding box center [126, 45] width 47 height 6
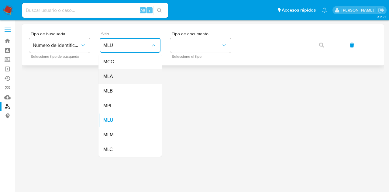
click at [132, 82] on div "MLA" at bounding box center [128, 76] width 50 height 15
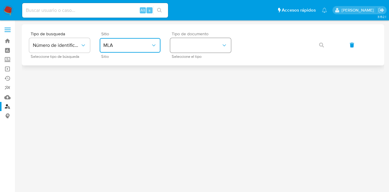
click at [194, 49] on button "identificationType" at bounding box center [200, 45] width 61 height 15
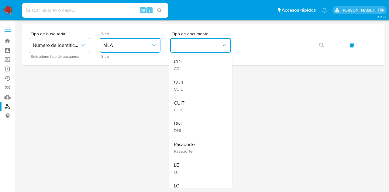
click at [196, 84] on div "CUIL CUIL" at bounding box center [199, 85] width 50 height 21
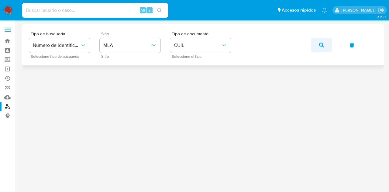
click at [313, 50] on button "button" at bounding box center [321, 45] width 21 height 15
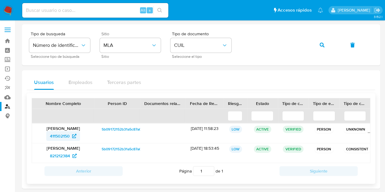
click at [61, 135] on span "411502150" at bounding box center [60, 136] width 20 height 10
click at [324, 45] on button "button" at bounding box center [321, 45] width 21 height 15
click at [57, 142] on div "Cesar Çabel Cano 530717739" at bounding box center [63, 132] width 62 height 19
click at [60, 139] on span "530717739" at bounding box center [60, 136] width 20 height 10
click at [321, 45] on icon "button" at bounding box center [321, 45] width 5 height 5
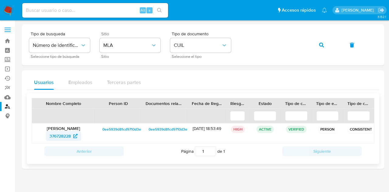
click at [63, 133] on span "376728228" at bounding box center [60, 136] width 21 height 10
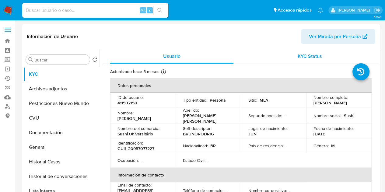
select select "10"
click at [327, 36] on span "Ver Mirada por Persona" at bounding box center [335, 36] width 52 height 15
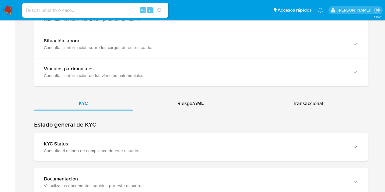
scroll to position [484, 0]
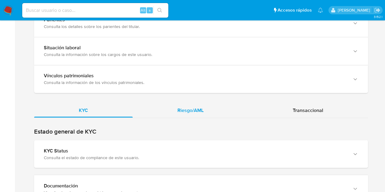
click at [209, 104] on div "Riesgo/AML" at bounding box center [191, 110] width 116 height 15
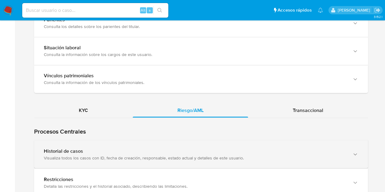
click at [171, 158] on div "Visualiza todos los casos con ID, fecha de creación, responsable, estado actual…" at bounding box center [195, 157] width 302 height 5
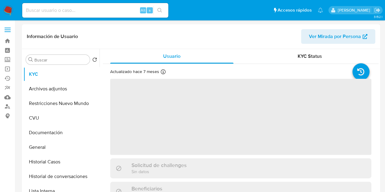
click at [318, 40] on span "Ver Mirada por Persona" at bounding box center [335, 36] width 52 height 15
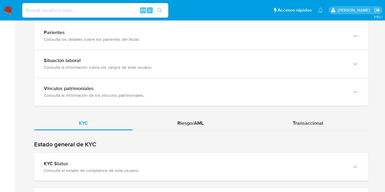
scroll to position [480, 0]
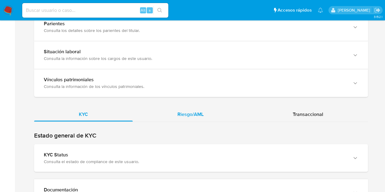
click at [196, 110] on span "Riesgo/AML" at bounding box center [190, 113] width 26 height 7
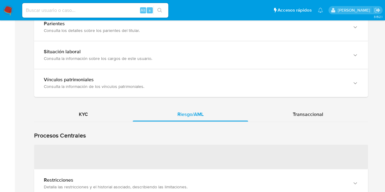
scroll to position [561, 0]
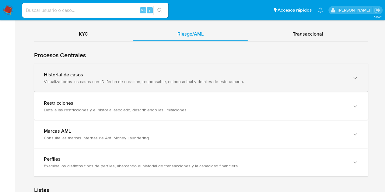
click at [153, 75] on div "Historial de casos" at bounding box center [195, 74] width 302 height 6
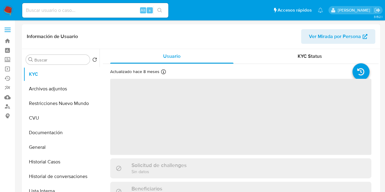
click at [334, 41] on span "Ver Mirada por Persona" at bounding box center [335, 36] width 52 height 15
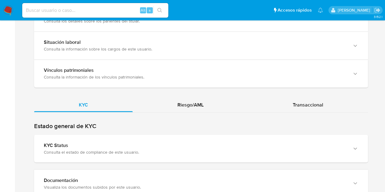
scroll to position [495, 0]
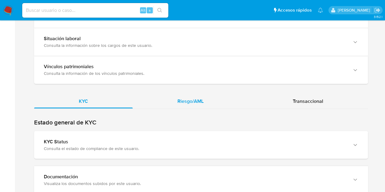
click at [204, 100] on div "Riesgo/AML" at bounding box center [191, 101] width 116 height 15
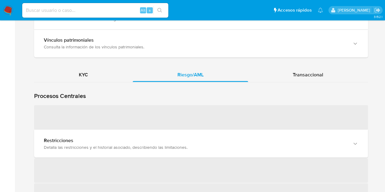
scroll to position [566, 0]
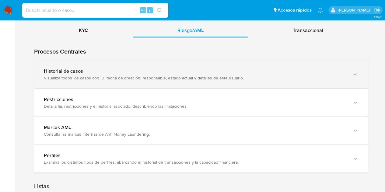
click at [89, 75] on div "Visualiza todos los casos con ID, fecha de creación, responsable, estado actual…" at bounding box center [195, 77] width 302 height 5
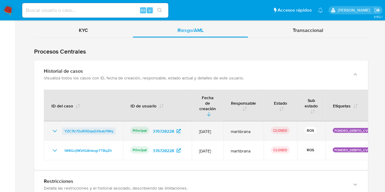
click at [98, 127] on span "YZC7Ic72uR0I2qejU0saU1Wq" at bounding box center [88, 130] width 49 height 7
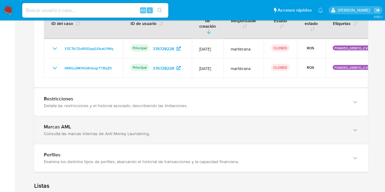
scroll to position [646, 0]
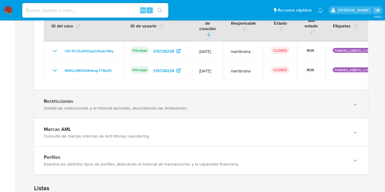
click at [253, 105] on div "Detalla las restricciones y el historial asociado, describiendo las limitacione…" at bounding box center [195, 107] width 302 height 5
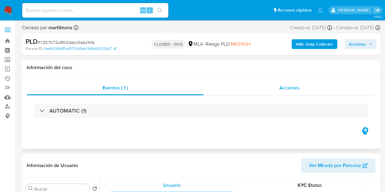
click at [296, 87] on span "Acciones" at bounding box center [289, 87] width 20 height 7
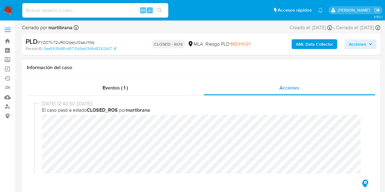
select select "10"
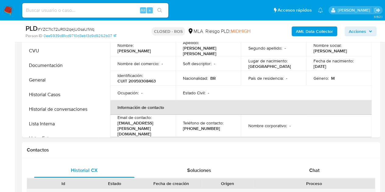
scroll to position [222, 0]
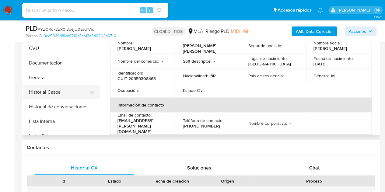
click at [36, 86] on button "Historial Casos" at bounding box center [58, 92] width 71 height 15
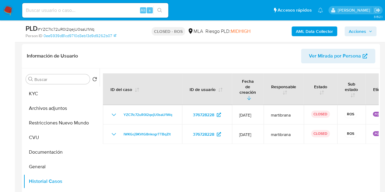
scroll to position [142, 0]
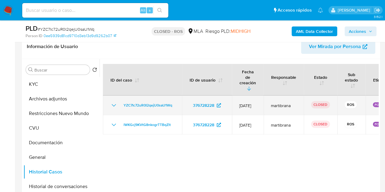
click at [115, 102] on icon "Mostrar/Ocultar" at bounding box center [113, 105] width 7 height 7
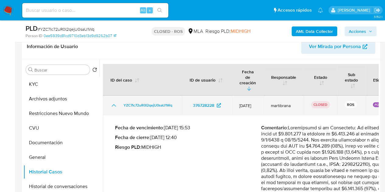
click at [115, 102] on icon "Mostrar/Ocultar" at bounding box center [113, 105] width 7 height 7
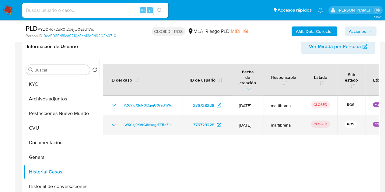
click at [110, 121] on icon "Mostrar/Ocultar" at bounding box center [113, 124] width 7 height 7
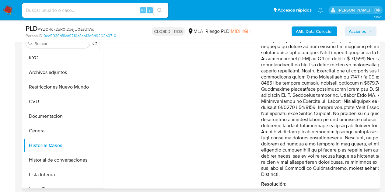
scroll to position [0, 0]
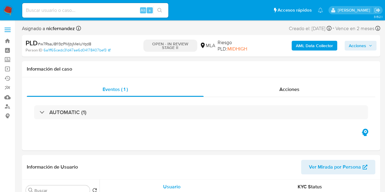
select select "10"
click at [185, 66] on h1 "Información del caso" at bounding box center [201, 69] width 348 height 6
click at [357, 42] on span "Acciones" at bounding box center [356, 46] width 17 height 10
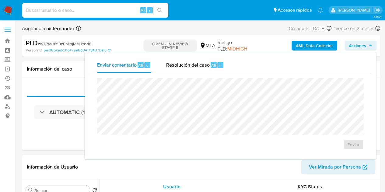
drag, startPoint x: 186, startPoint y: 64, endPoint x: 189, endPoint y: 76, distance: 12.3
click at [186, 64] on span "Resolución del caso" at bounding box center [187, 64] width 43 height 7
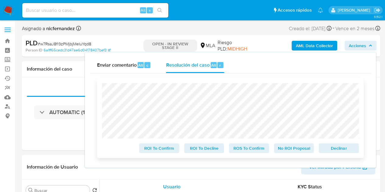
click at [334, 147] on span "Declinar" at bounding box center [339, 148] width 32 height 9
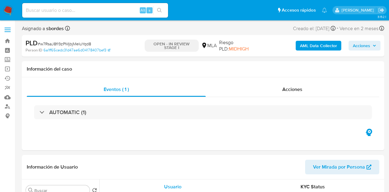
select select "10"
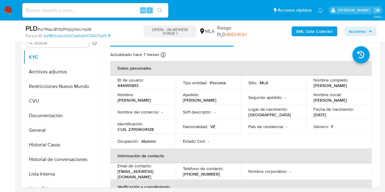
scroll to position [130, 0]
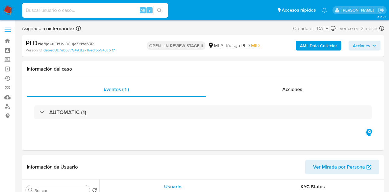
select select "10"
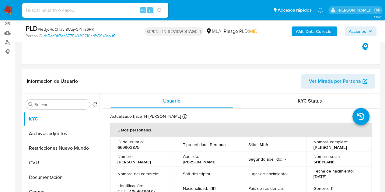
scroll to position [72, 0]
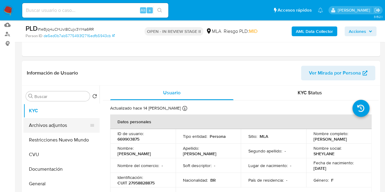
click at [29, 126] on button "Archivos adjuntos" at bounding box center [58, 125] width 71 height 15
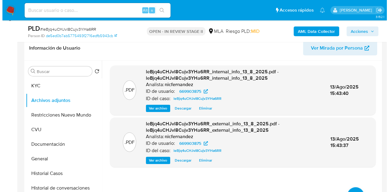
scroll to position [110, 0]
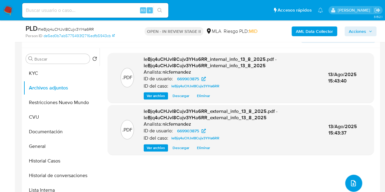
click at [348, 178] on button "upload-file" at bounding box center [353, 183] width 17 height 17
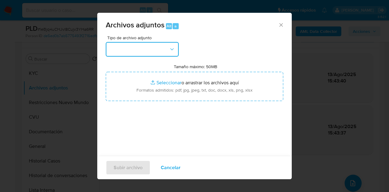
drag, startPoint x: 158, startPoint y: 50, endPoint x: 161, endPoint y: 54, distance: 4.2
click at [158, 51] on button "button" at bounding box center [142, 49] width 73 height 15
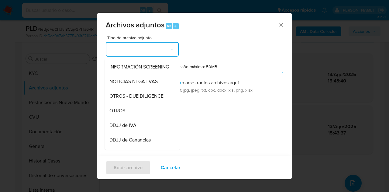
scroll to position [80, 0]
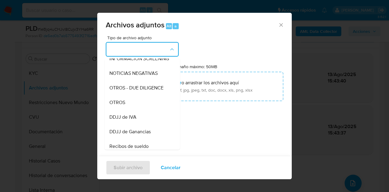
click at [152, 108] on div "OTROS" at bounding box center [140, 102] width 62 height 15
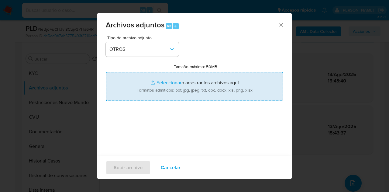
click at [164, 80] on input "Tamaño máximo: 50MB Seleccionar archivos" at bounding box center [195, 86] width 178 height 29
type input "C:\fakepath\Documentacion.pdf"
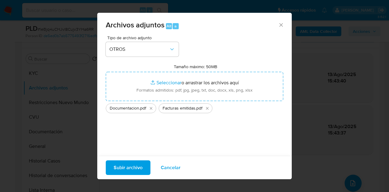
click at [126, 166] on span "Subir archivo" at bounding box center [128, 167] width 29 height 13
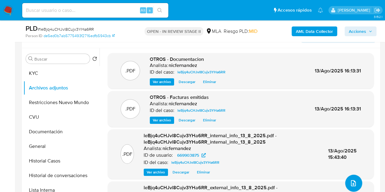
click at [352, 182] on icon "upload-file" at bounding box center [352, 182] width 7 height 7
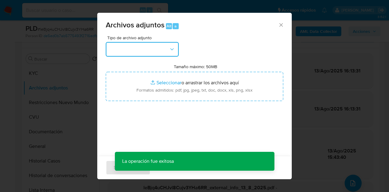
drag, startPoint x: 163, startPoint y: 47, endPoint x: 168, endPoint y: 56, distance: 9.8
click at [163, 48] on button "button" at bounding box center [142, 49] width 73 height 15
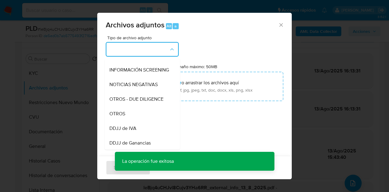
scroll to position [90, 0]
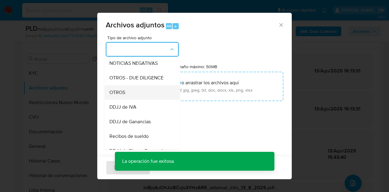
click at [151, 99] on div "OTROS" at bounding box center [140, 92] width 62 height 15
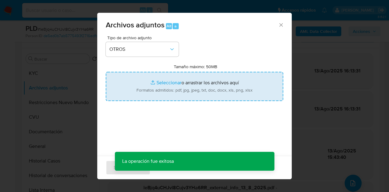
click at [165, 80] on input "Tamaño máximo: 50MB Seleccionar archivos" at bounding box center [195, 86] width 178 height 29
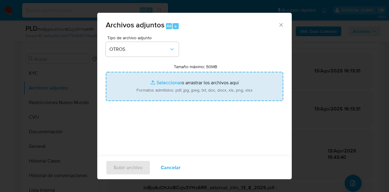
type input "C:\fakepath\Caselog leBjq4uCHJvl8Cujv3YHa6RR_2025_07_17_18_56_26.docx"
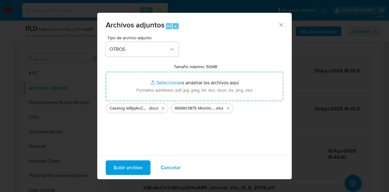
click at [130, 165] on span "Subir archivo" at bounding box center [128, 167] width 29 height 13
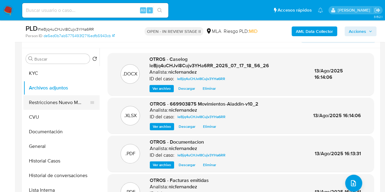
click at [47, 100] on button "Restricciones Nuevo Mundo" at bounding box center [58, 102] width 71 height 15
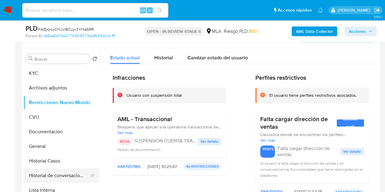
click at [41, 173] on button "Historial de conversaciones" at bounding box center [58, 175] width 71 height 15
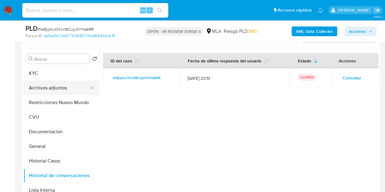
click at [54, 82] on button "Archivos adjuntos" at bounding box center [58, 88] width 71 height 15
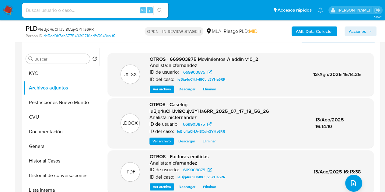
click at [163, 144] on span "Ver archivo" at bounding box center [161, 141] width 18 height 6
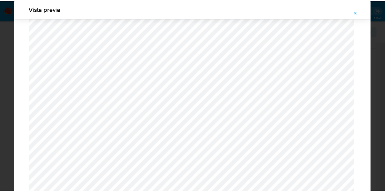
scroll to position [0, 0]
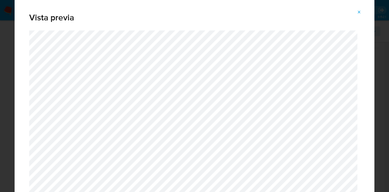
click at [359, 11] on icon "Attachment preview" at bounding box center [359, 12] width 5 height 5
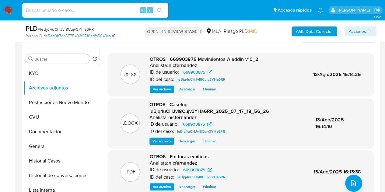
click at [202, 59] on span "OTROS - 669903875 Movimientos-Aladdin-v10_2" at bounding box center [204, 59] width 109 height 7
click at [368, 33] on icon "button" at bounding box center [370, 31] width 4 height 4
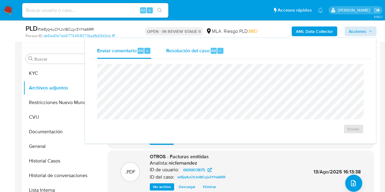
click at [173, 54] on div "Resolución del caso Alt r" at bounding box center [195, 51] width 58 height 16
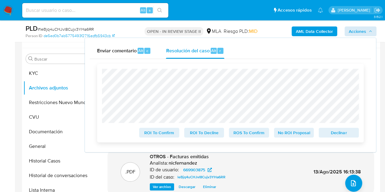
click at [338, 136] on span "Declinar" at bounding box center [339, 132] width 32 height 9
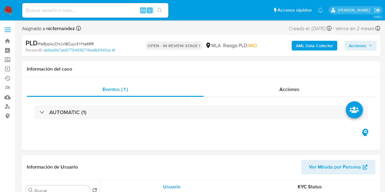
click at [365, 47] on span "Acciones" at bounding box center [356, 46] width 17 height 10
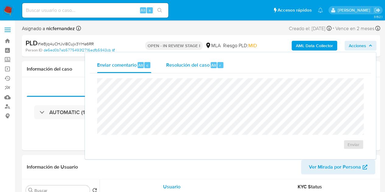
click at [201, 60] on div "Resolución del caso Alt r" at bounding box center [195, 65] width 58 height 16
select select "10"
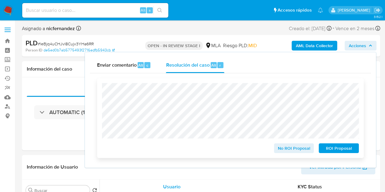
click at [342, 152] on span "ROI Proposal" at bounding box center [339, 148] width 32 height 9
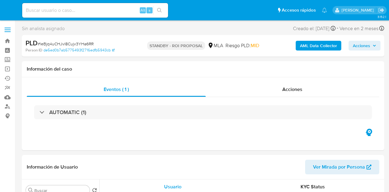
select select "10"
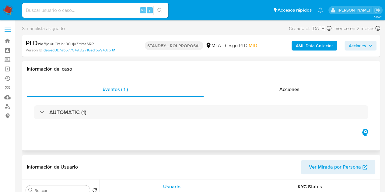
select select "10"
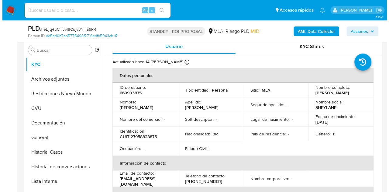
scroll to position [115, 0]
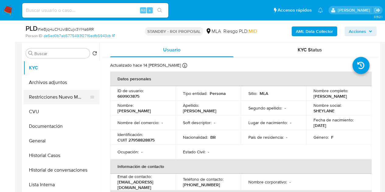
click at [60, 96] on button "Restricciones Nuevo Mundo" at bounding box center [58, 97] width 71 height 15
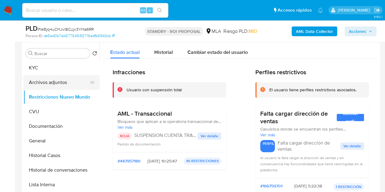
click at [34, 80] on button "Archivos adjuntos" at bounding box center [58, 82] width 71 height 15
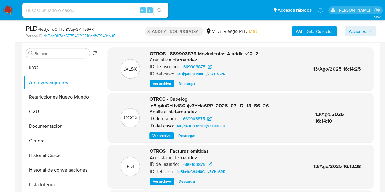
click at [171, 135] on button "Ver archivo" at bounding box center [161, 135] width 24 height 7
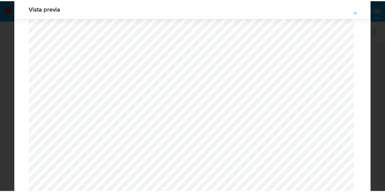
scroll to position [0, 0]
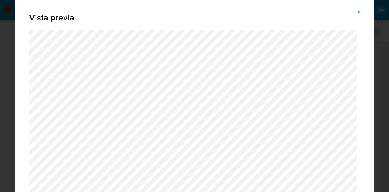
click at [362, 9] on button "Attachment preview" at bounding box center [359, 12] width 13 height 10
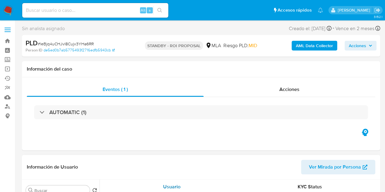
select select "10"
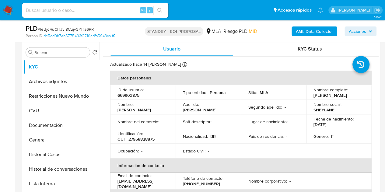
scroll to position [115, 0]
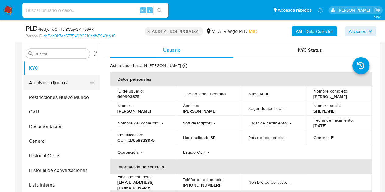
click at [57, 81] on button "Archivos adjuntos" at bounding box center [58, 82] width 71 height 15
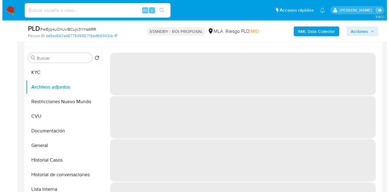
scroll to position [109, 0]
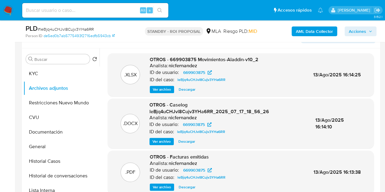
click at [158, 140] on span "Ver archivo" at bounding box center [161, 141] width 18 height 6
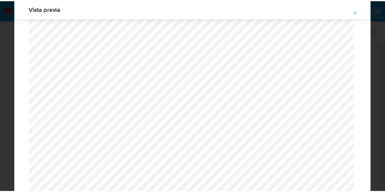
scroll to position [0, 0]
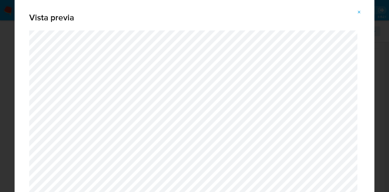
click at [362, 9] on button "Attachment preview" at bounding box center [359, 12] width 13 height 10
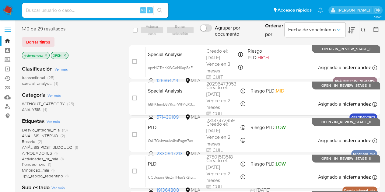
click at [103, 120] on div "Etiquetas Ver más Desvio_integral_mla (19) ANÁLISIS INTERNO (2) [PERSON_NAME] (…" at bounding box center [70, 147] width 97 height 61
click at [43, 40] on span "Borrar filtros" at bounding box center [38, 42] width 24 height 9
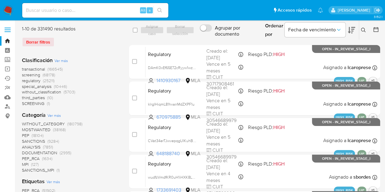
click at [361, 28] on icon at bounding box center [363, 30] width 5 height 5
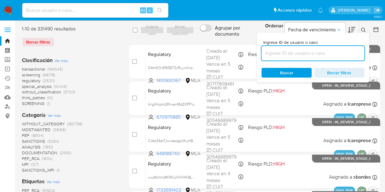
click at [322, 52] on input at bounding box center [312, 53] width 103 height 8
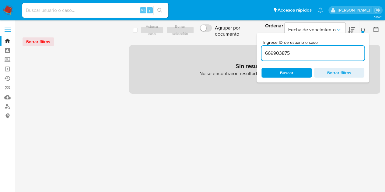
click at [367, 29] on button at bounding box center [364, 29] width 10 height 7
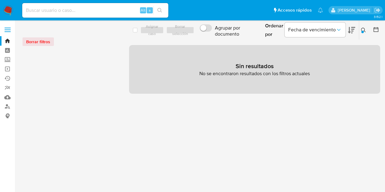
click at [367, 29] on button at bounding box center [364, 29] width 10 height 7
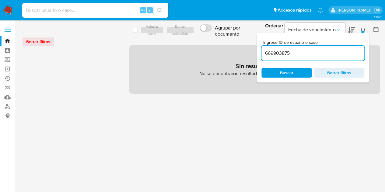
click at [314, 56] on input "669903875" at bounding box center [312, 53] width 103 height 8
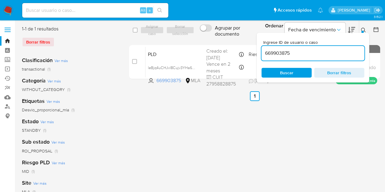
click at [360, 29] on button at bounding box center [364, 29] width 10 height 7
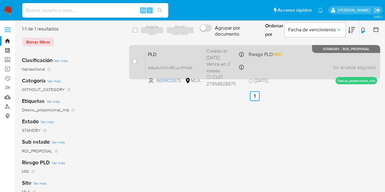
click at [167, 55] on span "PLD" at bounding box center [175, 54] width 54 height 8
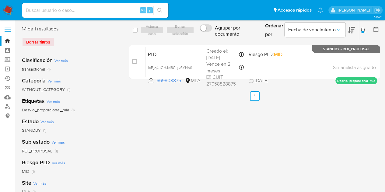
click at [362, 29] on icon at bounding box center [363, 30] width 5 height 5
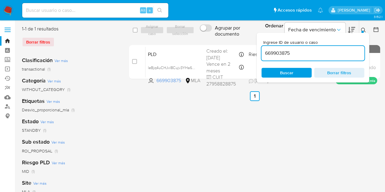
drag, startPoint x: 323, startPoint y: 56, endPoint x: 192, endPoint y: 43, distance: 132.1
click at [192, 43] on div "select-all-cases-checkbox Asignar caso Borrar selección Agrupar por documento O…" at bounding box center [254, 54] width 251 height 56
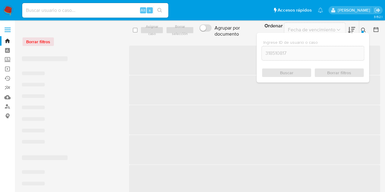
click at [363, 30] on icon at bounding box center [363, 30] width 5 height 5
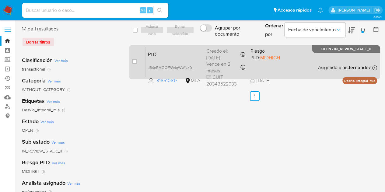
click at [165, 56] on span "PLD" at bounding box center [175, 54] width 54 height 8
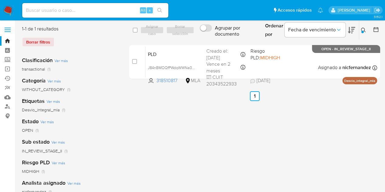
drag, startPoint x: 362, startPoint y: 30, endPoint x: 355, endPoint y: 38, distance: 11.2
click at [362, 29] on icon at bounding box center [363, 30] width 5 height 5
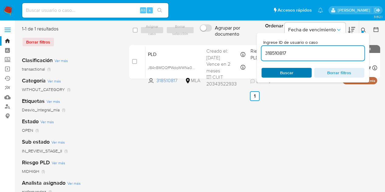
click at [298, 75] on span "Buscar" at bounding box center [286, 72] width 42 height 9
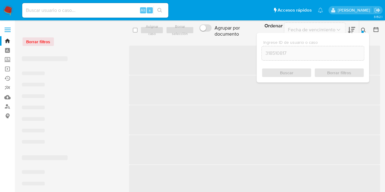
click at [361, 30] on icon at bounding box center [363, 30] width 5 height 5
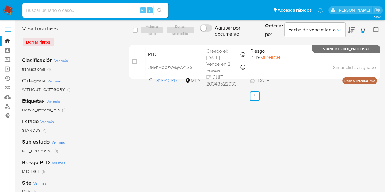
click at [86, 177] on div "Clasificación Ver más transactional (1) Categoría Ver más WITHOUT_CATEGORY (1) …" at bounding box center [70, 155] width 97 height 207
click at [364, 31] on icon at bounding box center [363, 30] width 5 height 5
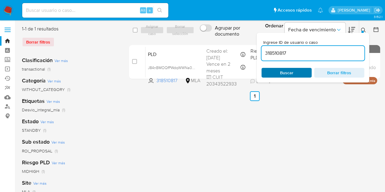
click at [294, 75] on span "Buscar" at bounding box center [286, 72] width 42 height 9
click at [276, 73] on span "Buscar" at bounding box center [286, 72] width 42 height 9
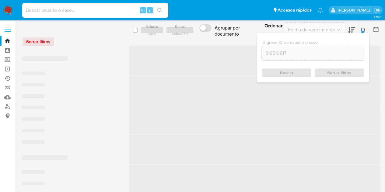
click at [363, 29] on icon at bounding box center [363, 30] width 5 height 5
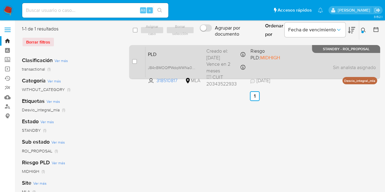
click at [166, 54] on span "PLD" at bounding box center [175, 54] width 54 height 8
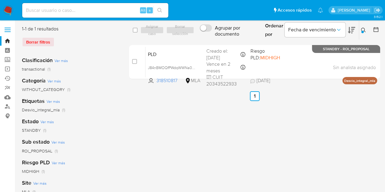
click at [364, 31] on icon at bounding box center [363, 30] width 5 height 5
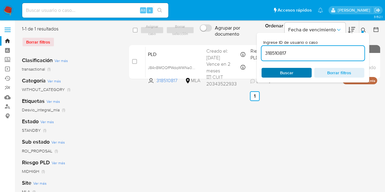
click at [286, 74] on span "Buscar" at bounding box center [286, 73] width 13 height 10
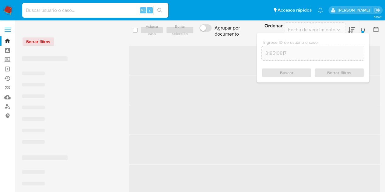
click at [366, 29] on button at bounding box center [364, 29] width 10 height 7
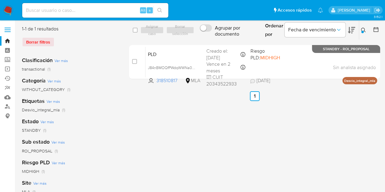
drag, startPoint x: 365, startPoint y: 31, endPoint x: 360, endPoint y: 34, distance: 5.4
click at [365, 31] on icon at bounding box center [363, 30] width 5 height 5
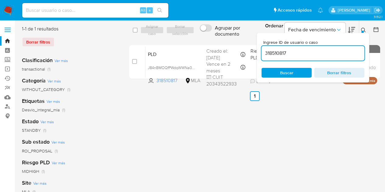
drag, startPoint x: 317, startPoint y: 56, endPoint x: 202, endPoint y: 40, distance: 116.3
click at [203, 41] on div "select-all-cases-checkbox Asignar caso Borrar selección Agrupar por documento O…" at bounding box center [254, 54] width 251 height 56
type input "79892893"
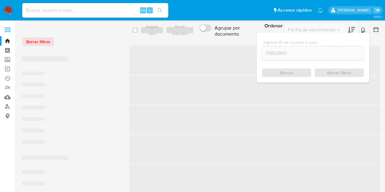
click at [368, 29] on button at bounding box center [364, 29] width 10 height 7
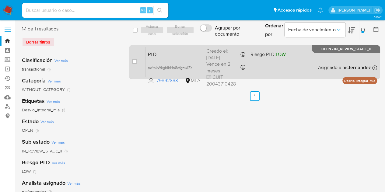
click at [185, 55] on span "PLD" at bounding box center [175, 54] width 54 height 8
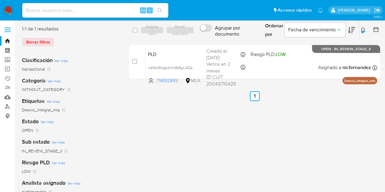
click at [365, 31] on icon at bounding box center [363, 30] width 5 height 5
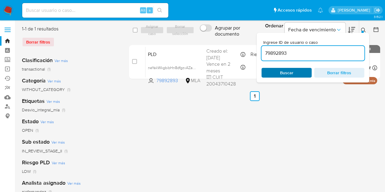
click at [298, 74] on span "Buscar" at bounding box center [286, 72] width 42 height 9
click at [360, 29] on button at bounding box center [364, 29] width 10 height 7
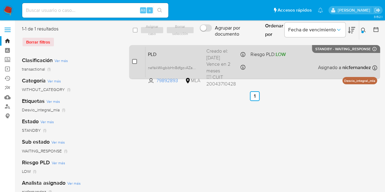
click at [134, 61] on input "checkbox" at bounding box center [134, 61] width 5 height 5
checkbox input "true"
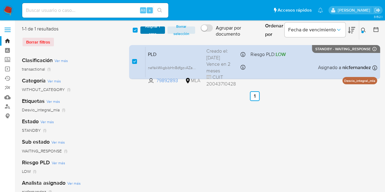
click at [150, 28] on span "Asignar 1 caso" at bounding box center [152, 30] width 19 height 6
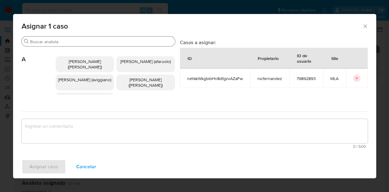
click at [82, 43] on input "Buscar" at bounding box center [101, 41] width 143 height 5
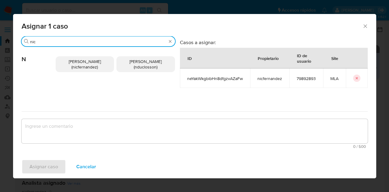
type input "nic"
click at [84, 58] on span "Nicolas Fernandez Allen (nicfernandez)" at bounding box center [85, 64] width 32 height 12
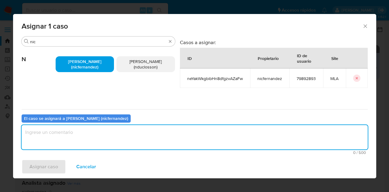
click at [91, 140] on textarea "assign-modal" at bounding box center [195, 137] width 346 height 24
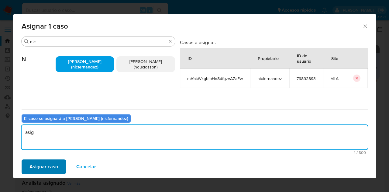
type textarea "asig"
click at [57, 165] on span "Asignar caso" at bounding box center [43, 166] width 29 height 13
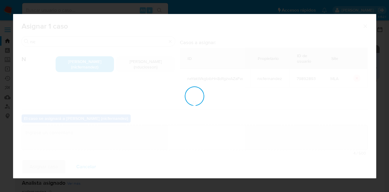
checkbox input "false"
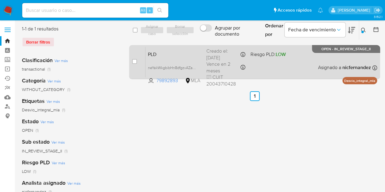
click at [169, 50] on span "PLD" at bounding box center [175, 54] width 54 height 8
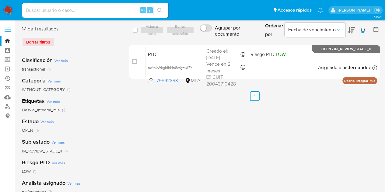
click at [362, 28] on icon at bounding box center [363, 30] width 5 height 5
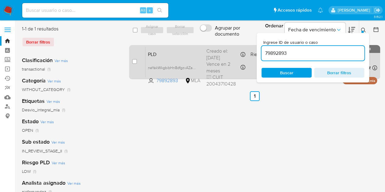
drag, startPoint x: 315, startPoint y: 50, endPoint x: 232, endPoint y: 46, distance: 83.7
click at [233, 46] on div "select-all-cases-checkbox Asignar caso Borrar selección Agrupar por documento O…" at bounding box center [254, 54] width 251 height 56
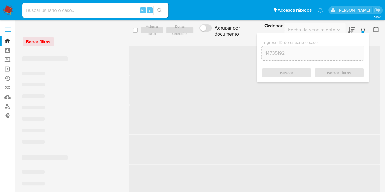
click at [364, 31] on icon at bounding box center [363, 30] width 5 height 5
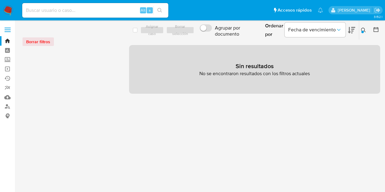
click at [364, 31] on icon at bounding box center [363, 30] width 5 height 5
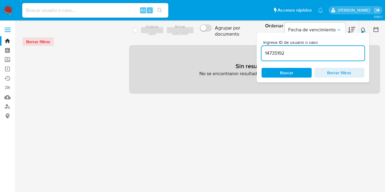
drag, startPoint x: 316, startPoint y: 54, endPoint x: 223, endPoint y: 55, distance: 92.7
click at [223, 55] on div "select-all-cases-checkbox Asignar caso Borrar selección Agrupar por documento O…" at bounding box center [254, 60] width 251 height 68
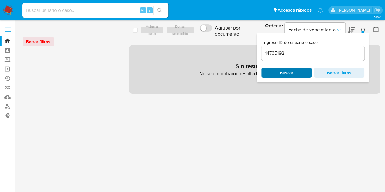
click at [291, 76] on span "Buscar" at bounding box center [286, 73] width 13 height 10
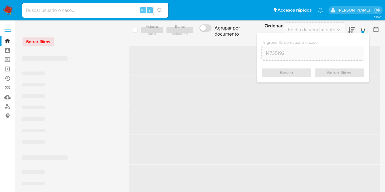
click at [360, 31] on button at bounding box center [364, 29] width 10 height 7
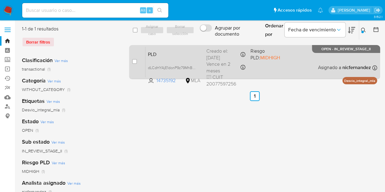
click at [194, 56] on span "PLD" at bounding box center [175, 54] width 54 height 8
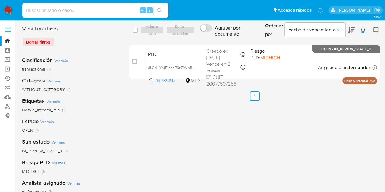
click at [363, 28] on icon at bounding box center [363, 30] width 5 height 5
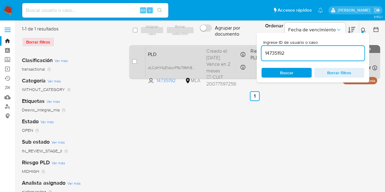
drag, startPoint x: 290, startPoint y: 54, endPoint x: 251, endPoint y: 54, distance: 39.2
click at [251, 54] on div "select-all-cases-checkbox Asignar caso Borrar selección Agrupar por documento O…" at bounding box center [254, 54] width 251 height 56
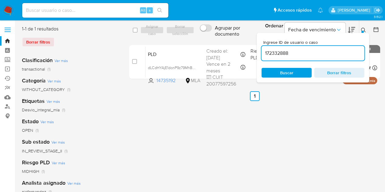
type input "172332888"
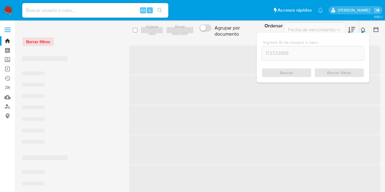
click at [367, 28] on button at bounding box center [364, 29] width 10 height 7
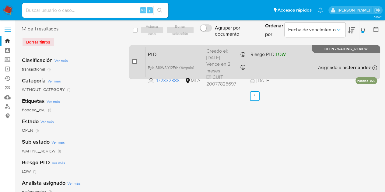
click at [133, 60] on input "checkbox" at bounding box center [134, 61] width 5 height 5
checkbox input "true"
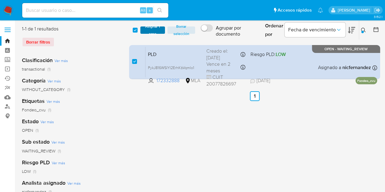
click at [156, 28] on span "Asignar 1 caso" at bounding box center [152, 30] width 19 height 6
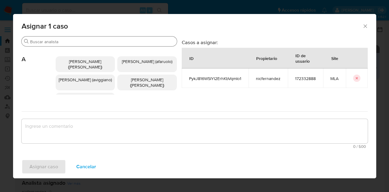
click at [61, 37] on div "Buscar" at bounding box center [99, 41] width 155 height 10
click at [61, 42] on input "Buscar" at bounding box center [102, 41] width 144 height 5
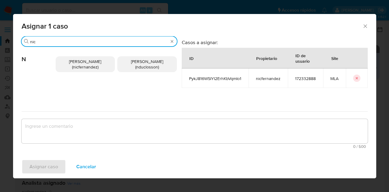
type input "nic"
drag, startPoint x: 69, startPoint y: 58, endPoint x: 70, endPoint y: 65, distance: 6.4
click at [69, 58] on p "Nicolas Fernandez Allen (nicfernandez)" at bounding box center [86, 64] width 60 height 16
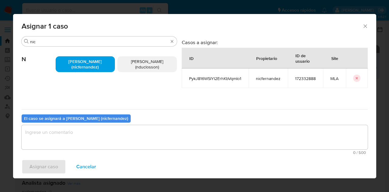
click at [92, 133] on textarea "assign-modal" at bounding box center [195, 137] width 346 height 24
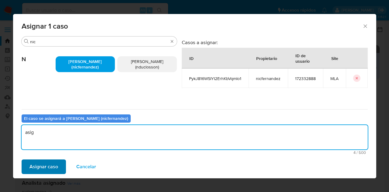
type textarea "asig"
click at [54, 166] on span "Asignar caso" at bounding box center [43, 166] width 29 height 13
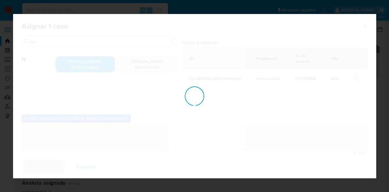
checkbox input "false"
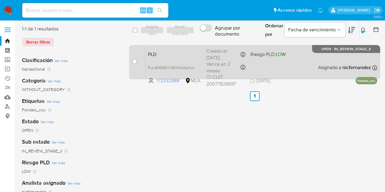
click at [176, 53] on span "PLD" at bounding box center [175, 54] width 54 height 8
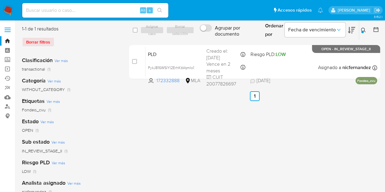
click at [362, 28] on icon at bounding box center [363, 30] width 5 height 5
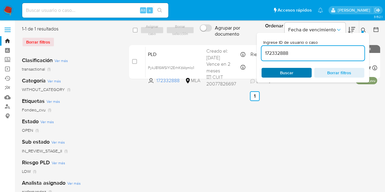
click at [290, 73] on span "Buscar" at bounding box center [286, 73] width 13 height 10
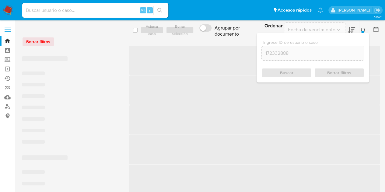
click at [364, 30] on icon at bounding box center [363, 30] width 5 height 5
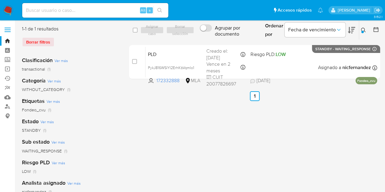
drag, startPoint x: 366, startPoint y: 31, endPoint x: 346, endPoint y: 38, distance: 21.4
click at [366, 30] on button at bounding box center [364, 29] width 10 height 7
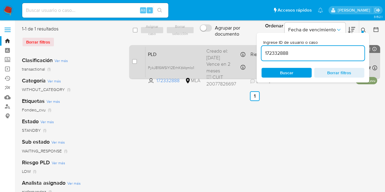
drag, startPoint x: 320, startPoint y: 53, endPoint x: 182, endPoint y: 52, distance: 138.1
click at [182, 53] on div "select-all-cases-checkbox Asignar caso Borrar selección Agrupar por documento O…" at bounding box center [254, 54] width 251 height 56
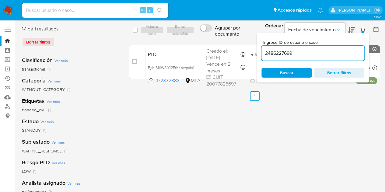
type input "2486227699"
click at [362, 29] on icon at bounding box center [363, 30] width 5 height 5
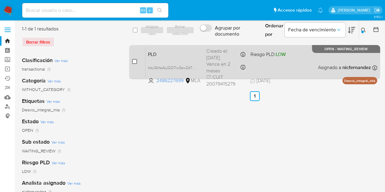
click at [136, 59] on input "checkbox" at bounding box center [134, 61] width 5 height 5
checkbox input "true"
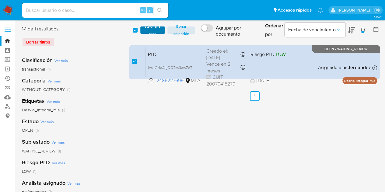
click at [149, 33] on span "Asignar 1 caso" at bounding box center [152, 30] width 19 height 6
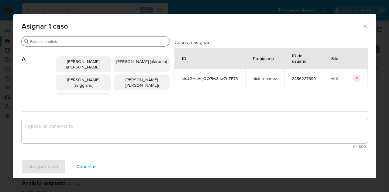
click at [71, 41] on input "Buscar" at bounding box center [98, 41] width 137 height 5
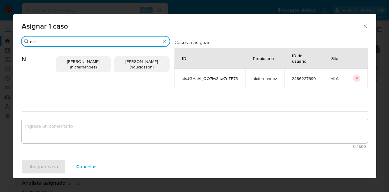
type input "nic"
click at [79, 61] on span "Nicolas Fernandez Allen (nicfernandez)" at bounding box center [83, 64] width 32 height 12
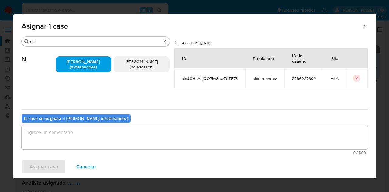
click at [95, 137] on textarea "assign-modal" at bounding box center [195, 137] width 346 height 24
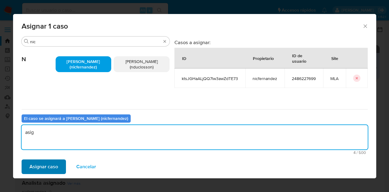
type textarea "asig"
click at [54, 169] on span "Asignar caso" at bounding box center [43, 166] width 29 height 13
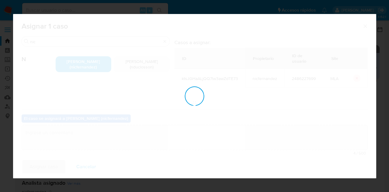
checkbox input "false"
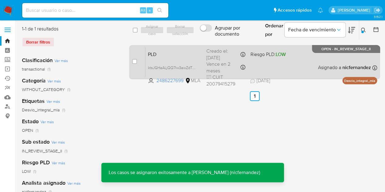
click at [171, 54] on span "PLD" at bounding box center [175, 54] width 54 height 8
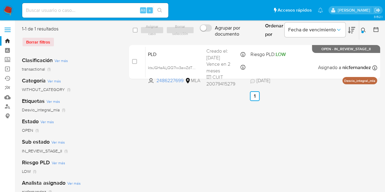
click at [363, 28] on icon at bounding box center [363, 30] width 5 height 5
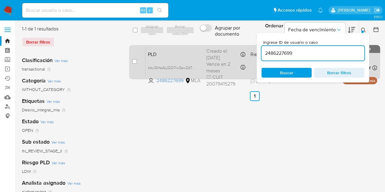
drag, startPoint x: 310, startPoint y: 54, endPoint x: 188, endPoint y: 56, distance: 122.3
click at [189, 57] on div "select-all-cases-checkbox Asignar caso Borrar selección Agrupar por documento O…" at bounding box center [254, 54] width 251 height 56
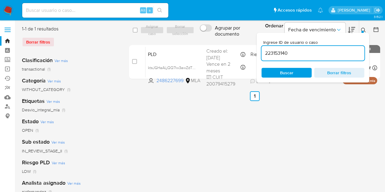
type input "223153140"
click at [363, 31] on icon at bounding box center [363, 30] width 5 height 5
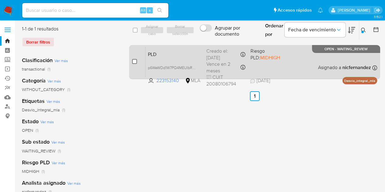
click at [135, 60] on input "checkbox" at bounding box center [134, 61] width 5 height 5
checkbox input "true"
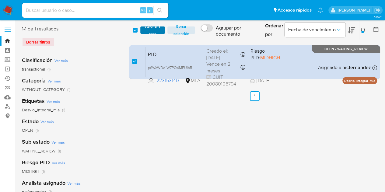
click at [152, 27] on span "Asignar 1 caso" at bounding box center [152, 30] width 19 height 6
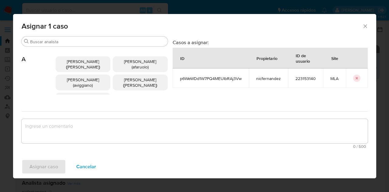
drag, startPoint x: 68, startPoint y: 47, endPoint x: 64, endPoint y: 43, distance: 4.7
click at [68, 47] on div "Abril Karina Medzovich (amedzovich) Agostina Dinora Faruolo (afaruolo) Agustina…" at bounding box center [112, 80] width 112 height 67
click at [64, 42] on input "Buscar" at bounding box center [97, 41] width 135 height 5
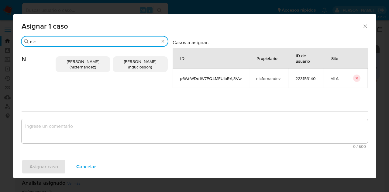
type input "nic"
click at [80, 62] on span "Nicolas Fernandez Allen (nicfernandez)" at bounding box center [83, 64] width 32 height 12
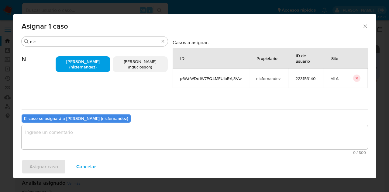
click at [87, 127] on textarea "assign-modal" at bounding box center [195, 137] width 346 height 24
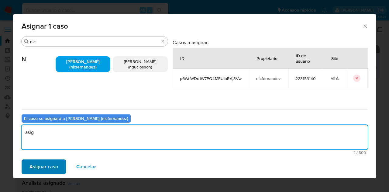
type textarea "asig"
click at [43, 170] on span "Asignar caso" at bounding box center [43, 166] width 29 height 13
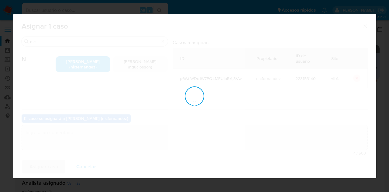
checkbox input "false"
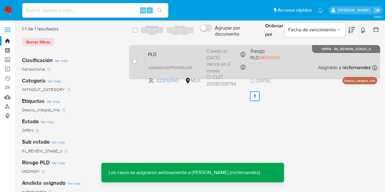
click at [167, 52] on span "PLD" at bounding box center [175, 54] width 54 height 8
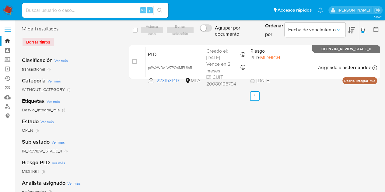
click at [364, 29] on icon at bounding box center [363, 30] width 5 height 5
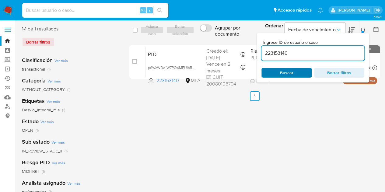
click at [290, 74] on span "Buscar" at bounding box center [286, 73] width 13 height 10
click at [361, 31] on icon at bounding box center [363, 30] width 5 height 5
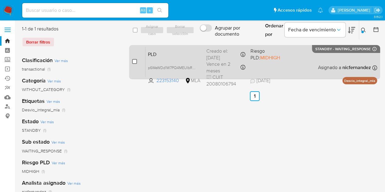
click at [133, 62] on input "checkbox" at bounding box center [134, 61] width 5 height 5
checkbox input "true"
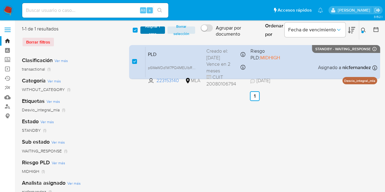
click at [146, 32] on span "Asignar 1 caso" at bounding box center [152, 30] width 19 height 6
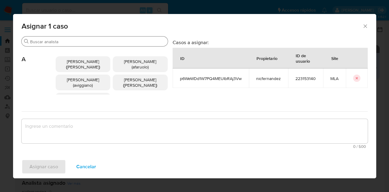
click at [69, 42] on input "Buscar" at bounding box center [97, 41] width 135 height 5
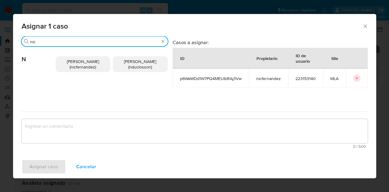
type input "nic"
click at [69, 60] on span "Nicolas Fernandez Allen (nicfernandez)" at bounding box center [83, 64] width 32 height 12
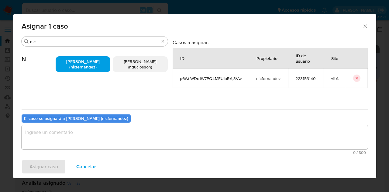
click at [81, 133] on textarea "assign-modal" at bounding box center [195, 137] width 346 height 24
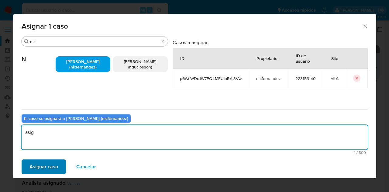
type textarea "asig"
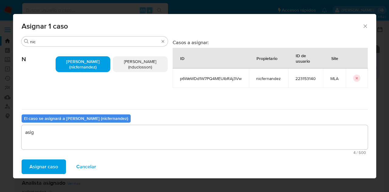
click at [46, 161] on span "Asignar caso" at bounding box center [43, 166] width 29 height 13
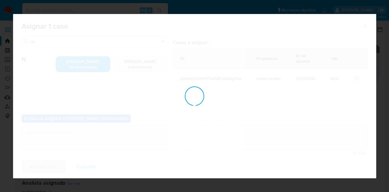
checkbox input "false"
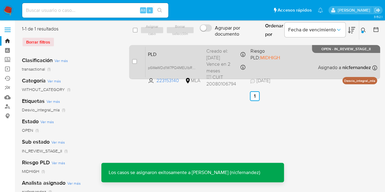
click at [172, 54] on span "PLD" at bounding box center [175, 54] width 54 height 8
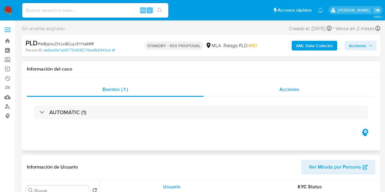
click at [276, 91] on div "Acciones" at bounding box center [289, 89] width 172 height 15
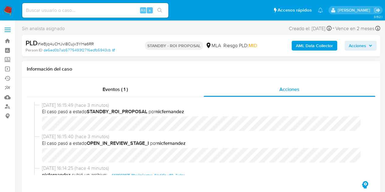
select select "10"
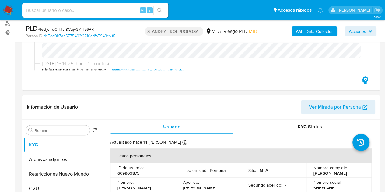
scroll to position [148, 0]
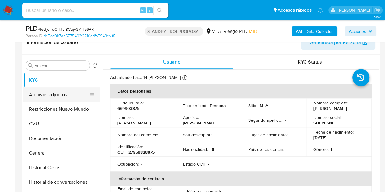
click at [49, 92] on button "Archivos adjuntos" at bounding box center [58, 94] width 71 height 15
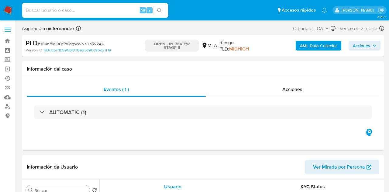
select select "10"
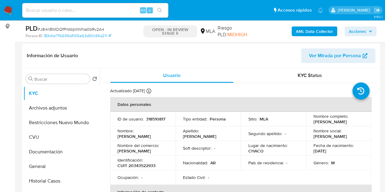
scroll to position [103, 0]
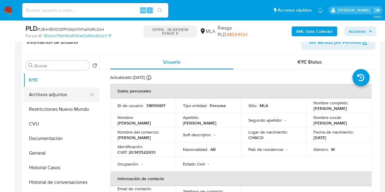
click at [62, 92] on button "Archivos adjuntos" at bounding box center [58, 94] width 71 height 15
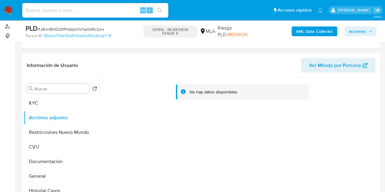
scroll to position [75, 0]
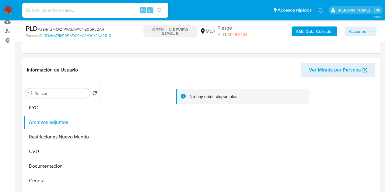
click at [310, 29] on b "AML Data Collector" at bounding box center [314, 31] width 37 height 10
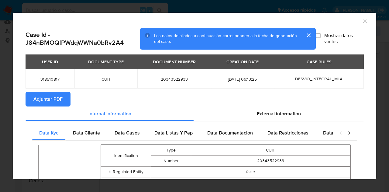
click at [51, 100] on span "Adjuntar PDF" at bounding box center [47, 98] width 29 height 13
click at [364, 18] on div "AML Data Collector" at bounding box center [195, 20] width 364 height 15
click at [362, 20] on icon "Cerrar ventana" at bounding box center [365, 21] width 6 height 6
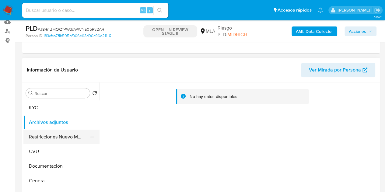
click at [49, 135] on button "Restricciones Nuevo Mundo" at bounding box center [58, 137] width 71 height 15
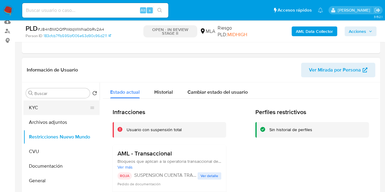
click at [46, 110] on button "KYC" at bounding box center [58, 107] width 71 height 15
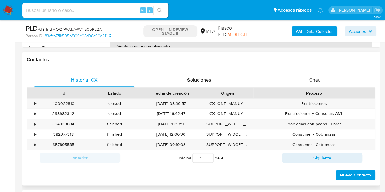
scroll to position [258, 0]
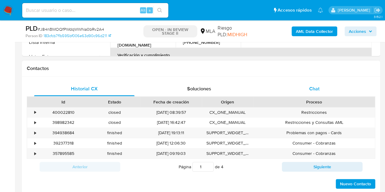
click at [317, 91] on span "Chat" at bounding box center [314, 88] width 10 height 7
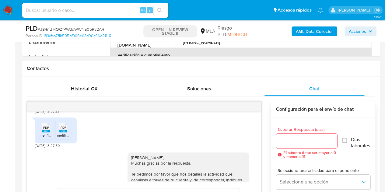
scroll to position [341, 0]
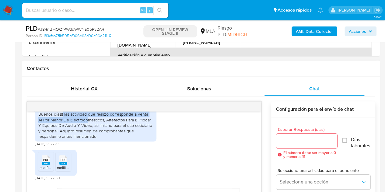
drag, startPoint x: 63, startPoint y: 125, endPoint x: 82, endPoint y: 130, distance: 19.5
click at [82, 130] on div "Buenos días!! las actividad que realizo corresponde a venta Al Por Menor De Ele…" at bounding box center [95, 125] width 114 height 28
click at [75, 126] on div "Buenos días!! las actividad que realizo corresponde a venta Al Por Menor De Ele…" at bounding box center [95, 125] width 114 height 28
click at [70, 126] on div "Buenos días!! las actividad que realizo corresponde a venta Al Por Menor De Ele…" at bounding box center [95, 125] width 114 height 28
click at [65, 124] on div "Buenos días!! las actividad que realizo corresponde a venta Al Por Menor De Ele…" at bounding box center [95, 125] width 114 height 28
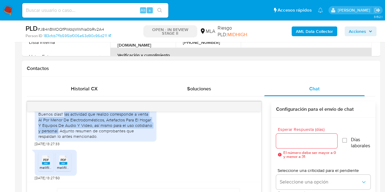
drag, startPoint x: 70, startPoint y: 129, endPoint x: 55, endPoint y: 140, distance: 18.2
click at [55, 139] on div "Buenos días!! las actividad que realizo corresponde a venta Al Por Menor De Ele…" at bounding box center [95, 125] width 114 height 28
copy div "las actividad que realizo corresponde a venta Al Por Menor De Electrodomésticos…"
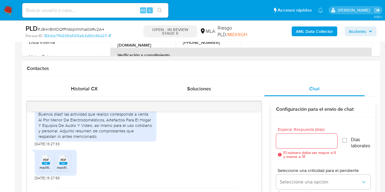
click at [115, 139] on div "Buenos días!! las actividad que realizo corresponde a venta Al Por Menor De Ele…" at bounding box center [95, 125] width 114 height 28
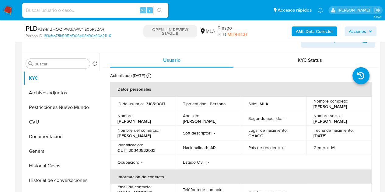
scroll to position [77, 0]
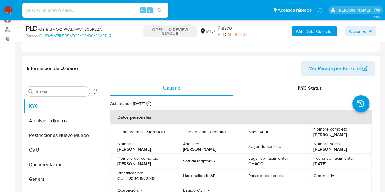
click at [339, 67] on span "Ver Mirada por Persona" at bounding box center [335, 68] width 52 height 15
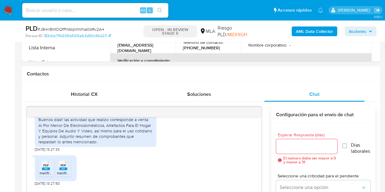
scroll to position [237, 0]
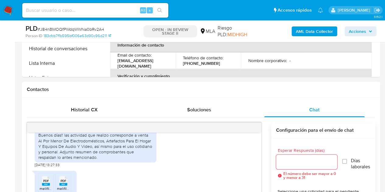
drag, startPoint x: 224, startPoint y: 177, endPoint x: 245, endPoint y: 171, distance: 21.3
click at [225, 167] on div "Buenos días!! las actividad que realizo corresponde a venta Al Por Menor De Ele…" at bounding box center [144, 147] width 219 height 40
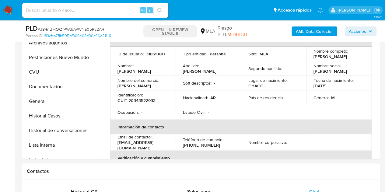
scroll to position [139, 0]
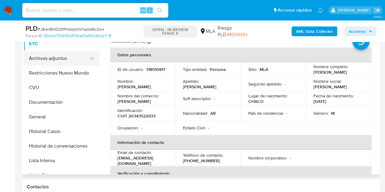
click at [55, 54] on button "Archivos adjuntos" at bounding box center [58, 58] width 71 height 15
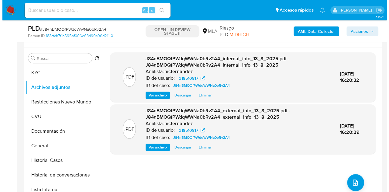
scroll to position [109, 0]
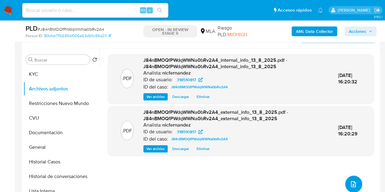
click at [349, 183] on icon "upload-file" at bounding box center [352, 183] width 7 height 7
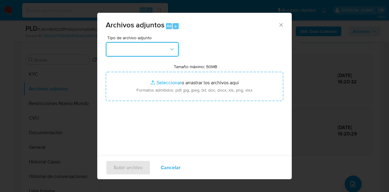
click at [130, 54] on button "button" at bounding box center [142, 49] width 73 height 15
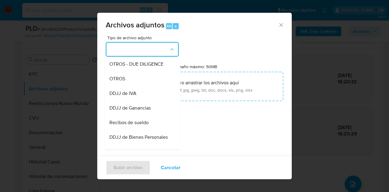
scroll to position [109, 0]
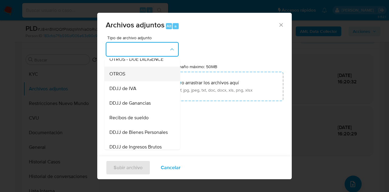
click at [138, 78] on div "OTROS" at bounding box center [140, 74] width 62 height 15
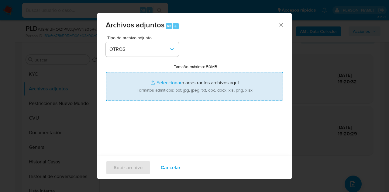
click at [160, 84] on input "Tamaño máximo: 50MB Seleccionar archivos" at bounding box center [195, 86] width 178 height 29
type input "C:\fakepath\Constancia de monotributo.pdf"
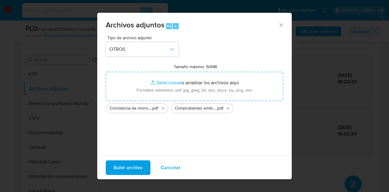
click at [135, 165] on span "Subir archivo" at bounding box center [128, 167] width 29 height 13
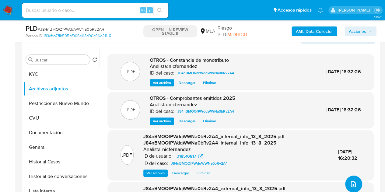
click at [350, 182] on icon "upload-file" at bounding box center [352, 183] width 7 height 7
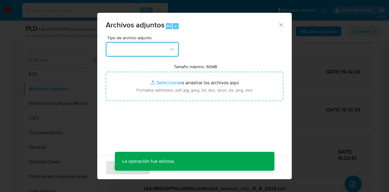
click at [166, 51] on button "button" at bounding box center [142, 49] width 73 height 15
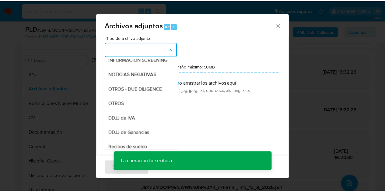
scroll to position [86, 0]
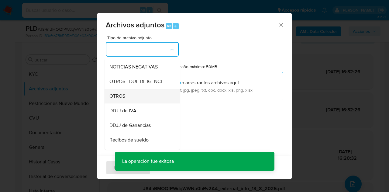
click at [155, 102] on div "OTROS" at bounding box center [140, 96] width 62 height 15
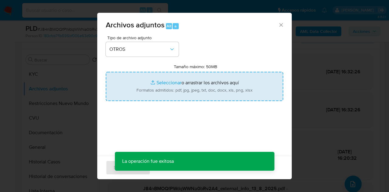
click at [158, 82] on input "Tamaño máximo: 50MB Seleccionar archivos" at bounding box center [195, 86] width 178 height 29
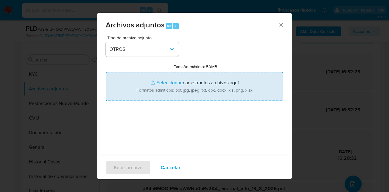
type input "C:\fakepath\Caselog J84nBMOQfPWdqWWNa0bRv2A4_2025_07_18_08_00_11.docx"
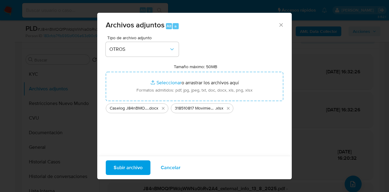
click at [131, 170] on span "Subir archivo" at bounding box center [128, 167] width 29 height 13
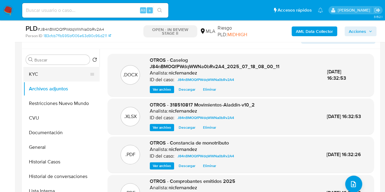
click at [65, 73] on button "KYC" at bounding box center [58, 74] width 71 height 15
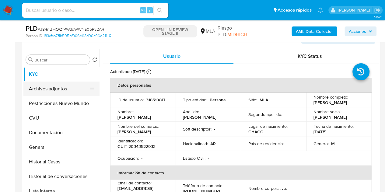
click at [56, 87] on button "Archivos adjuntos" at bounding box center [58, 88] width 71 height 15
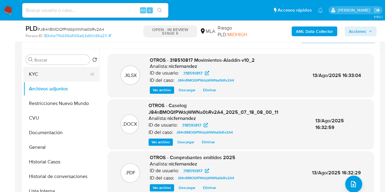
click at [53, 78] on button "KYC" at bounding box center [58, 74] width 71 height 15
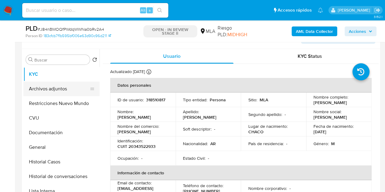
click at [53, 88] on button "Archivos adjuntos" at bounding box center [58, 88] width 71 height 15
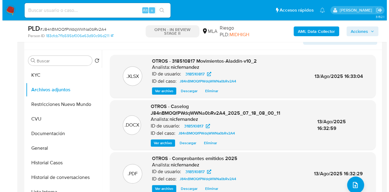
scroll to position [99, 0]
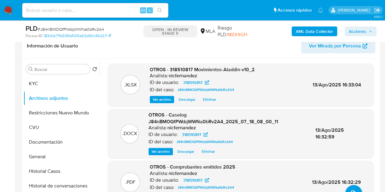
click at [160, 151] on span "Ver archivo" at bounding box center [160, 151] width 18 height 6
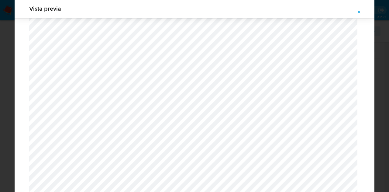
scroll to position [607, 0]
click at [361, 11] on icon "Attachment preview" at bounding box center [359, 12] width 5 height 5
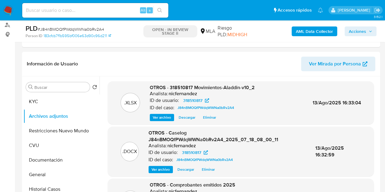
scroll to position [77, 0]
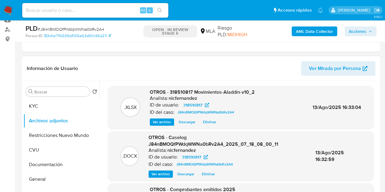
click at [173, 59] on div "Información de Usuario Ver Mirada por Persona" at bounding box center [201, 68] width 358 height 25
click at [359, 28] on span "Acciones" at bounding box center [356, 31] width 17 height 10
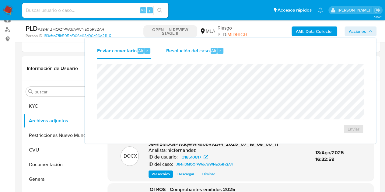
click at [198, 51] on span "Resolución del caso" at bounding box center [187, 50] width 43 height 7
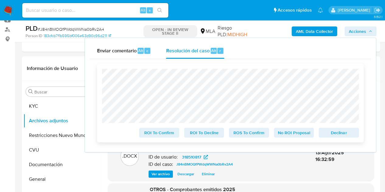
click at [333, 135] on span "Declinar" at bounding box center [339, 132] width 32 height 9
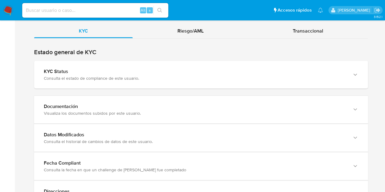
scroll to position [596, 0]
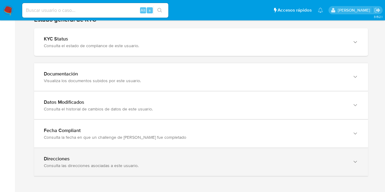
click at [335, 163] on div "Consulta las direcciones asociadas a este usuario." at bounding box center [195, 165] width 302 height 5
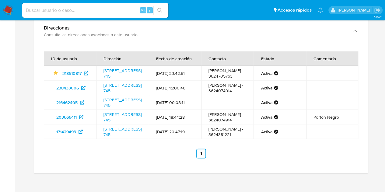
scroll to position [746, 0]
click at [116, 68] on link "[STREET_ADDRESS] 745" at bounding box center [122, 74] width 38 height 12
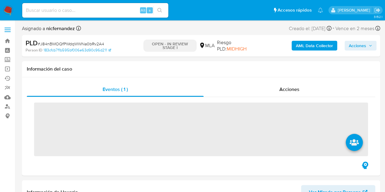
drag, startPoint x: 361, startPoint y: 44, endPoint x: 351, endPoint y: 50, distance: 10.9
click at [361, 45] on span "Acciones" at bounding box center [356, 46] width 17 height 10
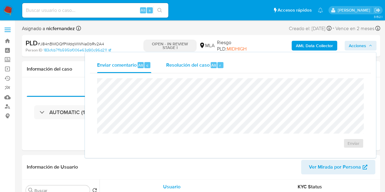
click at [178, 64] on span "Resolución del caso" at bounding box center [187, 64] width 43 height 7
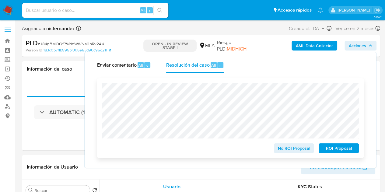
select select "10"
click at [345, 151] on span "ROI Proposal" at bounding box center [339, 148] width 32 height 9
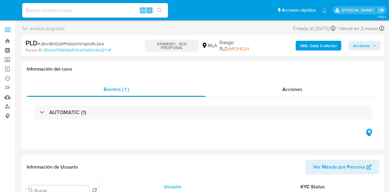
select select "10"
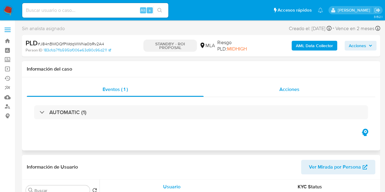
click at [290, 90] on span "Acciones" at bounding box center [289, 89] width 20 height 7
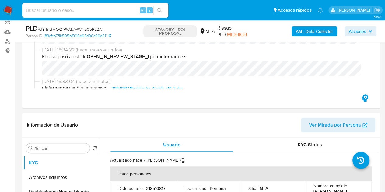
scroll to position [100, 0]
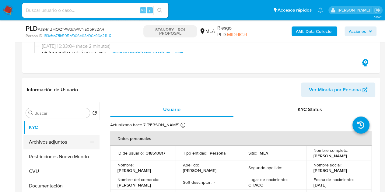
click at [51, 142] on button "Archivos adjuntos" at bounding box center [58, 142] width 71 height 15
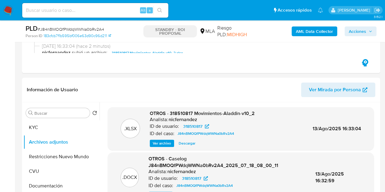
drag, startPoint x: 379, startPoint y: 114, endPoint x: 389, endPoint y: 63, distance: 51.8
click at [377, 135] on div "Buscar Volver al orden por defecto KYC Archivos adjuntos Restricciones Nuevo Mu…" at bounding box center [201, 180] width 358 height 156
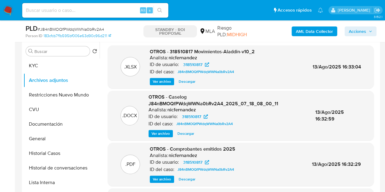
scroll to position [158, 0]
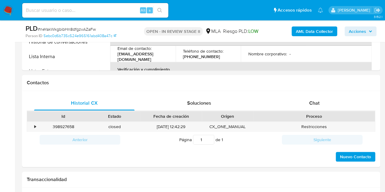
select select "10"
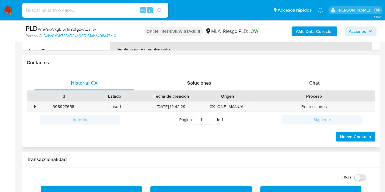
scroll to position [265, 0]
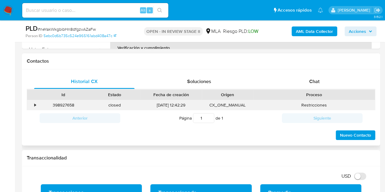
click at [65, 104] on div "398927658" at bounding box center [63, 105] width 51 height 10
copy div "398927658"
click at [335, 81] on div "Chat" at bounding box center [314, 81] width 100 height 15
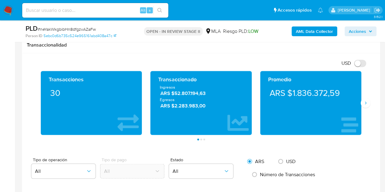
scroll to position [473, 0]
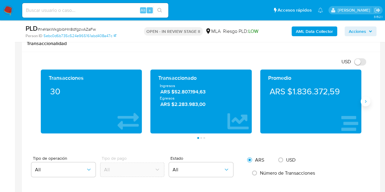
click at [367, 101] on button "Siguiente" at bounding box center [365, 101] width 10 height 10
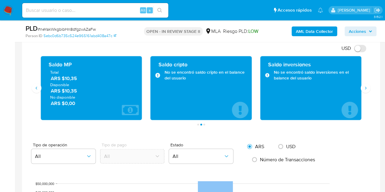
scroll to position [488, 0]
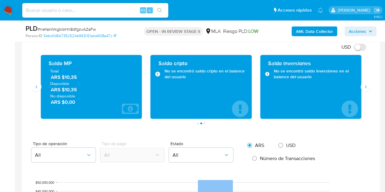
click at [363, 91] on div "Saldo inversiones No se encontró saldo inversiones en el balance del usuario" at bounding box center [310, 87] width 109 height 64
click at [366, 88] on button "Siguiente" at bounding box center [365, 87] width 10 height 10
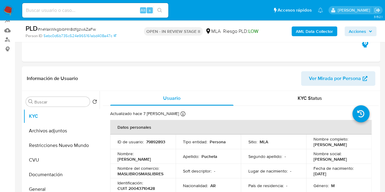
scroll to position [42, 0]
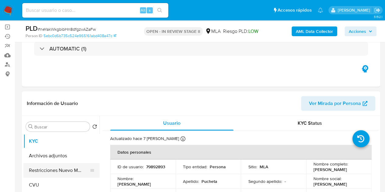
click at [49, 167] on button "Restricciones Nuevo Mundo" at bounding box center [58, 170] width 71 height 15
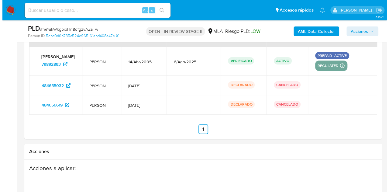
scroll to position [1121, 0]
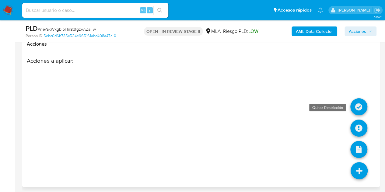
click at [361, 100] on icon at bounding box center [358, 106] width 17 height 17
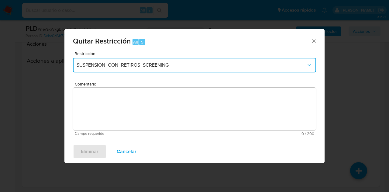
click at [182, 65] on span "SUSPENSION_CON_RETIROS_SCREENING" at bounding box center [192, 65] width 230 height 6
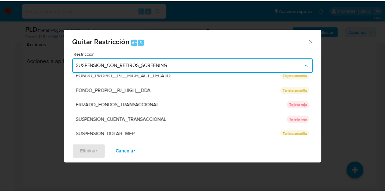
scroll to position [100, 0]
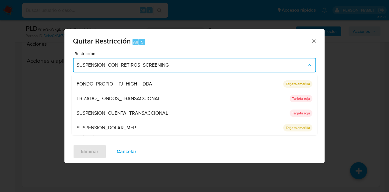
click at [210, 115] on div "SUSPENSION_CUENTA_TRANSACCIONAL" at bounding box center [182, 113] width 210 height 15
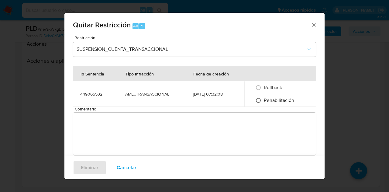
click at [262, 98] on input "Rehabilitación" at bounding box center [259, 100] width 10 height 10
radio input "true"
click at [247, 120] on textarea "Comentario" at bounding box center [194, 134] width 243 height 43
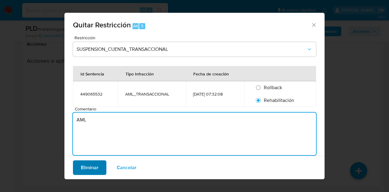
type textarea "AML"
click at [74, 165] on button "Eliminar" at bounding box center [89, 167] width 33 height 15
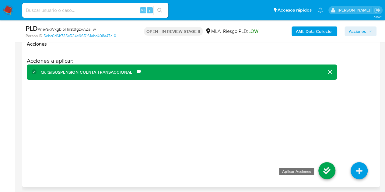
click at [324, 170] on icon at bounding box center [326, 170] width 17 height 17
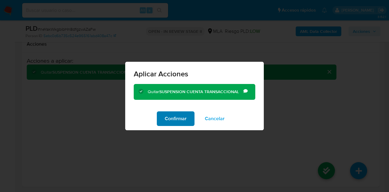
click at [175, 120] on span "Confirmar" at bounding box center [176, 118] width 22 height 13
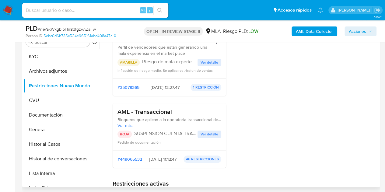
scroll to position [123, 0]
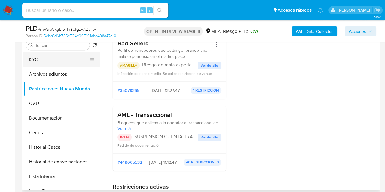
click at [42, 58] on button "KYC" at bounding box center [58, 59] width 71 height 15
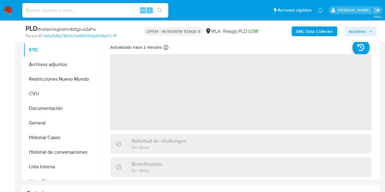
scroll to position [130, 0]
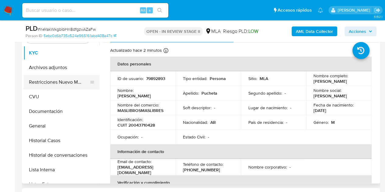
click at [55, 78] on button "Restricciones Nuevo Mundo" at bounding box center [58, 82] width 71 height 15
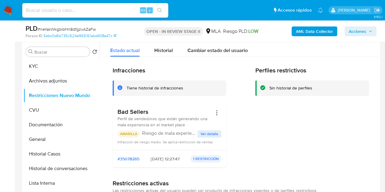
scroll to position [106, 0]
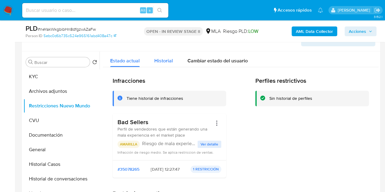
click at [162, 63] on span "Historial" at bounding box center [163, 60] width 19 height 7
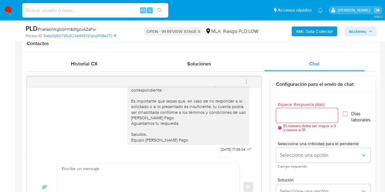
scroll to position [288, 0]
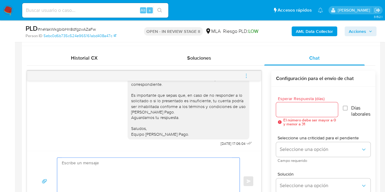
click at [165, 169] on textarea at bounding box center [147, 181] width 170 height 47
paste textarea "Hola, Esperamos que te encuentres muy bien. Recibimos tu respuesta a través de …"
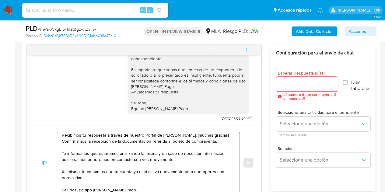
scroll to position [29, 0]
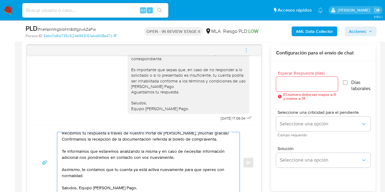
type textarea "Hola, Esperamos que te encuentres muy bien. Recibimos tu respuesta a través de …"
click at [306, 82] on input "Esperar Respuesta (días)" at bounding box center [307, 84] width 62 height 8
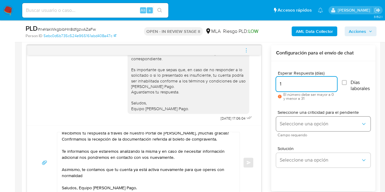
type input "1"
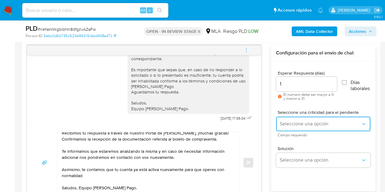
click at [294, 122] on span "Seleccione una opción" at bounding box center [319, 124] width 81 height 6
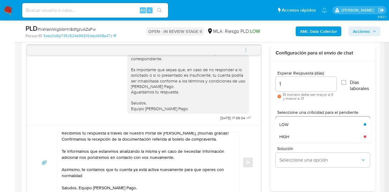
click at [293, 124] on div "LOW" at bounding box center [319, 124] width 81 height 12
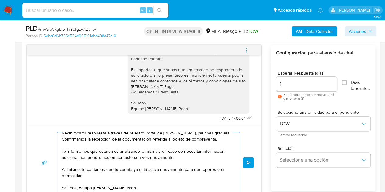
click at [209, 185] on textarea "Hola, Esperamos que te encuentres muy bien. Recibimos tu respuesta a través de …" at bounding box center [147, 162] width 170 height 61
click at [248, 164] on button "Enviar" at bounding box center [248, 162] width 11 height 11
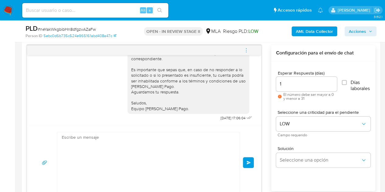
scroll to position [637, 0]
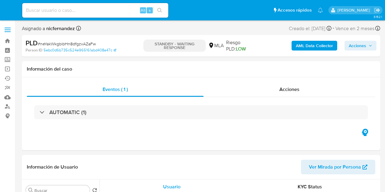
select select "10"
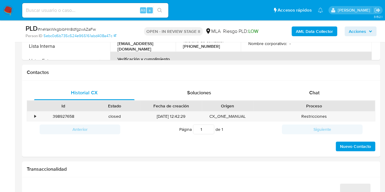
scroll to position [268, 0]
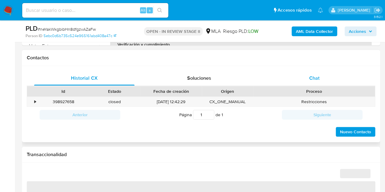
select select "10"
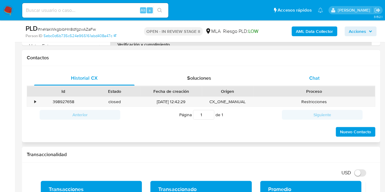
click at [316, 75] on span "Chat" at bounding box center [314, 78] width 10 height 7
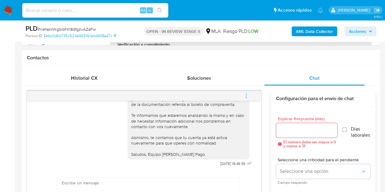
scroll to position [637, 0]
click at [243, 93] on button "menu-action" at bounding box center [246, 95] width 20 height 15
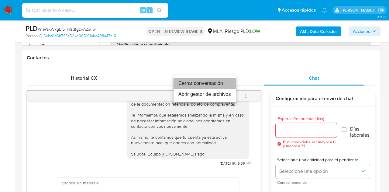
click at [225, 83] on li "Cerrar conversación" at bounding box center [205, 83] width 62 height 11
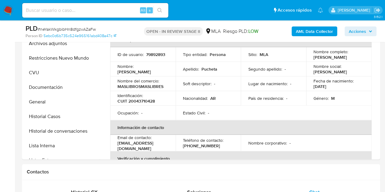
scroll to position [185, 0]
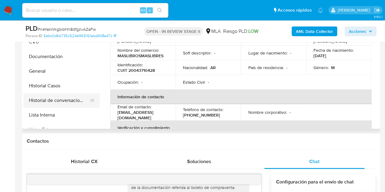
click at [66, 96] on button "Historial de conversaciones" at bounding box center [58, 100] width 71 height 15
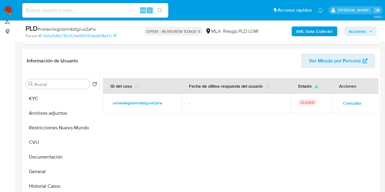
scroll to position [86, 0]
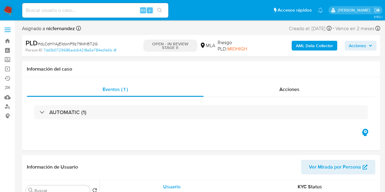
select select "10"
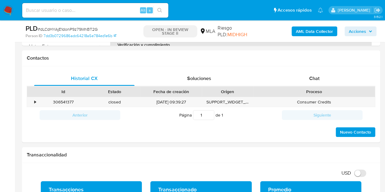
scroll to position [281, 0]
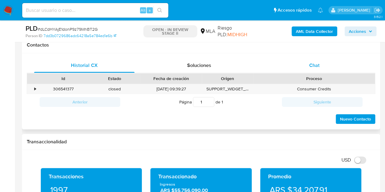
click at [315, 63] on span "Chat" at bounding box center [314, 65] width 10 height 7
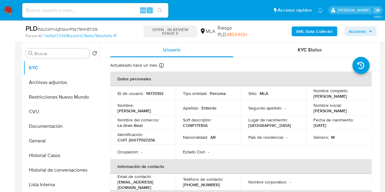
scroll to position [100, 0]
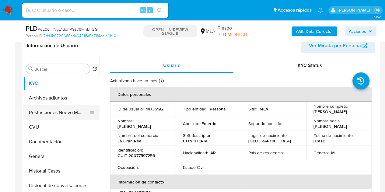
click at [51, 114] on button "Restricciones Nuevo Mundo" at bounding box center [58, 112] width 71 height 15
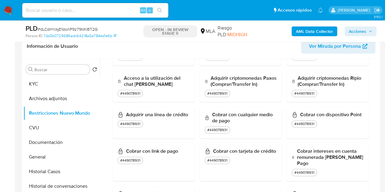
scroll to position [0, 0]
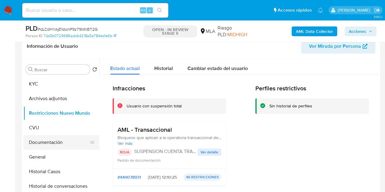
click at [54, 143] on button "Documentación" at bounding box center [58, 142] width 71 height 15
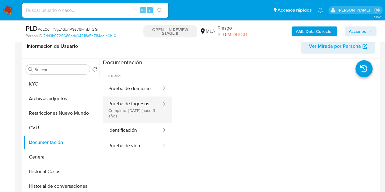
click at [147, 113] on button "Prueba de ingresos Completo: [DATE] (hace 3 años)" at bounding box center [132, 109] width 59 height 26
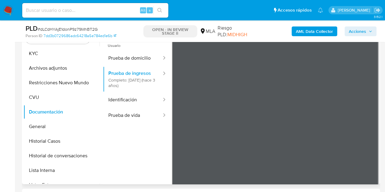
scroll to position [828, 0]
click at [378, 111] on div "Buscar Volver al orden por defecto KYC Archivos adjuntos Restricciones Nuevo Mu…" at bounding box center [201, 106] width 358 height 156
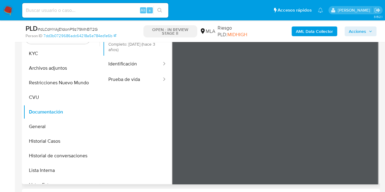
scroll to position [51, 0]
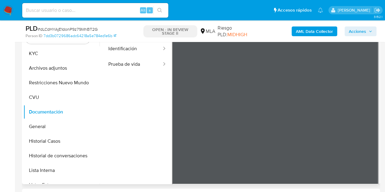
click at [47, 54] on button "KYC" at bounding box center [58, 53] width 71 height 15
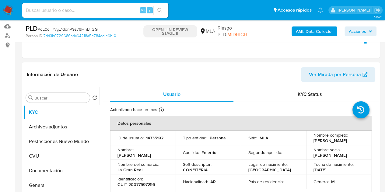
scroll to position [67, 0]
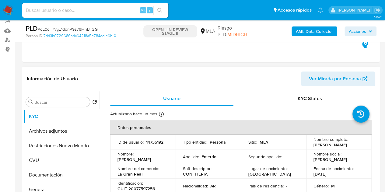
click at [341, 76] on span "Ver Mirada por Persona" at bounding box center [335, 78] width 52 height 15
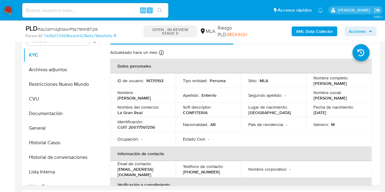
scroll to position [162, 0]
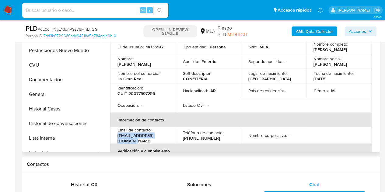
drag, startPoint x: 127, startPoint y: 141, endPoint x: 174, endPoint y: 140, distance: 47.5
click at [174, 140] on td "Email de contacto : vanesotomouro@gmail.com" at bounding box center [142, 135] width 65 height 16
drag, startPoint x: 139, startPoint y: 61, endPoint x: 165, endPoint y: 62, distance: 25.9
click at [165, 62] on div "Nombre : Osvaldo Luis" at bounding box center [142, 61] width 51 height 11
click at [175, 79] on td "Soft descriptor : CONFITERIA" at bounding box center [207, 76] width 65 height 15
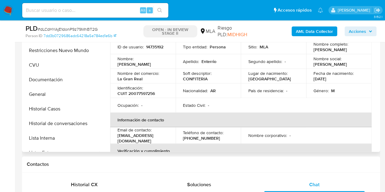
click at [173, 107] on td "Ocupación : -" at bounding box center [142, 105] width 65 height 15
click at [156, 137] on p "vanesotomouro@gmail.com" at bounding box center [141, 138] width 48 height 11
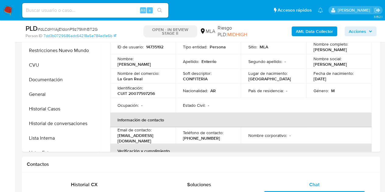
scroll to position [305, 0]
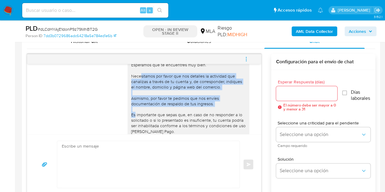
drag, startPoint x: 150, startPoint y: 99, endPoint x: 212, endPoint y: 121, distance: 66.2
click at [212, 121] on div "Hola Osvaldo Luis, Esperamos que te encuentres muy bien. Necesitamos por favor …" at bounding box center [188, 106] width 114 height 99
copy div "Necesitamos por favor que nos detalles la actividad que canalizas a través de t…"
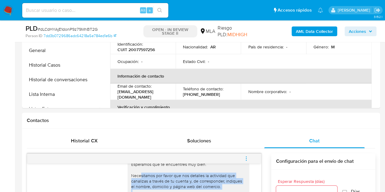
scroll to position [172, 0]
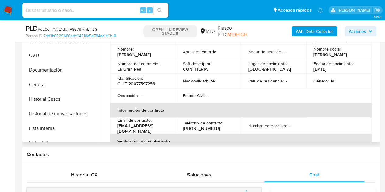
click at [178, 107] on th "Información de contacto" at bounding box center [240, 110] width 261 height 15
drag, startPoint x: 122, startPoint y: 130, endPoint x: 171, endPoint y: 128, distance: 49.0
click at [171, 128] on td "Email de contacto : vanesotomouro@gmail.com" at bounding box center [142, 125] width 65 height 16
copy p "vanesotomouro@gmail.com"
click at [119, 132] on td "Email de contacto : vanesotomouro@gmail.com" at bounding box center [142, 125] width 65 height 16
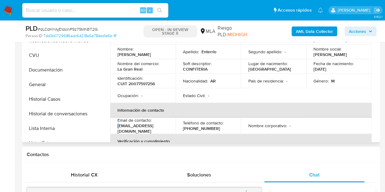
click at [120, 132] on p "vanesotomouro@gmail.com" at bounding box center [141, 128] width 48 height 11
click at [121, 131] on p "vanesotomouro@gmail.com" at bounding box center [141, 128] width 48 height 11
click at [117, 128] on p "vanesotomouro@gmail.com" at bounding box center [141, 128] width 48 height 11
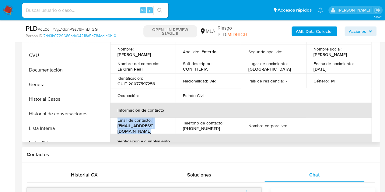
click at [117, 129] on p "vanesotomouro@gmail.com" at bounding box center [141, 128] width 48 height 11
click at [122, 123] on p "Email de contacto :" at bounding box center [134, 119] width 34 height 5
drag, startPoint x: 120, startPoint y: 129, endPoint x: 172, endPoint y: 130, distance: 51.7
click at [172, 130] on td "Email de contacto : vanesotomouro@gmail.com" at bounding box center [142, 125] width 65 height 16
copy p "vanesotomouro@gmail.com"
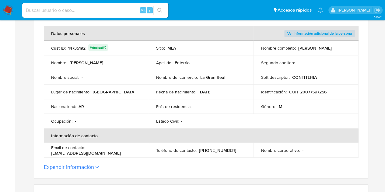
scroll to position [123, 0]
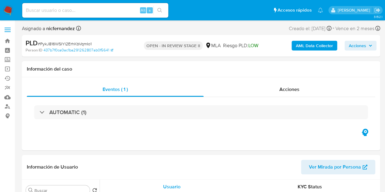
select select "10"
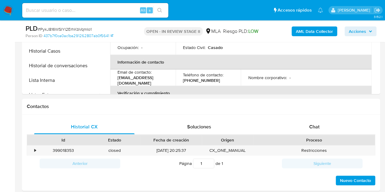
scroll to position [276, 0]
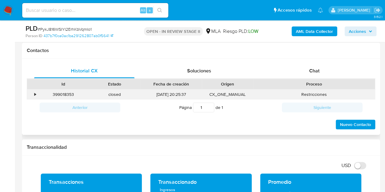
click at [64, 93] on div "399018353" at bounding box center [63, 94] width 51 height 10
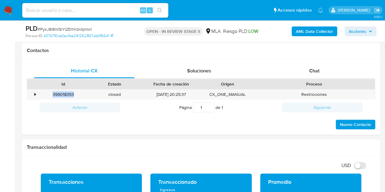
copy div "399018353"
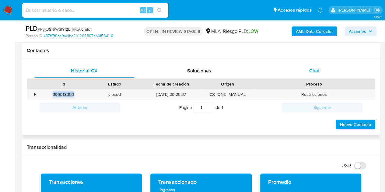
click at [321, 69] on div "Chat" at bounding box center [314, 71] width 100 height 15
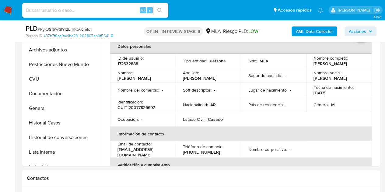
scroll to position [144, 0]
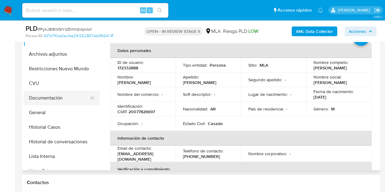
click at [54, 99] on button "Documentación" at bounding box center [58, 98] width 71 height 15
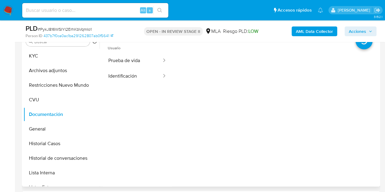
scroll to position [126, 0]
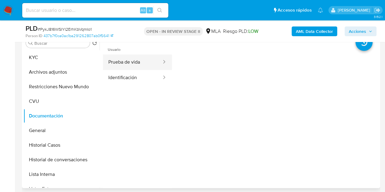
click at [139, 61] on button "Prueba de vida" at bounding box center [132, 62] width 59 height 16
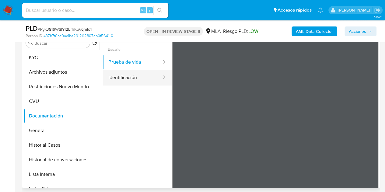
click at [130, 76] on button "Identificación" at bounding box center [132, 78] width 59 height 16
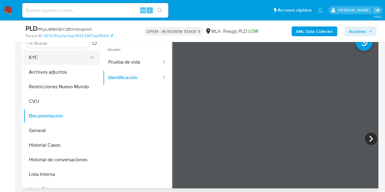
click at [56, 60] on button "KYC" at bounding box center [58, 57] width 71 height 15
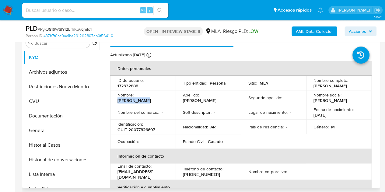
drag, startPoint x: 136, startPoint y: 98, endPoint x: 165, endPoint y: 100, distance: 29.2
click at [165, 100] on td "Nombre : Luis Alberto" at bounding box center [142, 97] width 65 height 15
copy p "Luis Alberto"
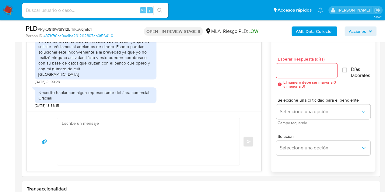
scroll to position [331, 0]
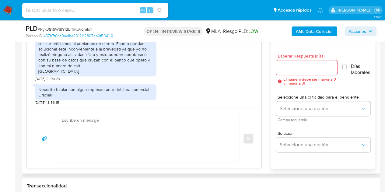
click at [237, 91] on div "Necesito hablar con algun representante del área comercial. Gracias 13/08/2025 …" at bounding box center [144, 93] width 219 height 24
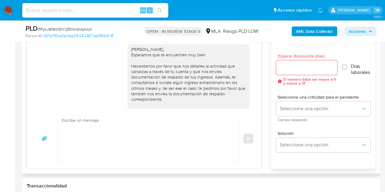
scroll to position [713, 0]
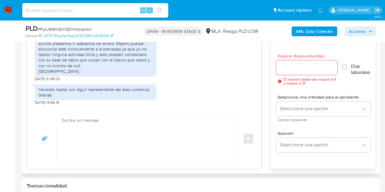
click at [140, 132] on textarea at bounding box center [147, 138] width 170 height 47
paste textarea "Hola Luis Alberto, Esperamos que te encuentres muy bien. Muchas gracias por la …"
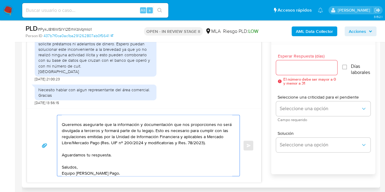
scroll to position [41, 0]
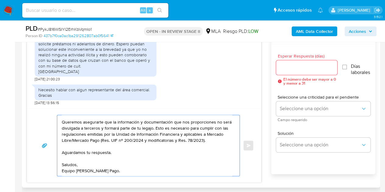
type textarea "Hola Luis Alberto, Esperamos que te encuentres muy bien. Muchas gracias por la …"
click at [291, 69] on input "Esperar Respuesta (días)" at bounding box center [306, 68] width 61 height 8
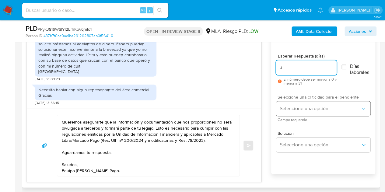
type input "3"
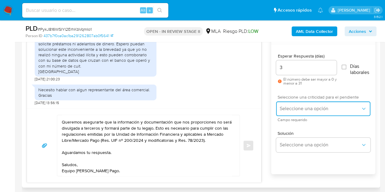
click at [286, 107] on span "Seleccione una opción" at bounding box center [319, 109] width 81 height 6
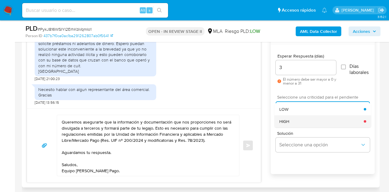
click at [291, 125] on div "HIGH" at bounding box center [321, 121] width 85 height 12
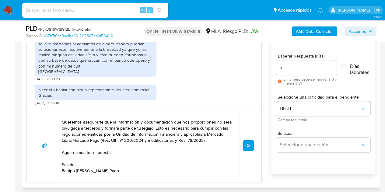
click at [254, 125] on div "Hola Luis Alberto, Esperamos que te encuentres muy bien. Muchas gracias por la …" at bounding box center [144, 145] width 234 height 74
click at [213, 173] on textarea "Hola Luis Alberto, Esperamos que te encuentres muy bien. Muchas gracias por la …" at bounding box center [147, 145] width 170 height 61
click at [251, 144] on button "Enviar" at bounding box center [248, 145] width 11 height 11
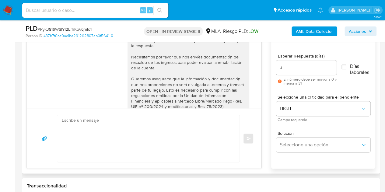
scroll to position [772, 0]
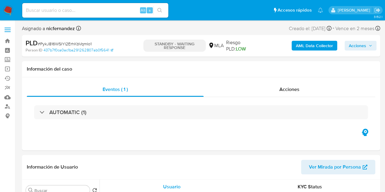
select select "10"
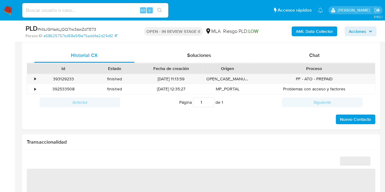
scroll to position [288, 0]
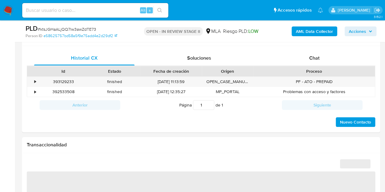
select select "10"
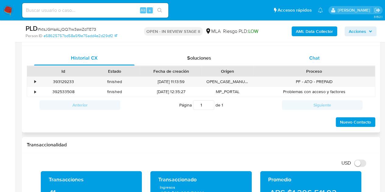
click at [307, 57] on div "Chat" at bounding box center [314, 58] width 100 height 15
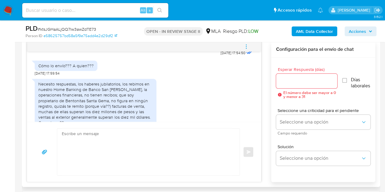
scroll to position [771, 0]
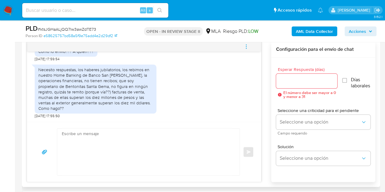
click at [165, 138] on textarea at bounding box center [147, 151] width 170 height 47
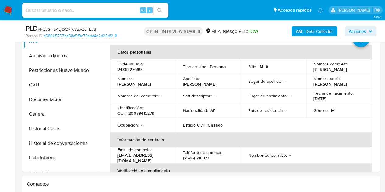
scroll to position [107, 0]
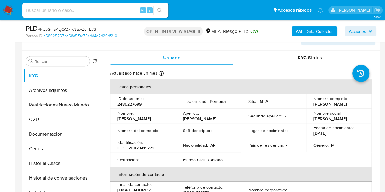
drag, startPoint x: 123, startPoint y: 120, endPoint x: 166, endPoint y: 160, distance: 58.3
click at [148, 122] on td "Nombre : [PERSON_NAME]" at bounding box center [142, 116] width 65 height 15
copy p "[PERSON_NAME]"
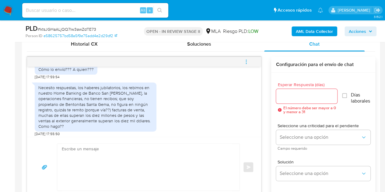
scroll to position [771, 0]
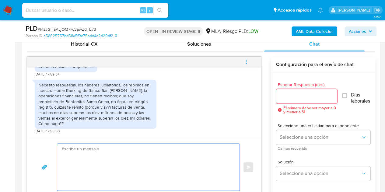
click at [145, 148] on textarea at bounding box center [147, 167] width 170 height 47
paste textarea "[PERSON_NAME], Esperamos que te encuentres muy bien. Podes enviar la documentac…"
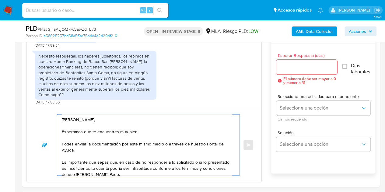
scroll to position [330, 0]
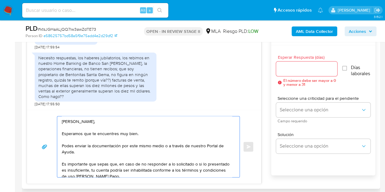
click at [209, 151] on textarea "Hola Cesar Ambrosio, Esperamos que te encuentres muy bien. Podes enviar la docu…" at bounding box center [147, 146] width 170 height 61
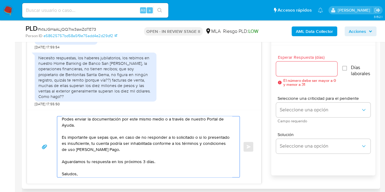
scroll to position [35, 0]
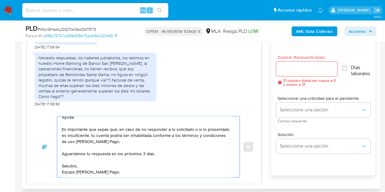
drag, startPoint x: 215, startPoint y: 168, endPoint x: 219, endPoint y: 158, distance: 11.0
click at [214, 168] on textarea "Hola Cesar Ambrosio, Esperamos que te encuentres muy bien. Podes enviar la docu…" at bounding box center [147, 146] width 170 height 61
type textarea "Hola Cesar Ambrosio, Esperamos que te encuentres muy bien. Podes enviar la docu…"
click at [294, 68] on input "Esperar Respuesta (días)" at bounding box center [306, 69] width 61 height 8
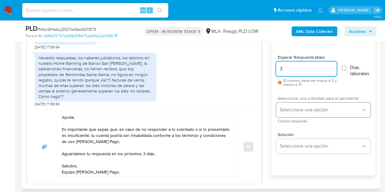
type input "3"
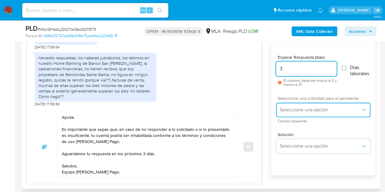
click at [291, 104] on button "Seleccione una opción" at bounding box center [323, 109] width 94 height 15
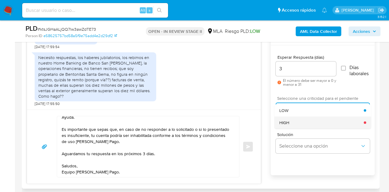
click at [292, 122] on div "HIGH" at bounding box center [321, 122] width 85 height 12
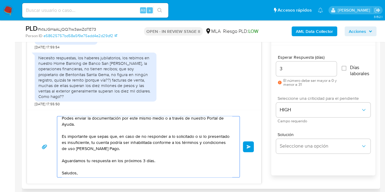
scroll to position [33, 0]
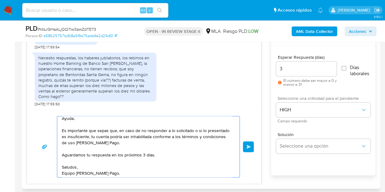
click at [156, 143] on textarea "Hola Cesar Ambrosio, Esperamos que te encuentres muy bien. Podes enviar la docu…" at bounding box center [147, 146] width 170 height 61
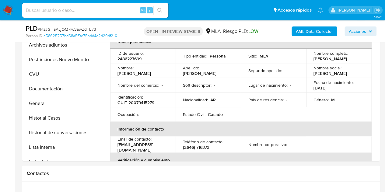
scroll to position [117, 0]
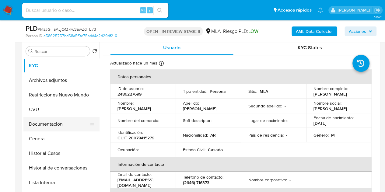
click at [55, 120] on button "Documentación" at bounding box center [58, 124] width 71 height 15
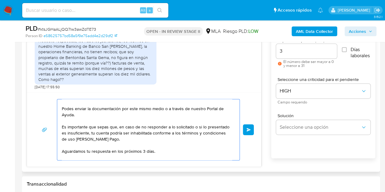
scroll to position [35, 0]
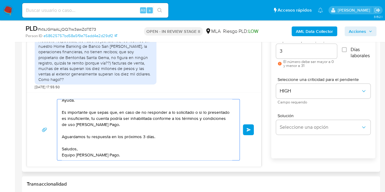
click at [217, 154] on textarea "Hola Cesar Ambrosio, Esperamos que te encuentres muy bien. Podes enviar la docu…" at bounding box center [147, 129] width 170 height 61
click at [250, 130] on span "Enviar" at bounding box center [248, 130] width 4 height 4
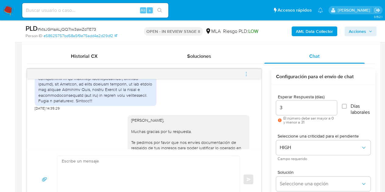
scroll to position [560, 0]
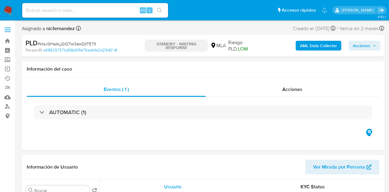
select select "10"
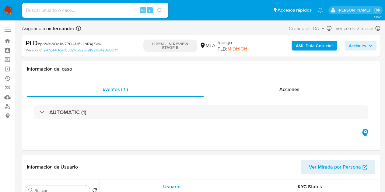
select select "10"
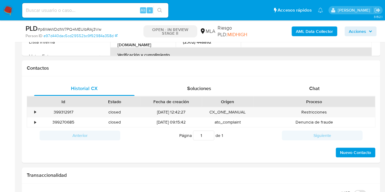
scroll to position [267, 0]
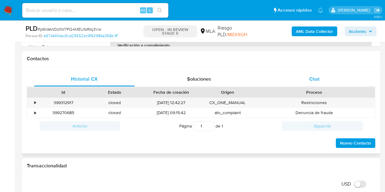
click at [334, 77] on div "Chat" at bounding box center [314, 79] width 100 height 15
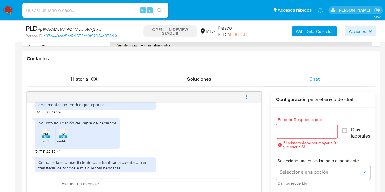
scroll to position [667, 0]
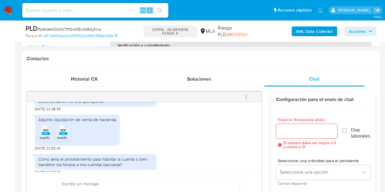
click at [45, 135] on rect at bounding box center [46, 133] width 8 height 3
click at [69, 135] on div "PDF PDF" at bounding box center [63, 129] width 13 height 12
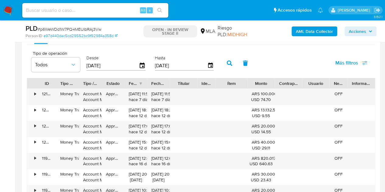
scroll to position [730, 0]
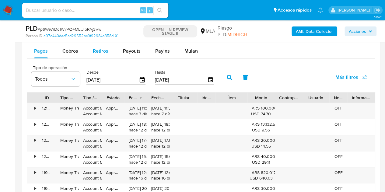
click at [99, 49] on span "Retiros" at bounding box center [101, 50] width 16 height 7
select select "10"
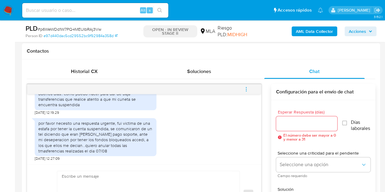
scroll to position [267, 0]
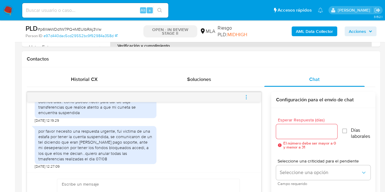
click at [104, 71] on div "Historial CX Soluciones Chat Id Estado Fecha de creación Origen Proceso • 39931…" at bounding box center [201, 152] width 358 height 170
click at [98, 77] on div "Historial CX" at bounding box center [84, 79] width 100 height 15
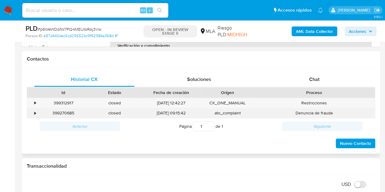
click at [68, 112] on div "399270685" at bounding box center [63, 113] width 51 height 10
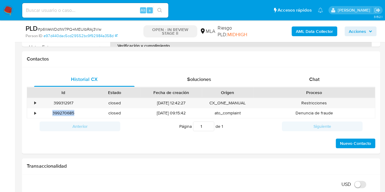
copy div "399270685"
click at [66, 102] on div "399312917" at bounding box center [63, 103] width 51 height 10
click at [67, 101] on div "399312917" at bounding box center [63, 103] width 51 height 10
copy div "399312917"
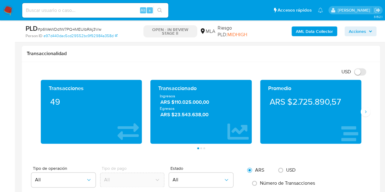
scroll to position [378, 0]
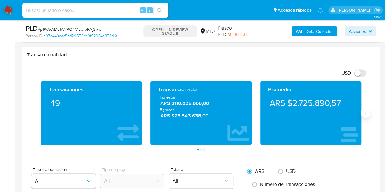
click at [367, 112] on icon "Siguiente" at bounding box center [365, 112] width 5 height 5
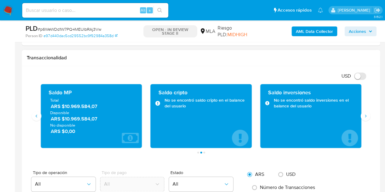
scroll to position [376, 0]
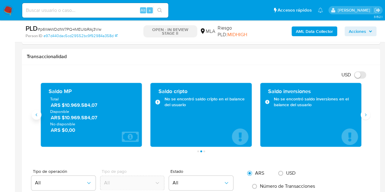
click at [35, 116] on button "Anterior" at bounding box center [37, 115] width 10 height 10
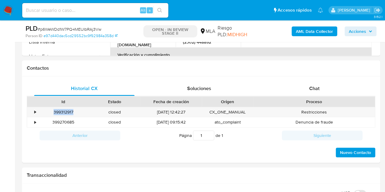
scroll to position [292, 0]
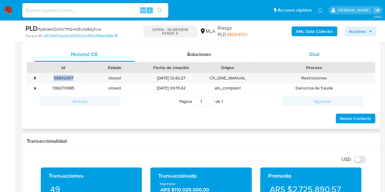
click at [323, 55] on div "Chat" at bounding box center [314, 54] width 100 height 15
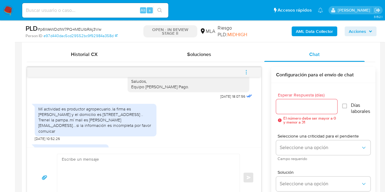
scroll to position [555, 0]
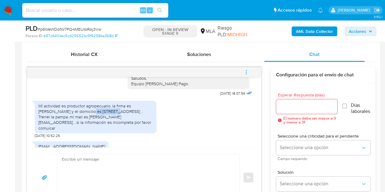
drag, startPoint x: 66, startPoint y: 127, endPoint x: 92, endPoint y: 127, distance: 26.2
click at [92, 127] on div "Mí actividad es productor agropecuario..la firma es Raúl Giai y el domicilio es…" at bounding box center [95, 117] width 114 height 28
click at [92, 128] on div "Mí actividad es productor agropecuario..la firma es Raúl Giai y el domicilio es…" at bounding box center [95, 117] width 114 height 28
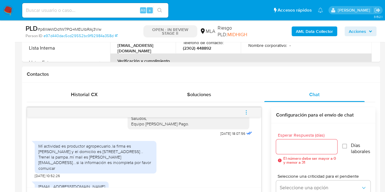
scroll to position [0, 0]
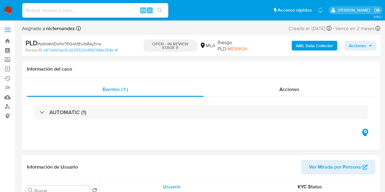
click at [325, 164] on span "Ver Mirada por Persona" at bounding box center [335, 167] width 52 height 15
click at [325, 165] on span "Ver Mirada por Persona" at bounding box center [335, 167] width 52 height 15
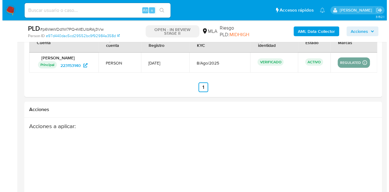
scroll to position [979, 0]
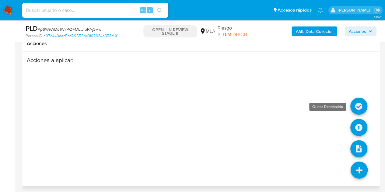
click at [358, 102] on icon at bounding box center [358, 106] width 17 height 17
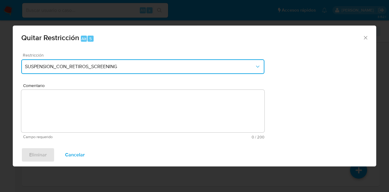
click at [115, 70] on button "SUSPENSION_CON_RETIROS_SCREENING" at bounding box center [142, 66] width 243 height 15
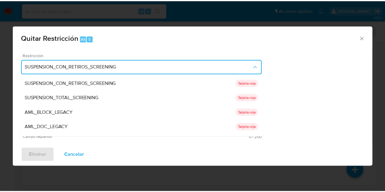
scroll to position [100, 0]
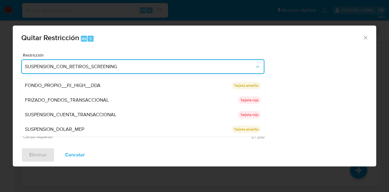
click at [122, 120] on div "SUSPENSION_CUENTA_TRANSACCIONAL" at bounding box center [131, 114] width 213 height 15
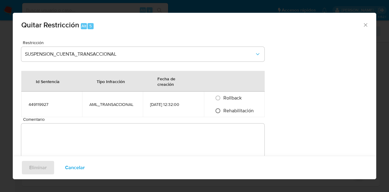
click at [218, 115] on input "Rehabilitación" at bounding box center [218, 111] width 10 height 10
radio input "true"
click at [213, 132] on textarea "Comentario" at bounding box center [142, 144] width 243 height 43
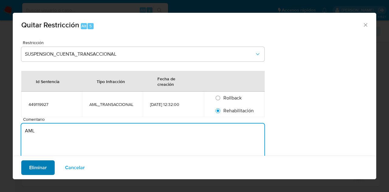
type textarea "AML"
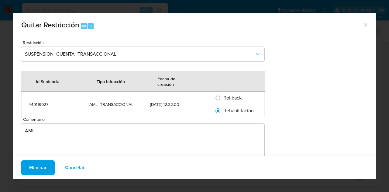
click at [32, 164] on span "Eliminar" at bounding box center [38, 167] width 18 height 13
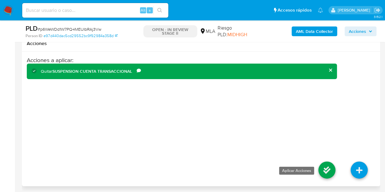
click at [320, 166] on icon at bounding box center [326, 169] width 17 height 17
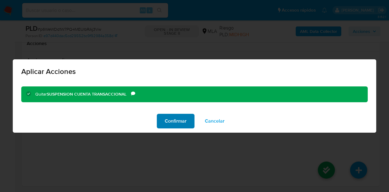
click at [177, 127] on span "Confirmar" at bounding box center [176, 120] width 22 height 13
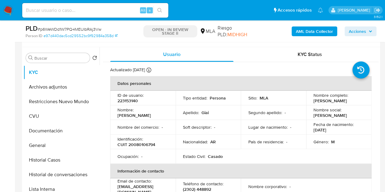
scroll to position [95, 0]
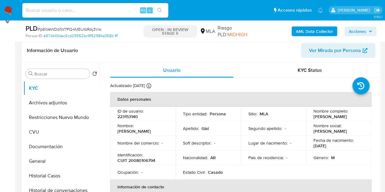
drag, startPoint x: 123, startPoint y: 133, endPoint x: 150, endPoint y: 133, distance: 26.8
click at [150, 133] on div "Nombre : Raul Bernardino" at bounding box center [142, 128] width 51 height 11
copy p "[PERSON_NAME]"
click at [138, 117] on div "ID de usuario : 223153140" at bounding box center [142, 113] width 51 height 11
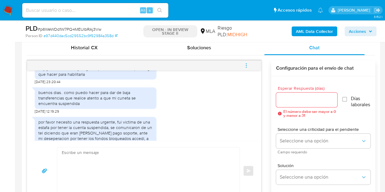
scroll to position [831, 0]
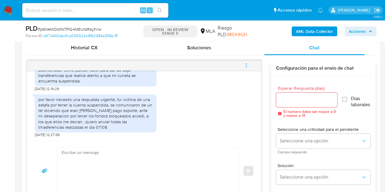
click at [173, 121] on div "por favor necesito una respuesta urgente, fui victima de una estafa por tener l…" at bounding box center [144, 114] width 219 height 46
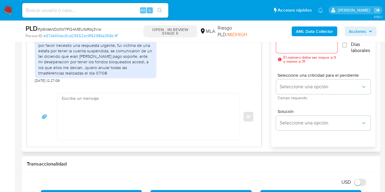
click at [206, 109] on textarea at bounding box center [147, 116] width 170 height 47
paste textarea "Hola Raúl Bernardino, ¡Muchas gracias por tu respuesta! Confirmamos la recepció…"
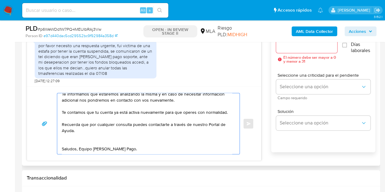
scroll to position [29, 0]
click at [151, 139] on textarea "Hola Raúl Bernardino, ¡Muchas gracias por tu respuesta! Confirmamos la recepció…" at bounding box center [147, 123] width 170 height 61
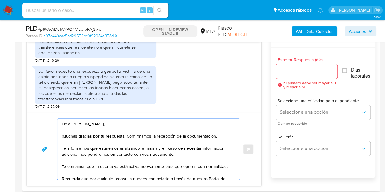
scroll to position [323, 0]
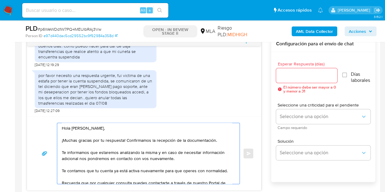
type textarea "Hola [PERSON_NAME], ¡Muchas gracias por tu respuesta! Confirmamos la recepción …"
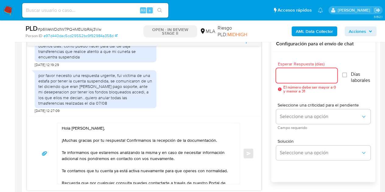
click at [284, 76] on input "Esperar Respuesta (días)" at bounding box center [306, 75] width 61 height 8
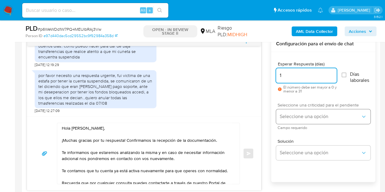
type input "1"
click at [289, 119] on button "Seleccione una opción" at bounding box center [323, 116] width 94 height 15
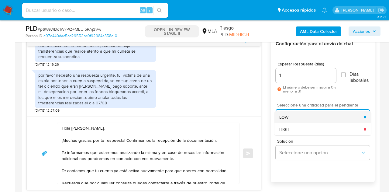
click at [289, 117] on div "LOW" at bounding box center [321, 117] width 85 height 12
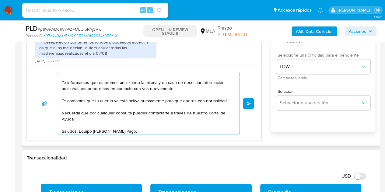
scroll to position [23, 0]
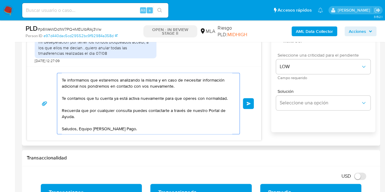
click at [248, 104] on span "Enviar" at bounding box center [248, 104] width 4 height 4
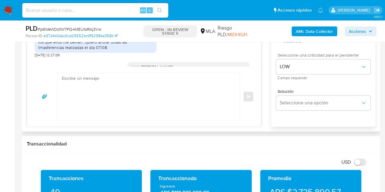
scroll to position [938, 0]
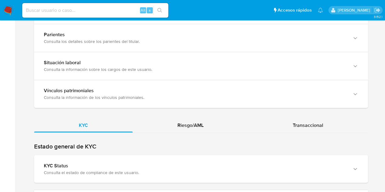
scroll to position [596, 0]
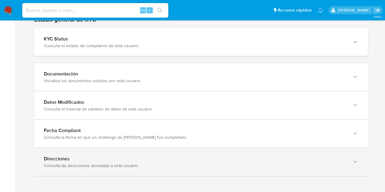
click at [354, 166] on div "button" at bounding box center [354, 162] width 7 height 12
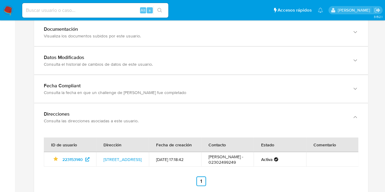
scroll to position [673, 0]
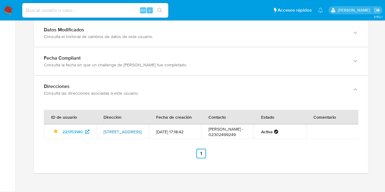
click at [116, 129] on link "[STREET_ADDRESS]" at bounding box center [122, 132] width 38 height 6
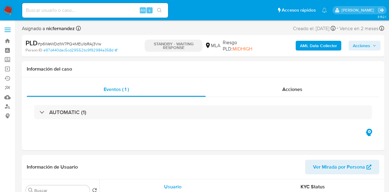
select select "10"
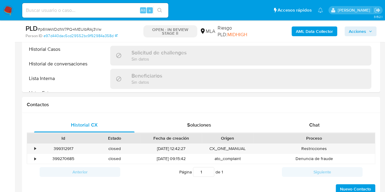
scroll to position [105, 0]
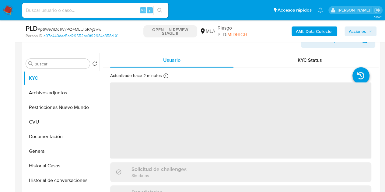
select select "10"
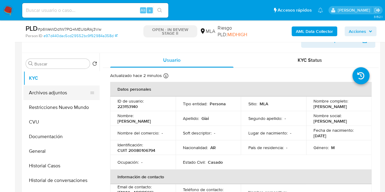
click at [48, 96] on button "Archivos adjuntos" at bounding box center [58, 92] width 71 height 15
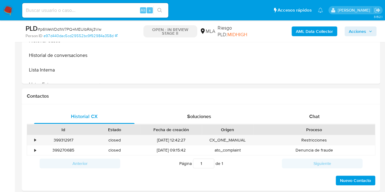
scroll to position [287, 0]
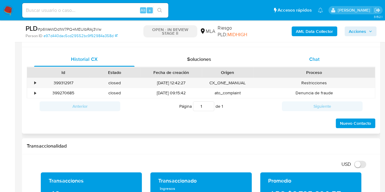
click at [324, 60] on div "Chat" at bounding box center [314, 59] width 100 height 15
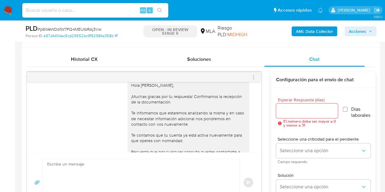
scroll to position [294, 0]
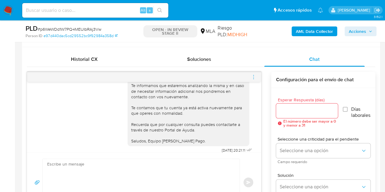
click at [251, 75] on icon "menu-action" at bounding box center [253, 76] width 5 height 5
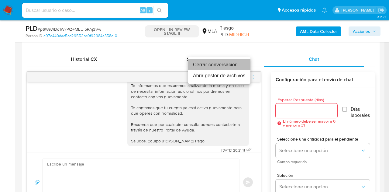
click at [234, 64] on li "Cerrar conversación" at bounding box center [219, 64] width 62 height 11
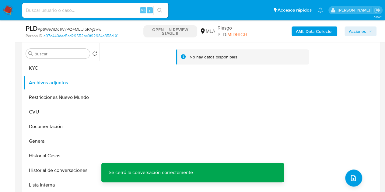
scroll to position [109, 0]
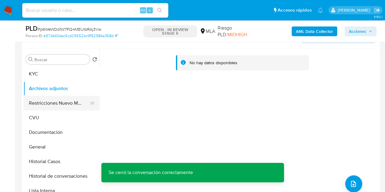
click at [49, 101] on button "Restricciones Nuevo Mundo" at bounding box center [58, 103] width 71 height 15
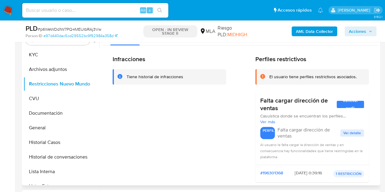
scroll to position [124, 0]
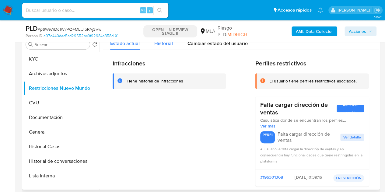
click at [162, 45] on span "Historial" at bounding box center [163, 43] width 19 height 7
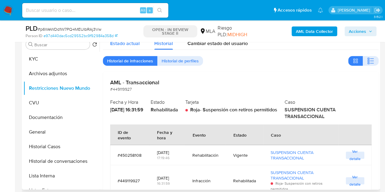
click at [123, 45] on span "Estado actual" at bounding box center [124, 43] width 29 height 7
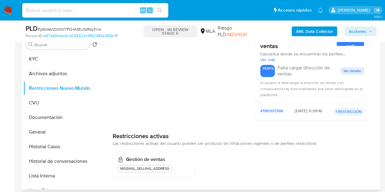
scroll to position [0, 0]
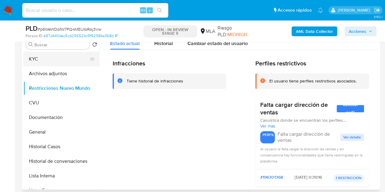
click at [47, 59] on button "KYC" at bounding box center [58, 59] width 71 height 15
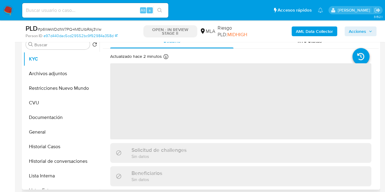
click at [132, 181] on p "Sin datos" at bounding box center [146, 179] width 31 height 6
